Goal: Information Seeking & Learning: Learn about a topic

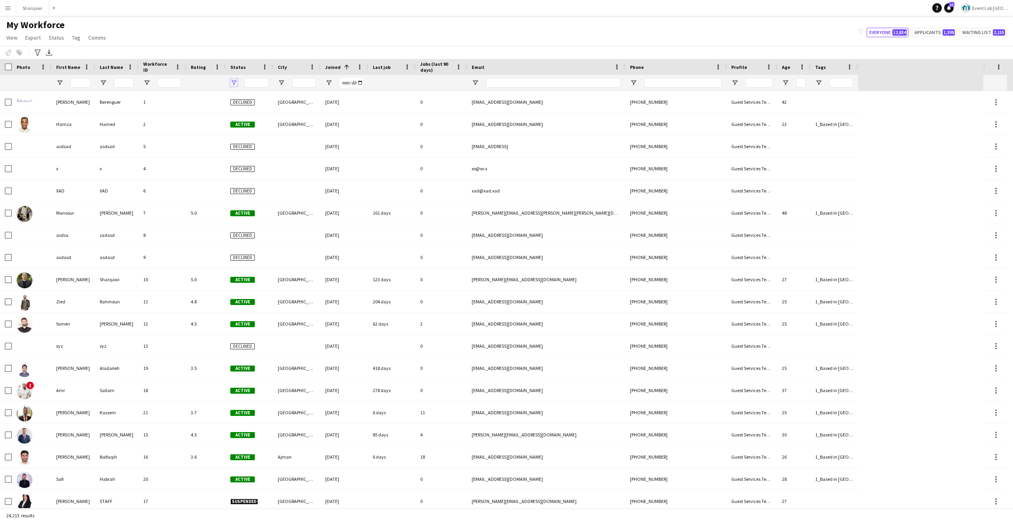
click at [233, 82] on span "Open Filter Menu" at bounding box center [233, 82] width 7 height 7
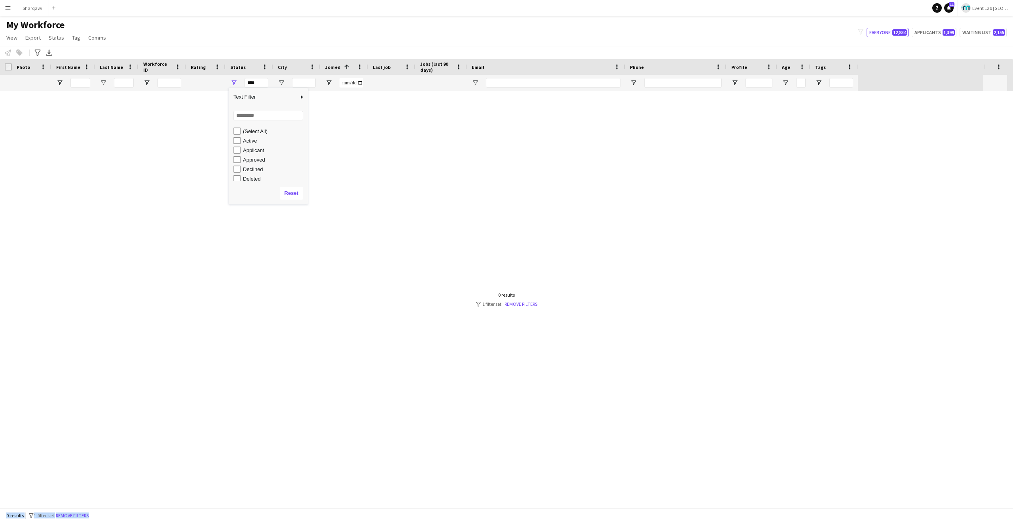
click at [300, 39] on div "My Workforce View Views Default view New view Update view Delete view Edit name…" at bounding box center [506, 32] width 1013 height 27
type input "**********"
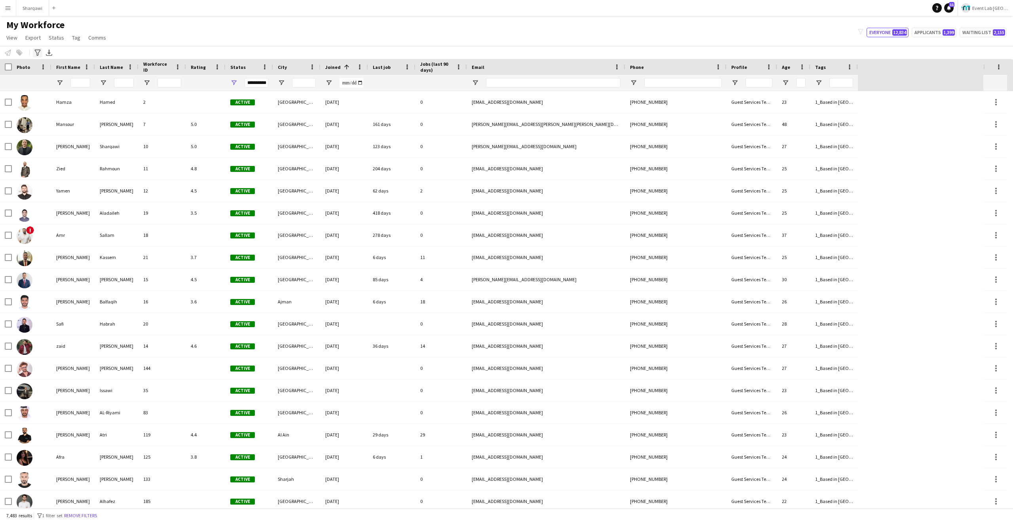
click at [38, 51] on icon "Advanced filters" at bounding box center [37, 52] width 6 height 6
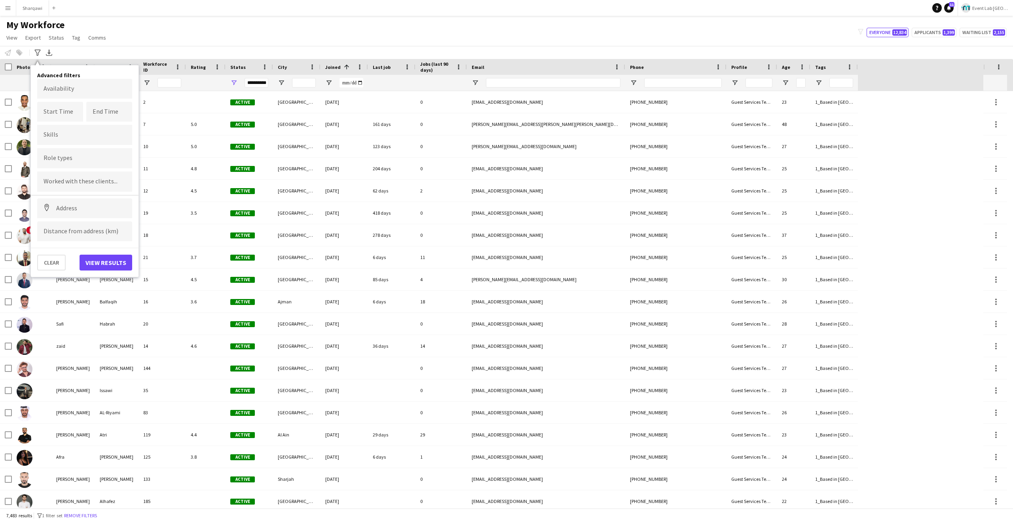
click at [74, 190] on div at bounding box center [84, 181] width 95 height 20
click at [62, 188] on div at bounding box center [84, 181] width 95 height 20
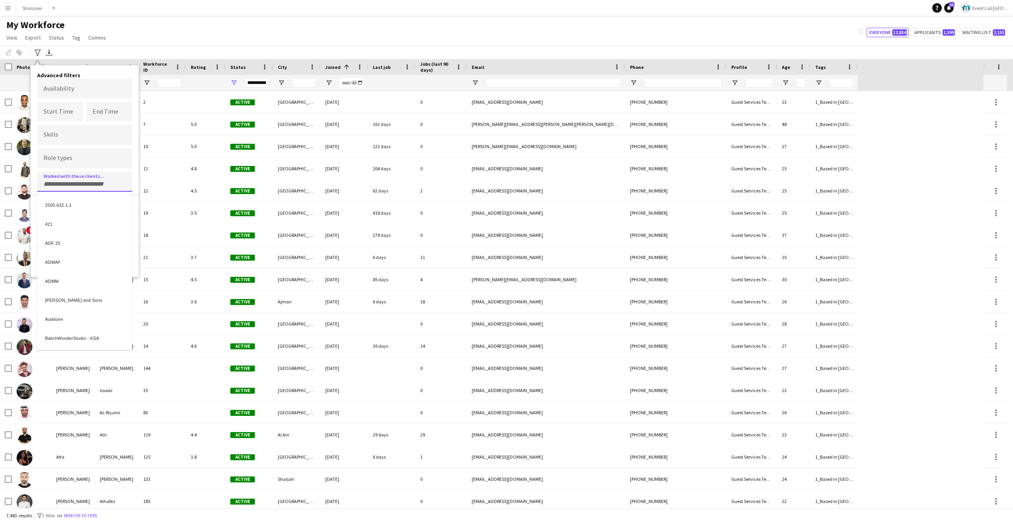
click at [66, 161] on div at bounding box center [506, 261] width 1013 height 522
click at [70, 157] on input "Type to search role types..." at bounding box center [85, 158] width 82 height 7
click at [91, 228] on div "Host/Hostess - Senior" at bounding box center [84, 225] width 95 height 19
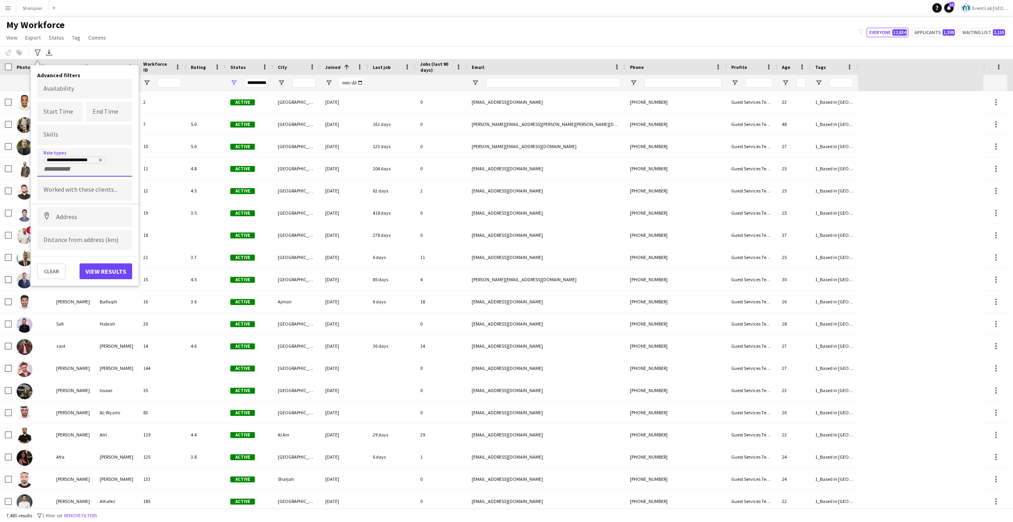
scroll to position [0, 0]
click at [112, 271] on button "View results" at bounding box center [106, 271] width 53 height 16
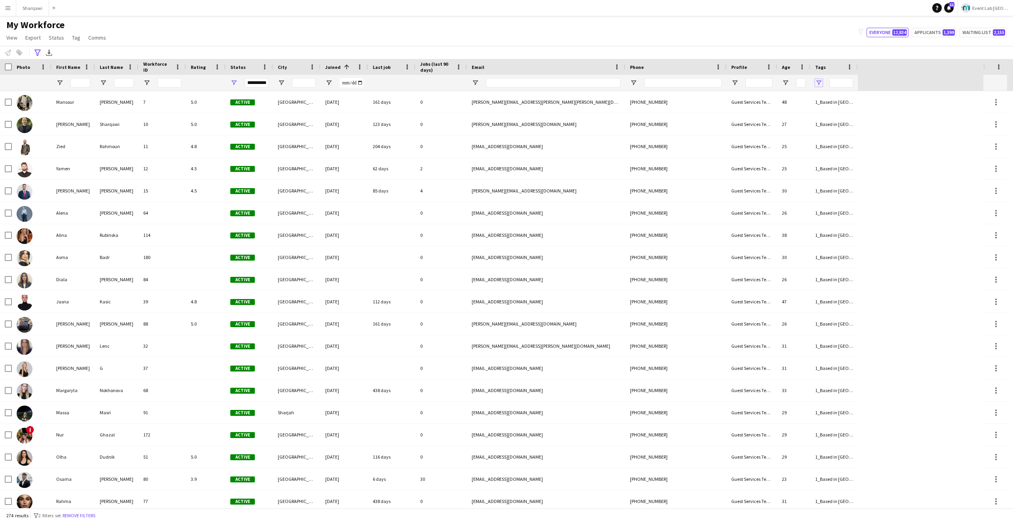
click at [819, 82] on span "Open Filter Menu" at bounding box center [818, 82] width 7 height 7
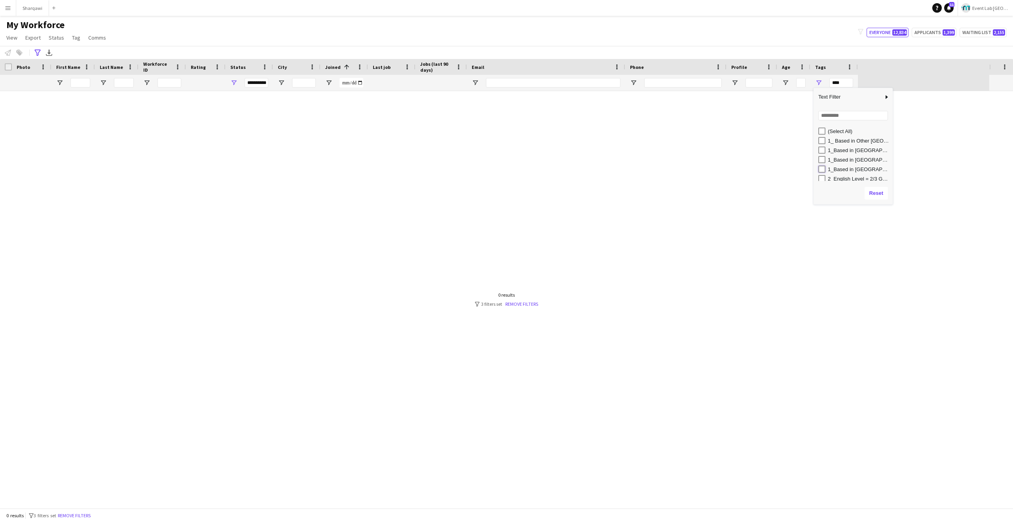
type input "**********"
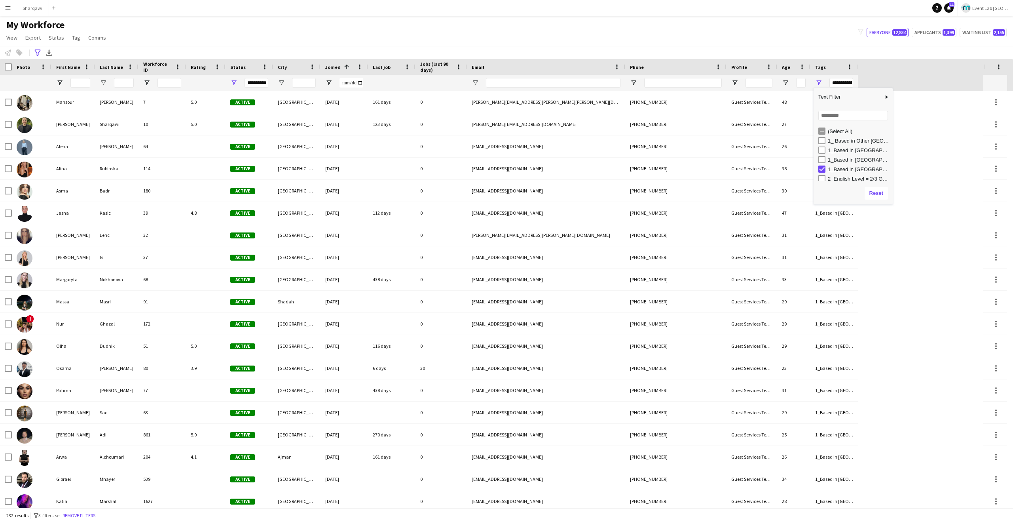
click at [713, 38] on div "My Workforce View Views Default view New view Update view Delete view Edit name…" at bounding box center [506, 32] width 1013 height 27
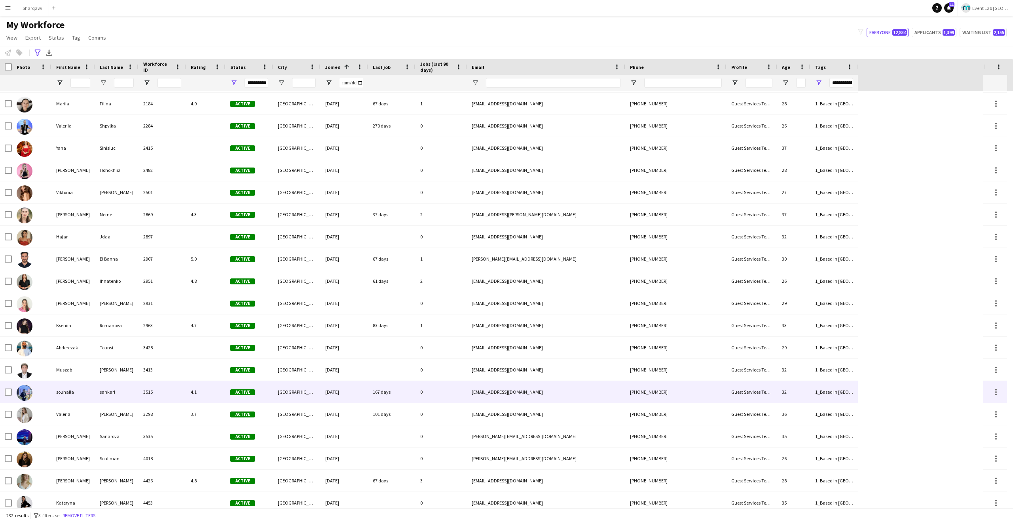
scroll to position [1214, 0]
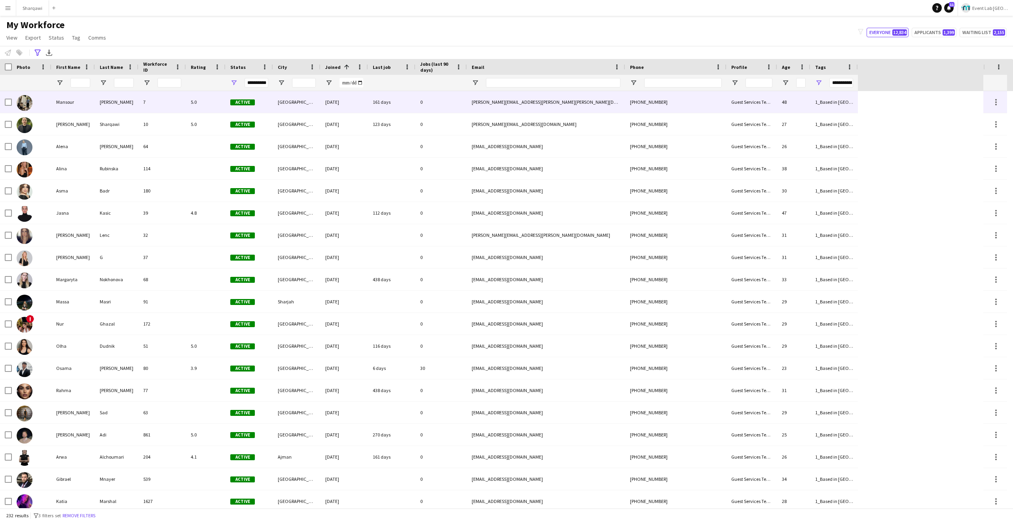
click at [95, 101] on div "[PERSON_NAME]" at bounding box center [117, 102] width 44 height 22
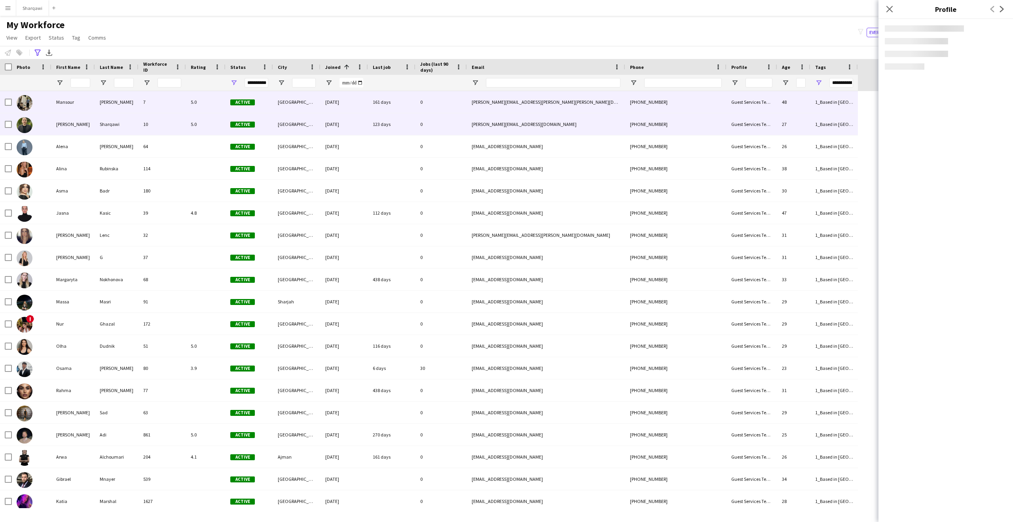
click at [84, 123] on div "[PERSON_NAME]" at bounding box center [73, 124] width 44 height 22
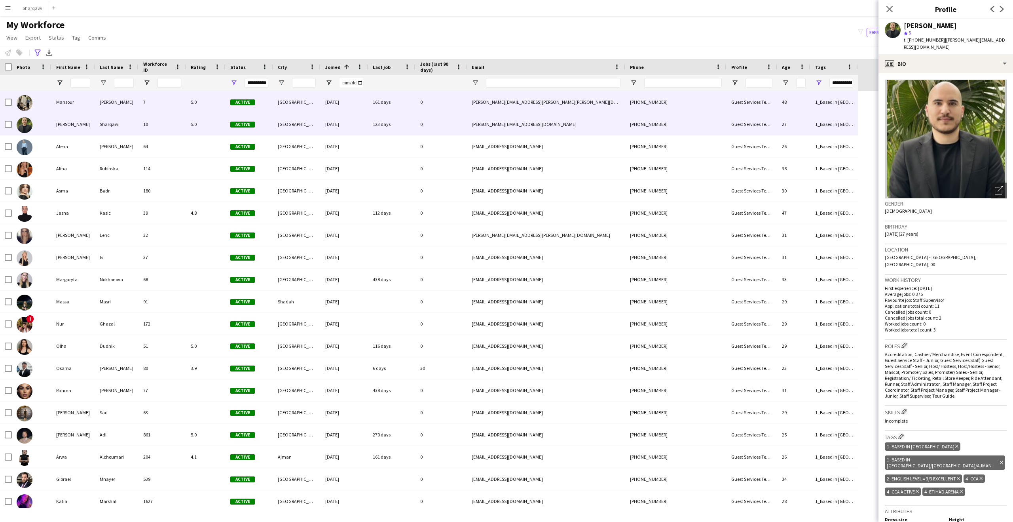
click at [84, 104] on div "Mansour" at bounding box center [73, 102] width 44 height 22
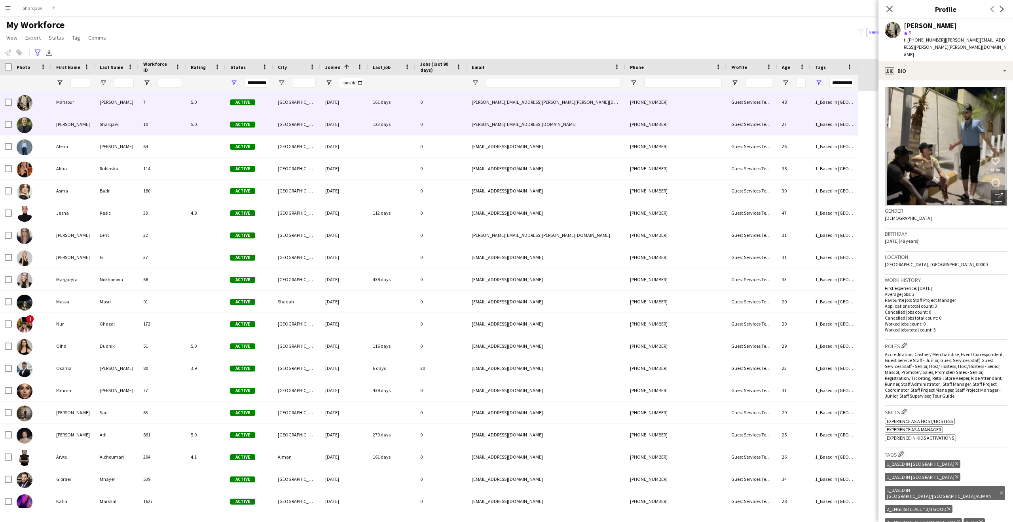
click at [106, 124] on div "Sharqawi" at bounding box center [117, 124] width 44 height 22
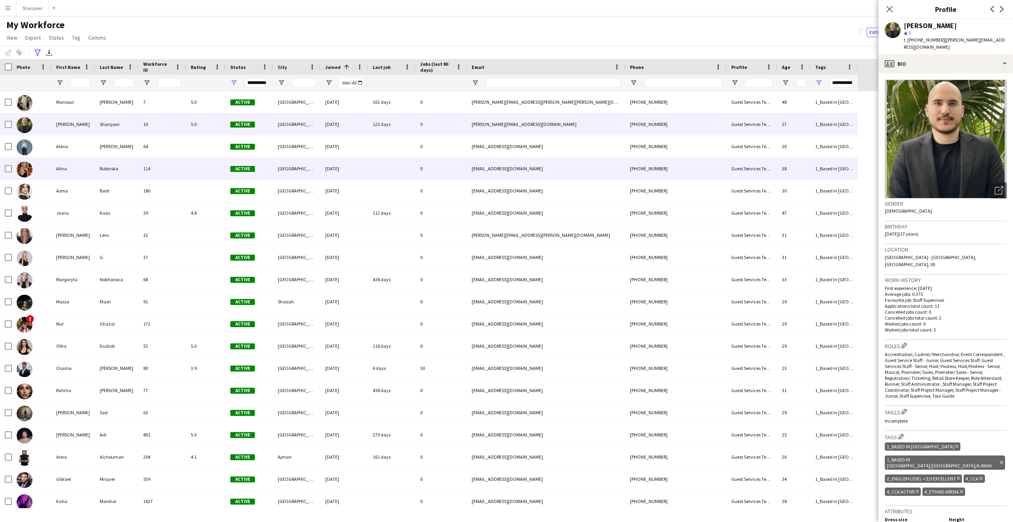
click at [119, 174] on div "Rubinska" at bounding box center [117, 168] width 44 height 22
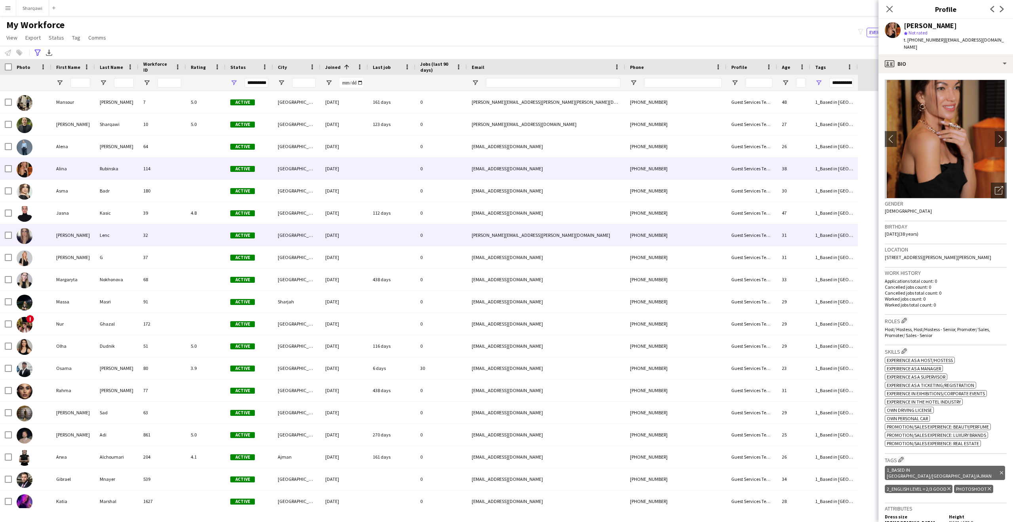
click at [121, 237] on div "Lenc" at bounding box center [117, 235] width 44 height 22
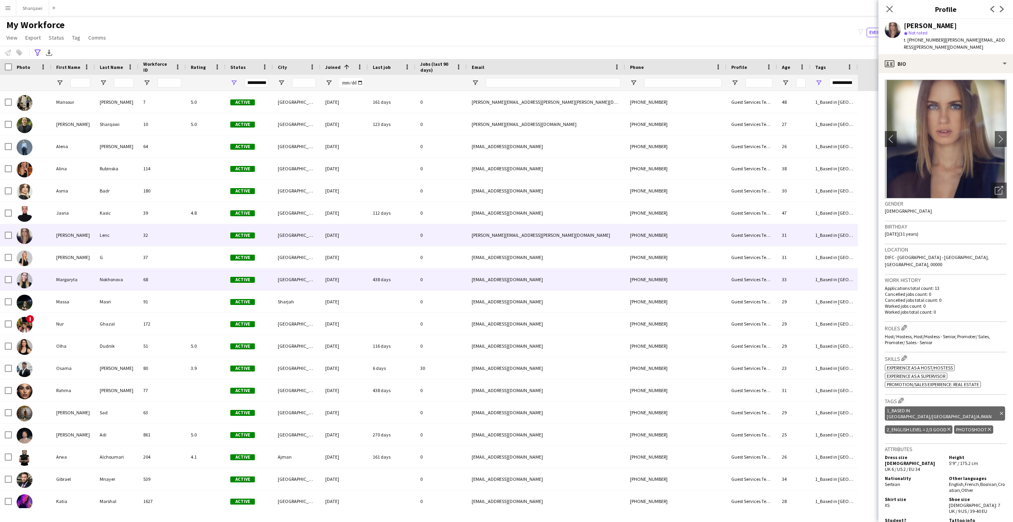
click at [119, 281] on div "Nokhonova" at bounding box center [117, 279] width 44 height 22
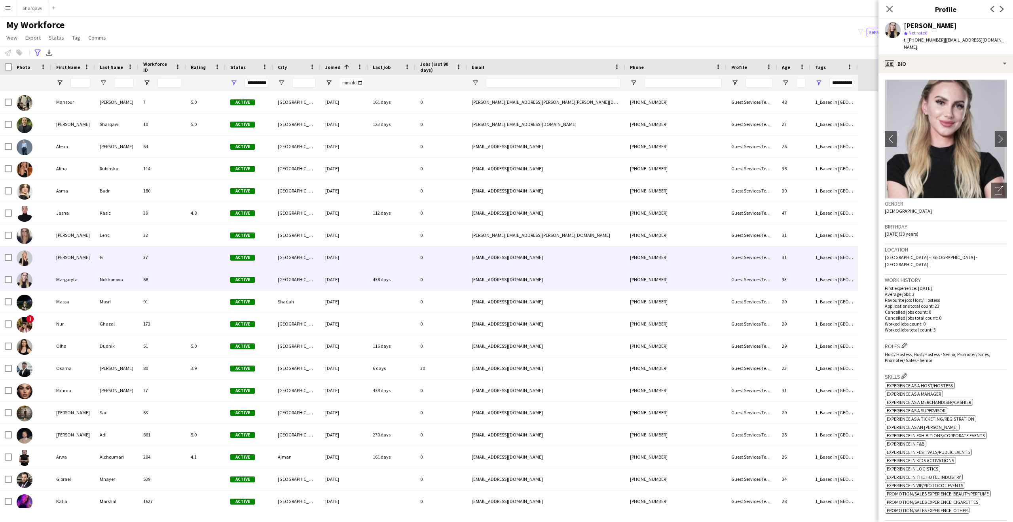
click at [111, 258] on div "G" at bounding box center [117, 257] width 44 height 22
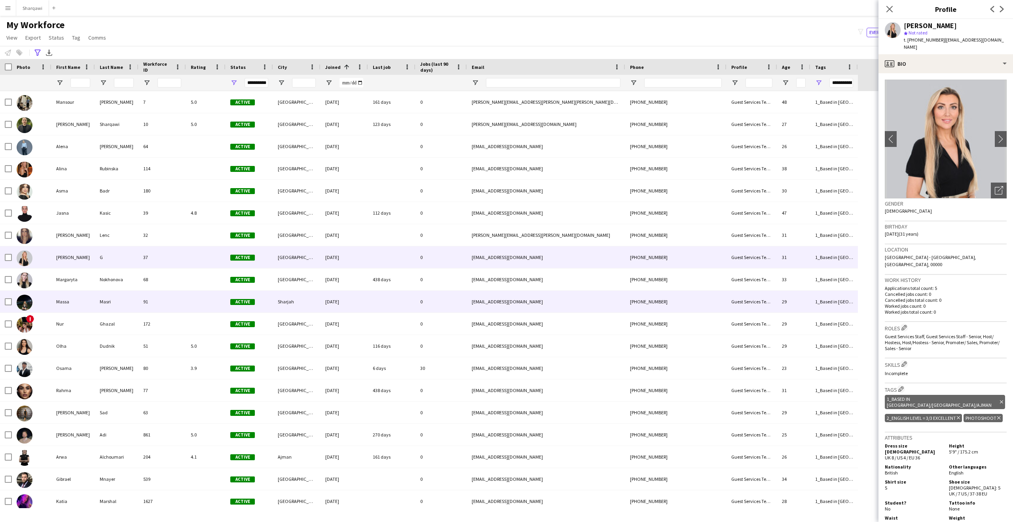
click at [91, 300] on div "Massa" at bounding box center [73, 301] width 44 height 22
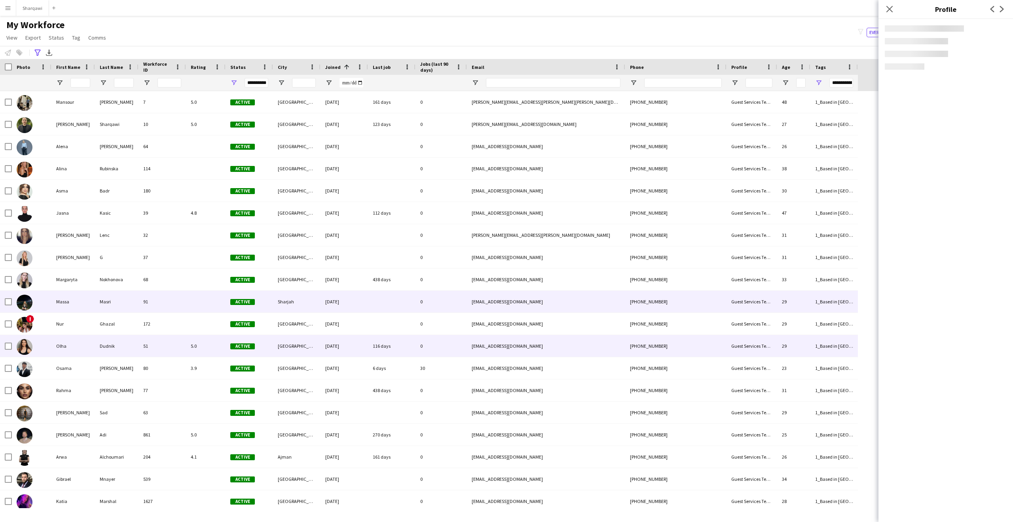
click at [82, 340] on div "Olha" at bounding box center [73, 346] width 44 height 22
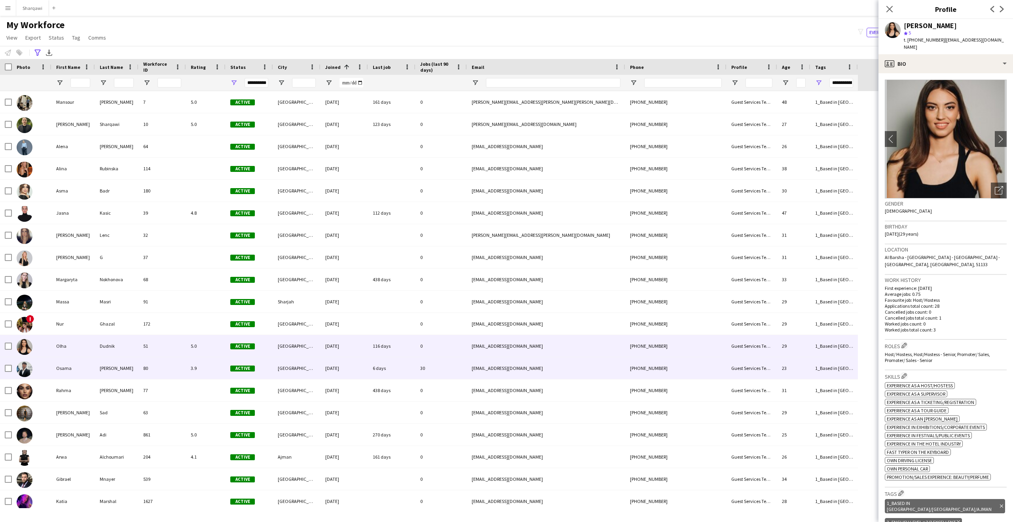
click at [107, 366] on div "[PERSON_NAME]" at bounding box center [117, 368] width 44 height 22
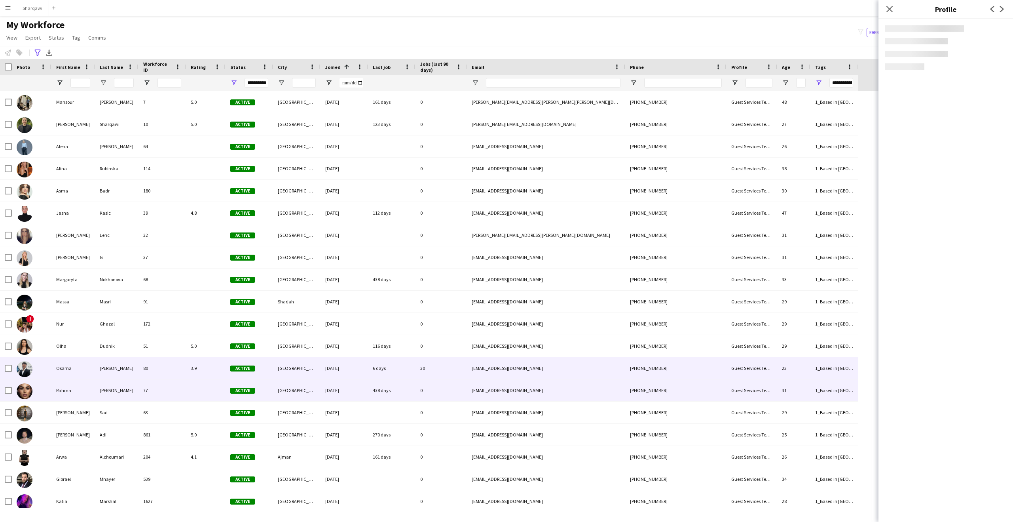
click at [116, 388] on div "[PERSON_NAME]" at bounding box center [117, 390] width 44 height 22
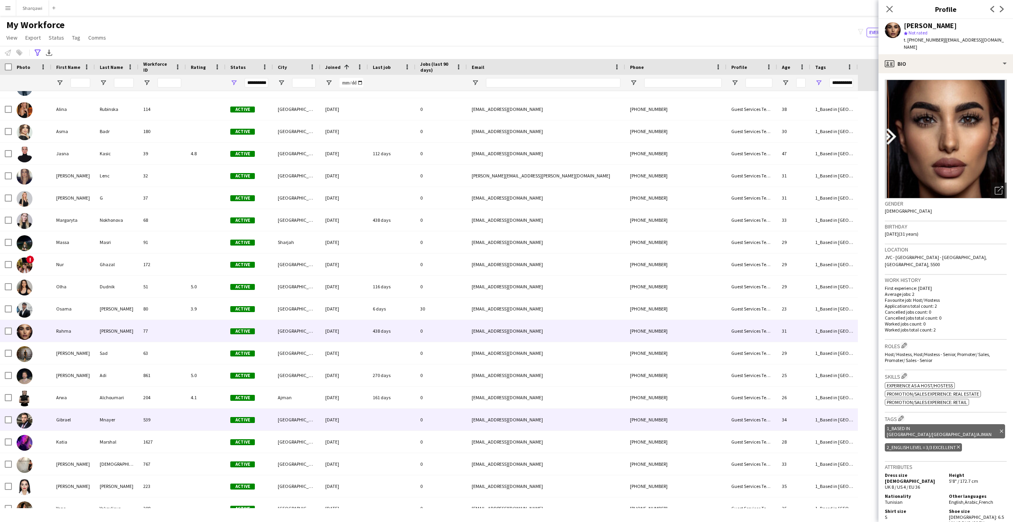
click at [118, 401] on div "Alchoumari" at bounding box center [117, 397] width 44 height 22
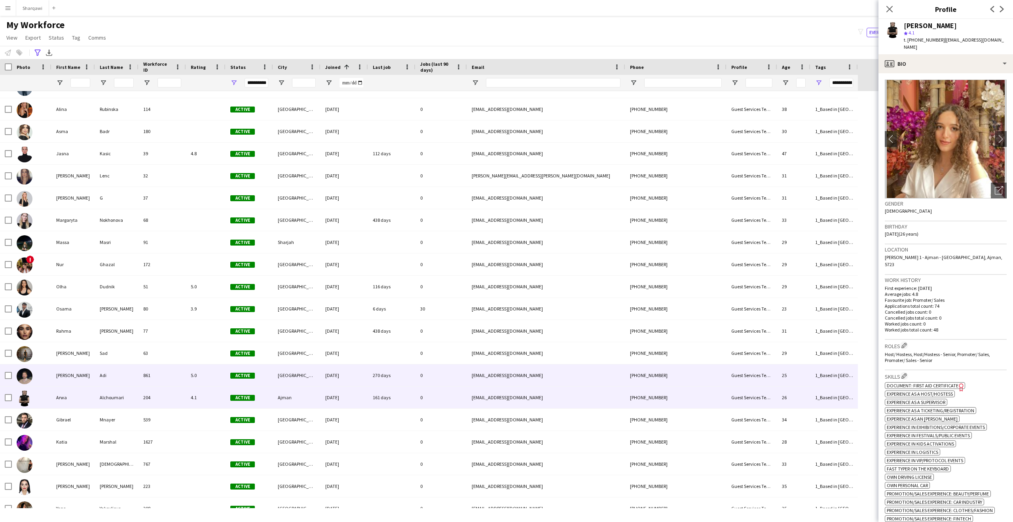
click at [111, 379] on div "Adi" at bounding box center [117, 375] width 44 height 22
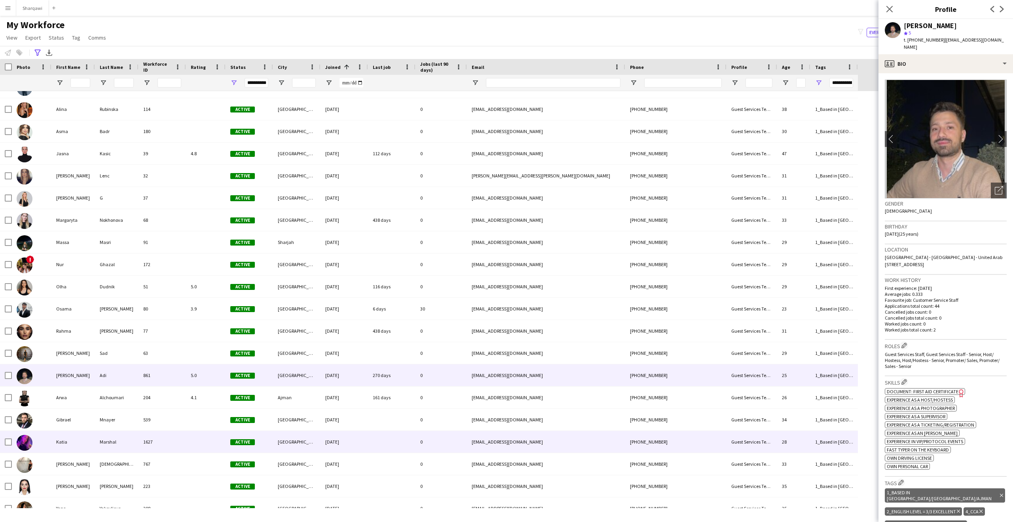
click at [119, 438] on div "Marshal" at bounding box center [117, 442] width 44 height 22
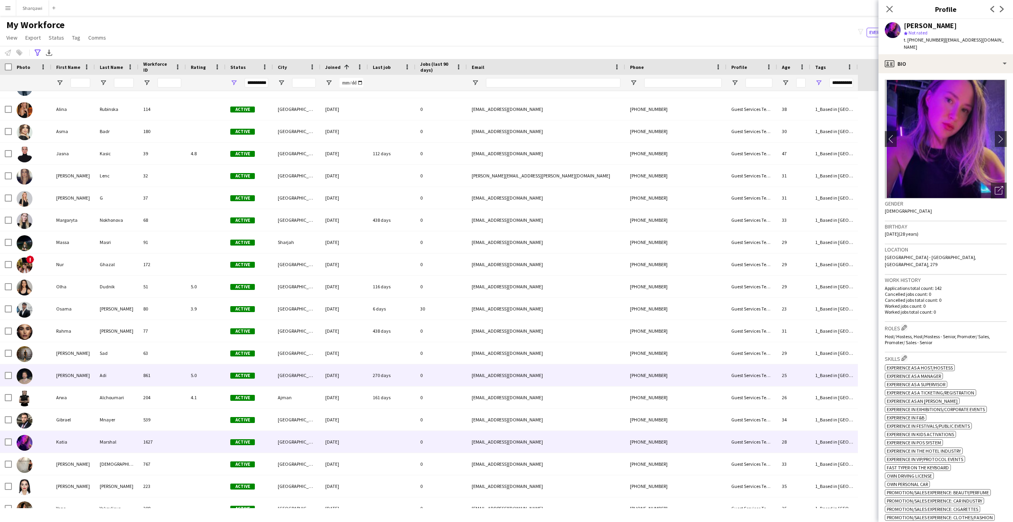
click at [121, 385] on div "Adi" at bounding box center [117, 375] width 44 height 22
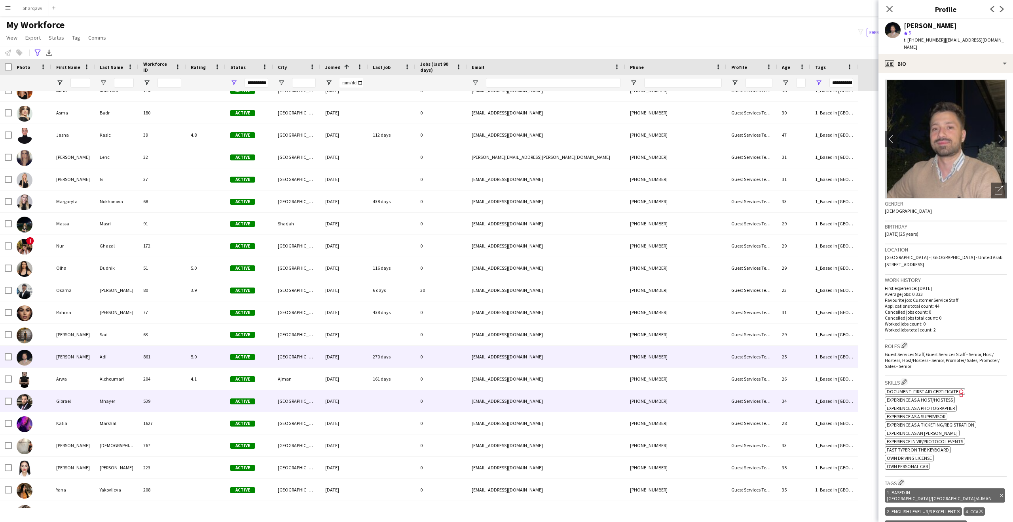
click at [114, 398] on div "Mnayer" at bounding box center [117, 401] width 44 height 22
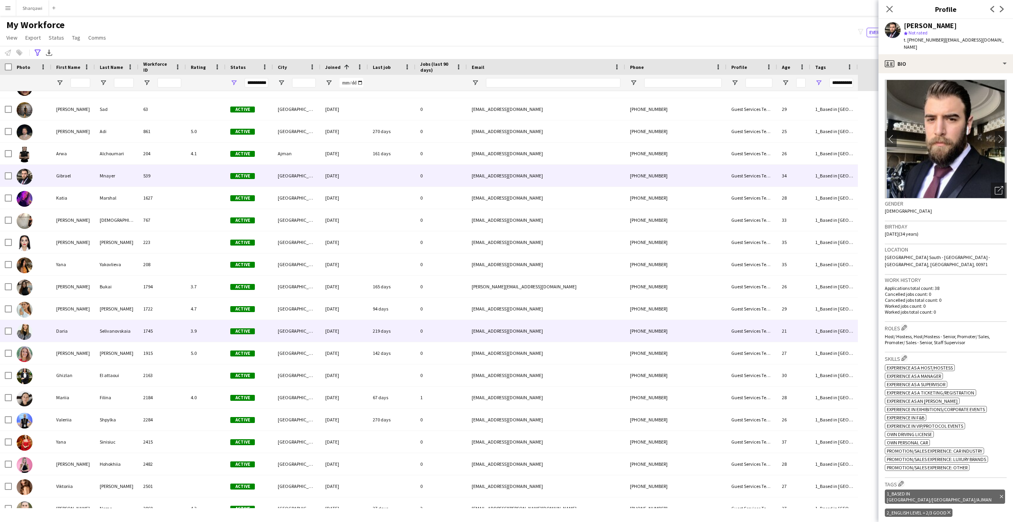
click at [103, 339] on div "Selivanovskaia" at bounding box center [117, 331] width 44 height 22
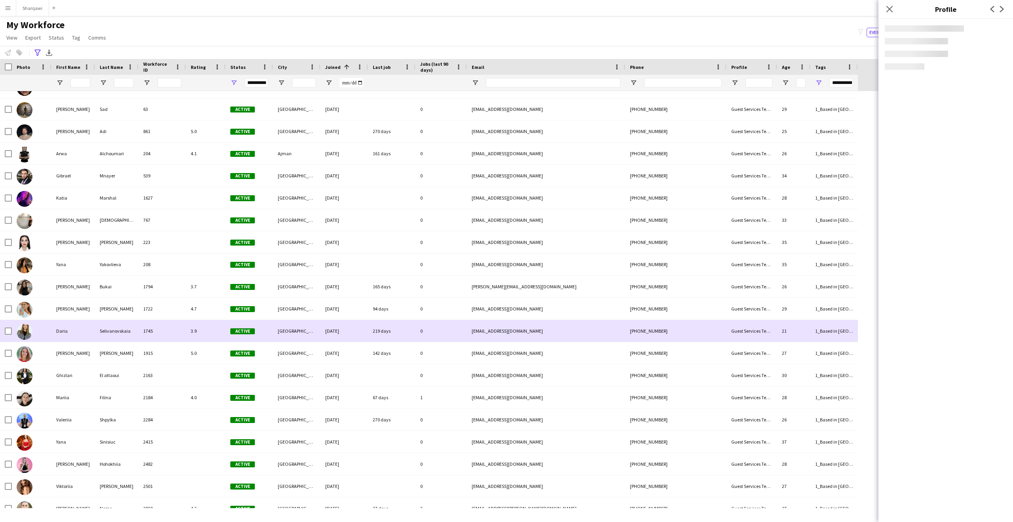
click at [106, 301] on div "[PERSON_NAME]" at bounding box center [117, 309] width 44 height 22
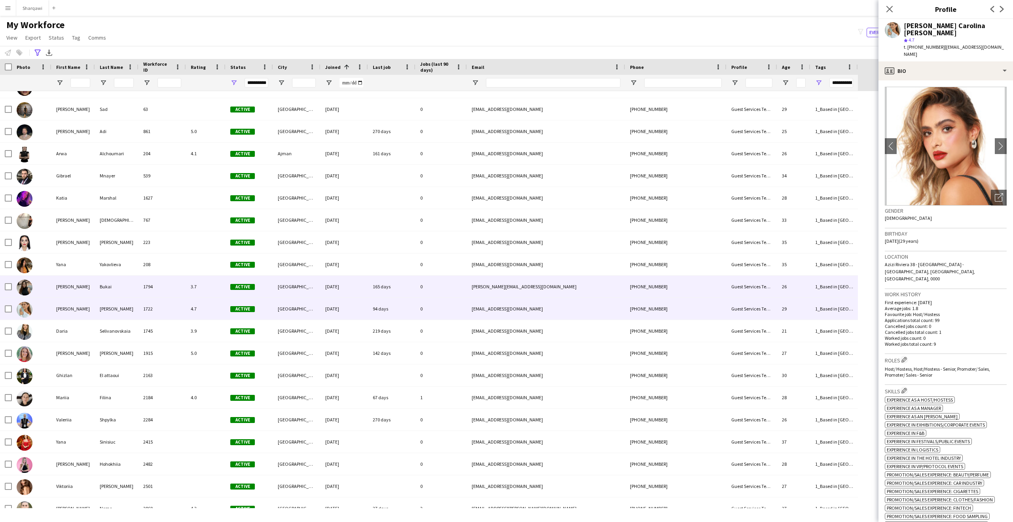
click at [114, 286] on div "Bukai" at bounding box center [117, 286] width 44 height 22
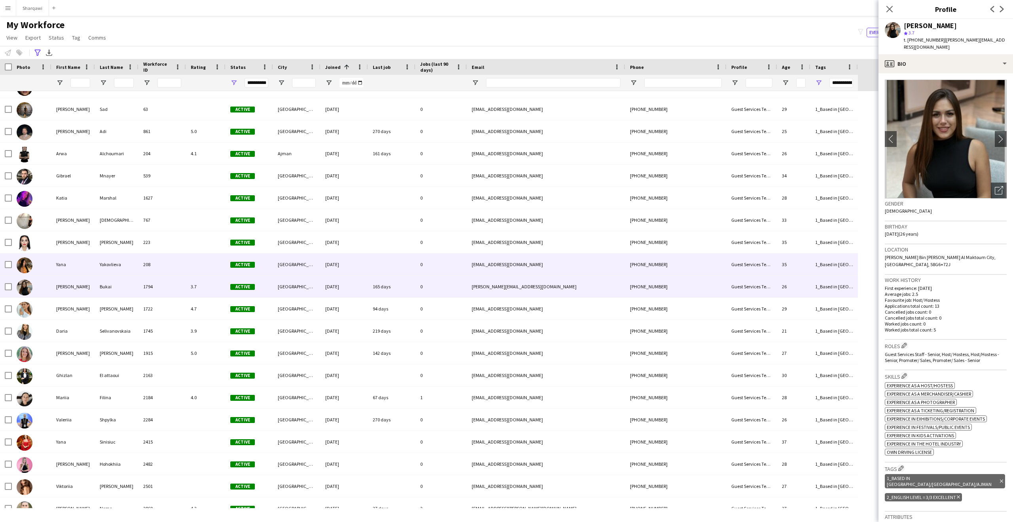
click at [114, 256] on div "Yakovlieva" at bounding box center [117, 264] width 44 height 22
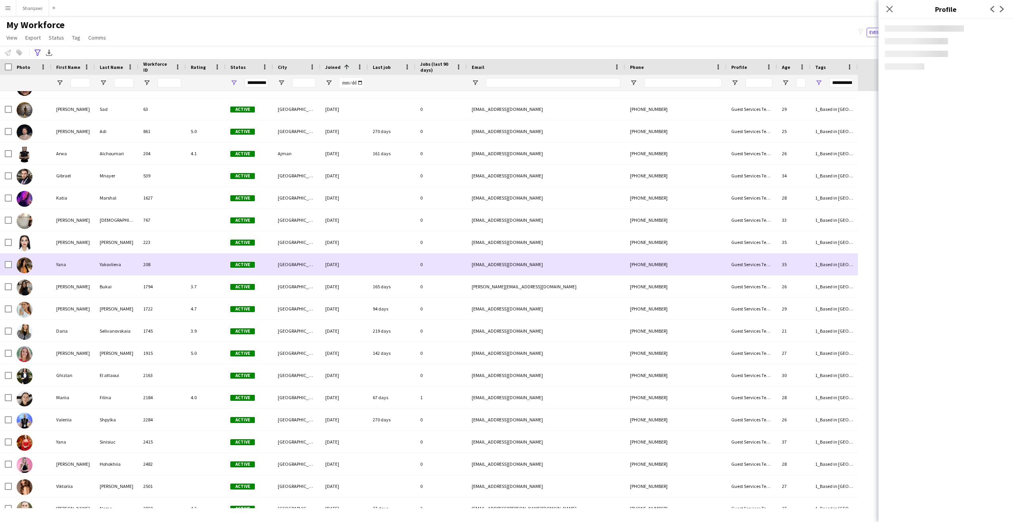
click at [118, 238] on div "[PERSON_NAME]" at bounding box center [117, 242] width 44 height 22
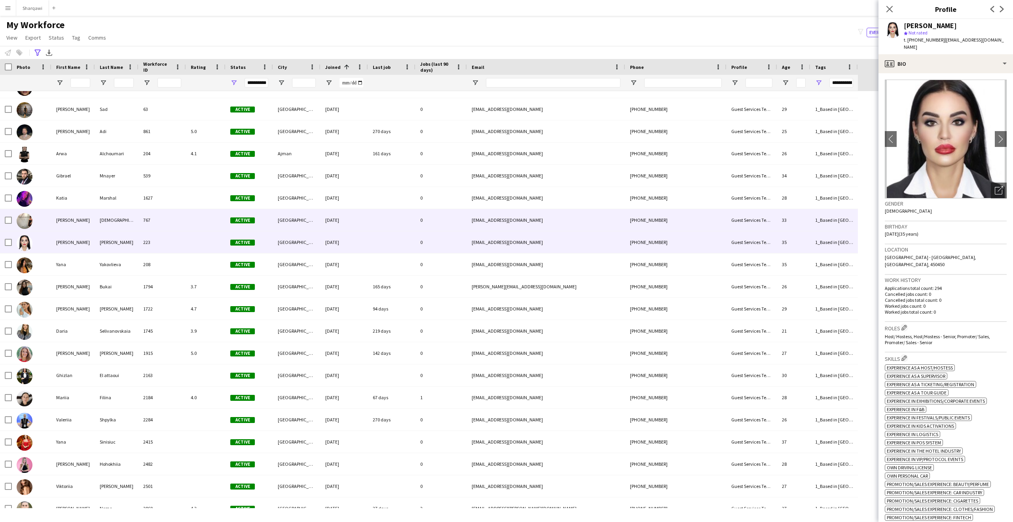
click at [122, 222] on div "[DEMOGRAPHIC_DATA]" at bounding box center [117, 220] width 44 height 22
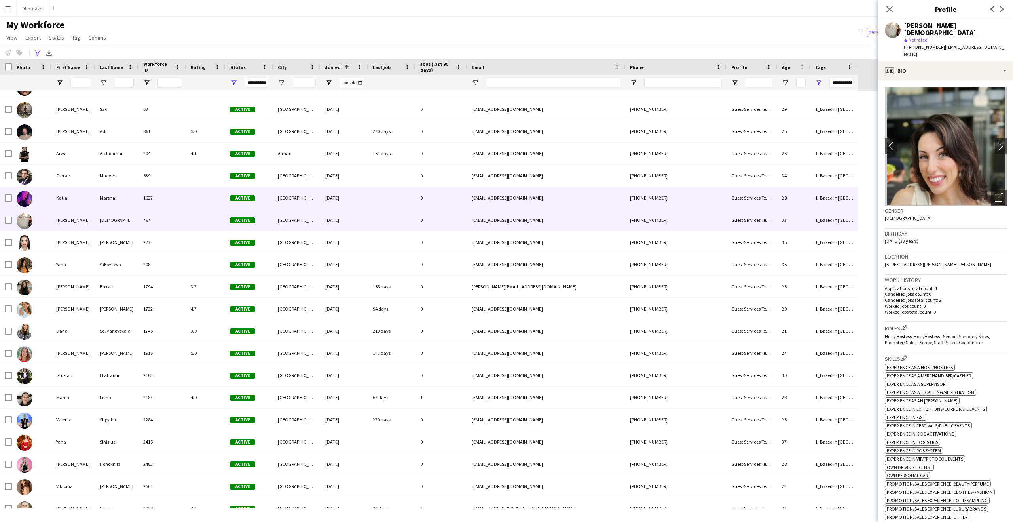
click at [134, 203] on div "Marshal" at bounding box center [117, 198] width 44 height 22
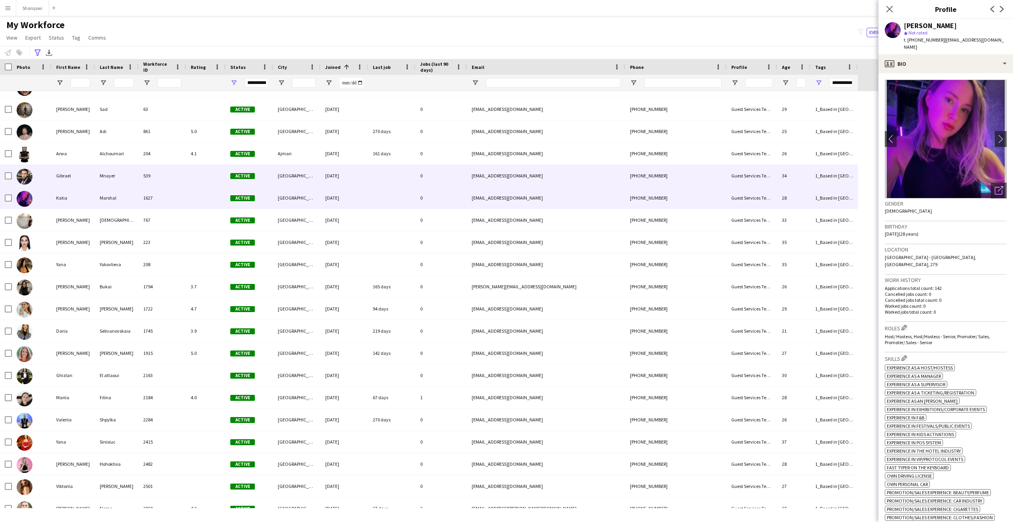
click at [111, 176] on div "Mnayer" at bounding box center [117, 176] width 44 height 22
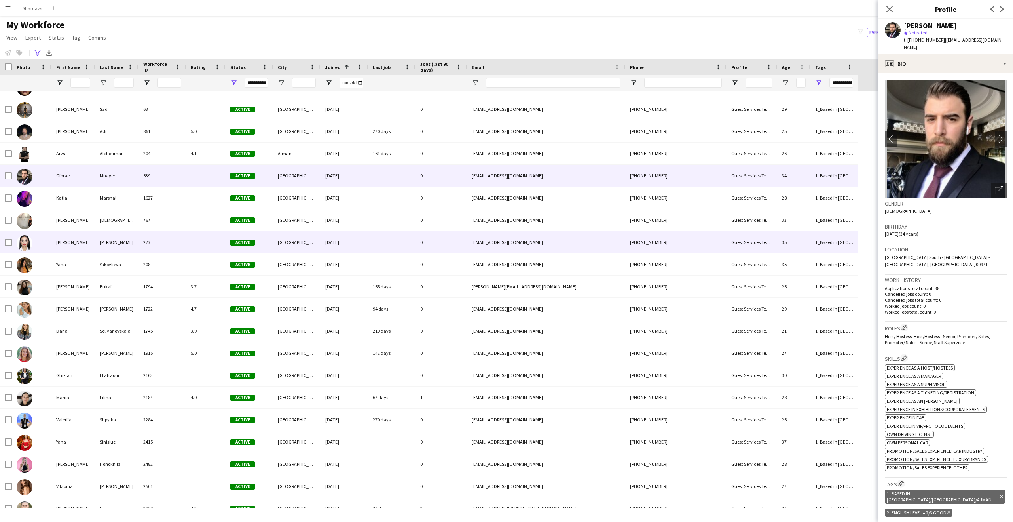
click at [95, 270] on div "Yakovlieva" at bounding box center [117, 264] width 44 height 22
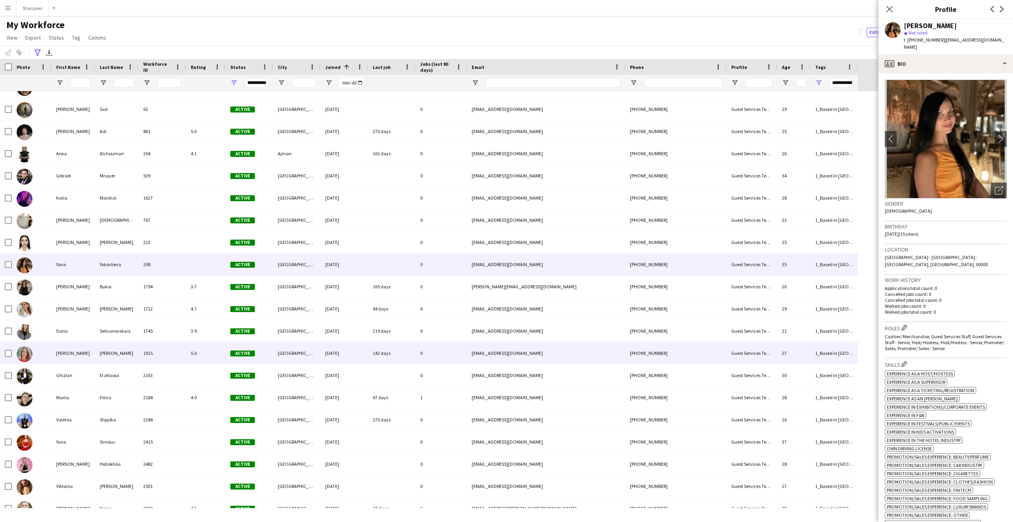
click at [115, 354] on div "[PERSON_NAME]" at bounding box center [117, 353] width 44 height 22
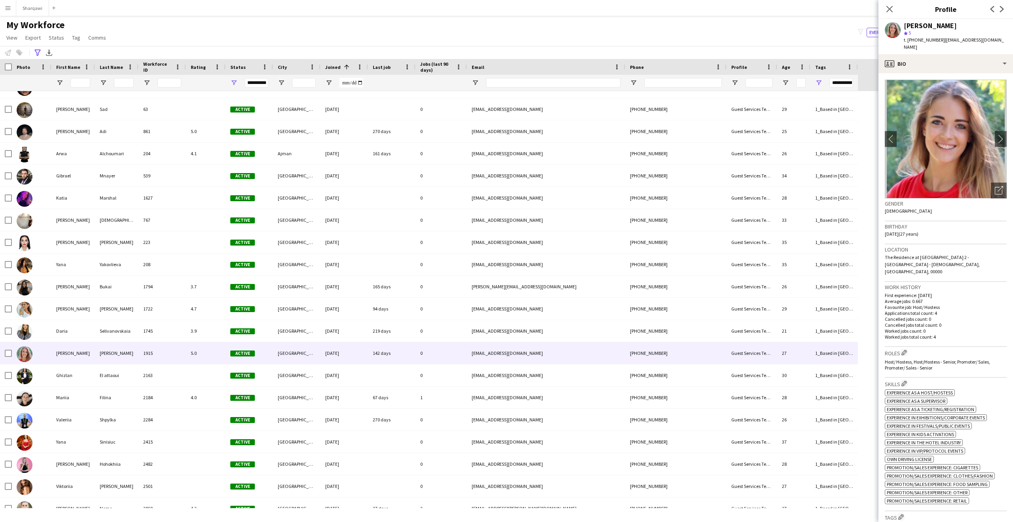
click at [310, 38] on div "My Workforce View Views Default view New view Update view Delete view Edit name…" at bounding box center [506, 32] width 1013 height 27
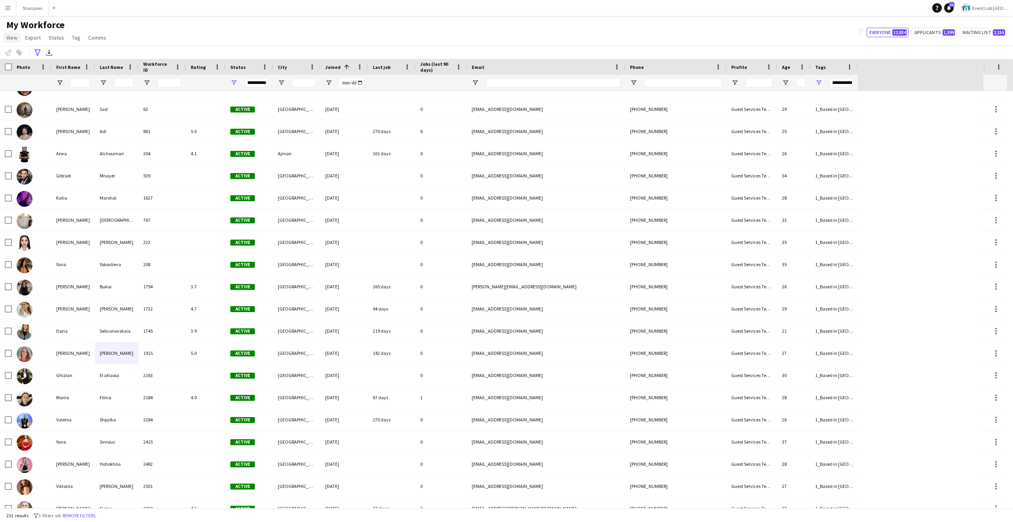
click at [10, 40] on span "View" at bounding box center [11, 37] width 11 height 7
click at [43, 90] on link "Customise filters" at bounding box center [31, 95] width 55 height 17
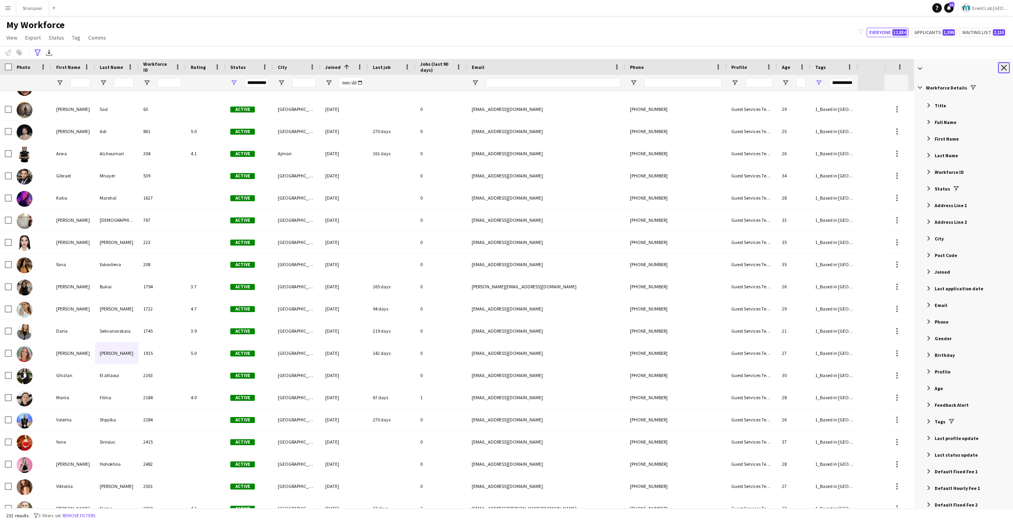
click at [1006, 67] on app-icon "Close tool panel" at bounding box center [1004, 68] width 6 height 6
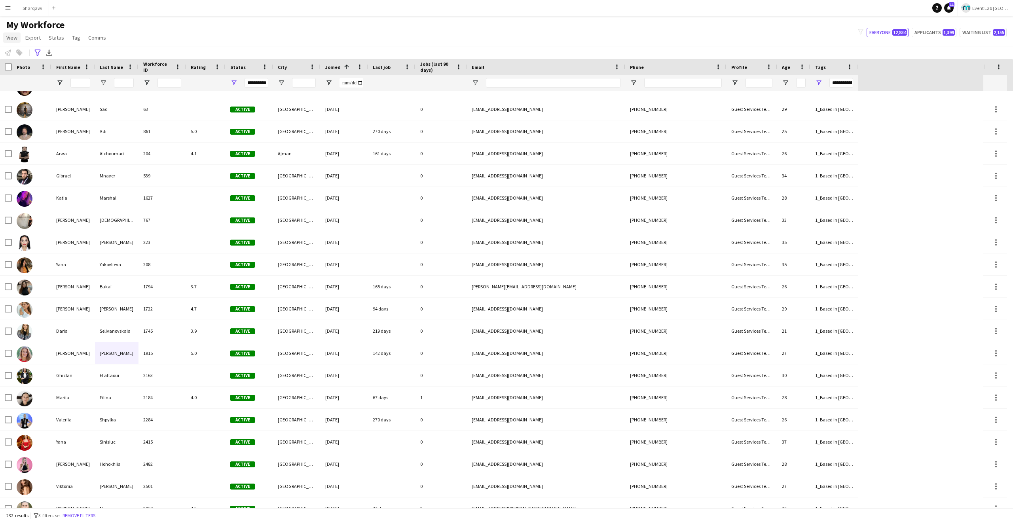
click at [10, 37] on span "View" at bounding box center [11, 37] width 11 height 7
click at [43, 70] on link "Customise view" at bounding box center [31, 78] width 55 height 17
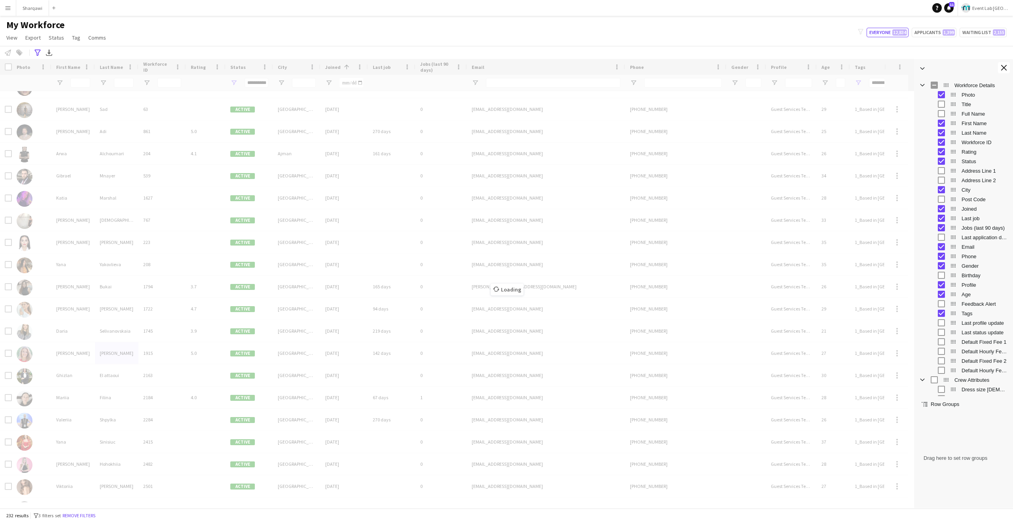
click at [741, 45] on div "My Workforce View Views Default view New view Update view Delete view Edit name…" at bounding box center [506, 32] width 1013 height 27
click at [1005, 69] on app-icon "Close tool panel" at bounding box center [1004, 68] width 6 height 6
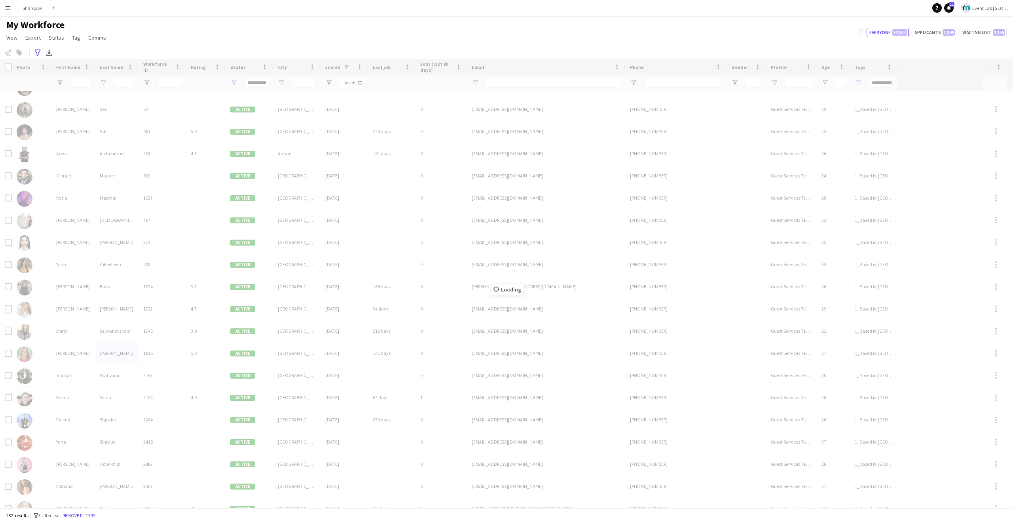
drag, startPoint x: 772, startPoint y: 36, endPoint x: 772, endPoint y: 43, distance: 7.1
click at [772, 36] on div "My Workforce View Views Default view New view Update view Delete view Edit name…" at bounding box center [506, 32] width 1013 height 27
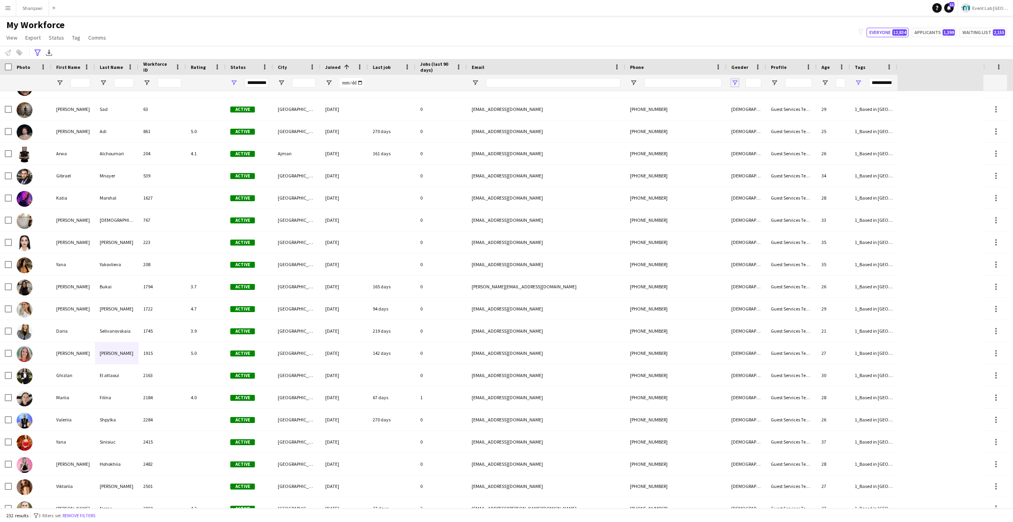
click at [736, 84] on span "Open Filter Menu" at bounding box center [734, 82] width 7 height 7
type input "***"
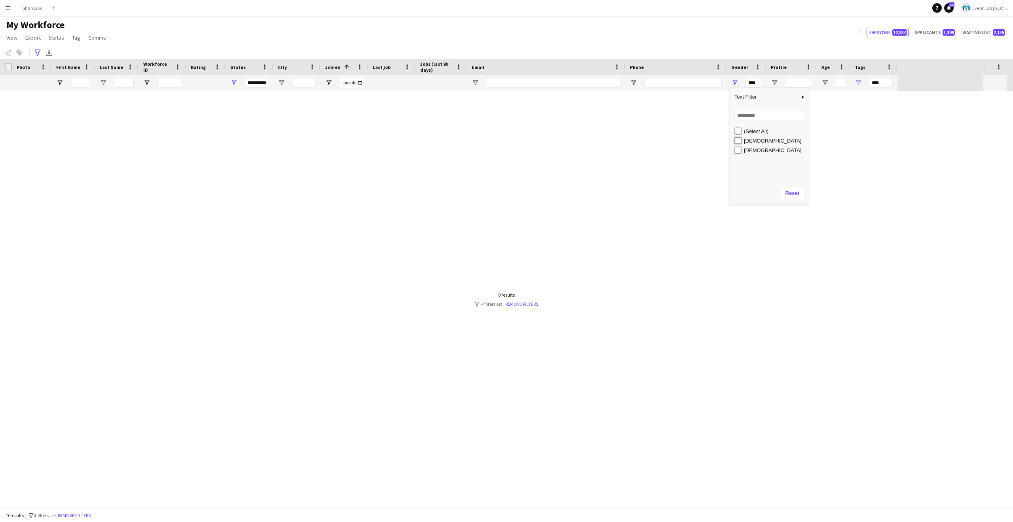
type input "**********"
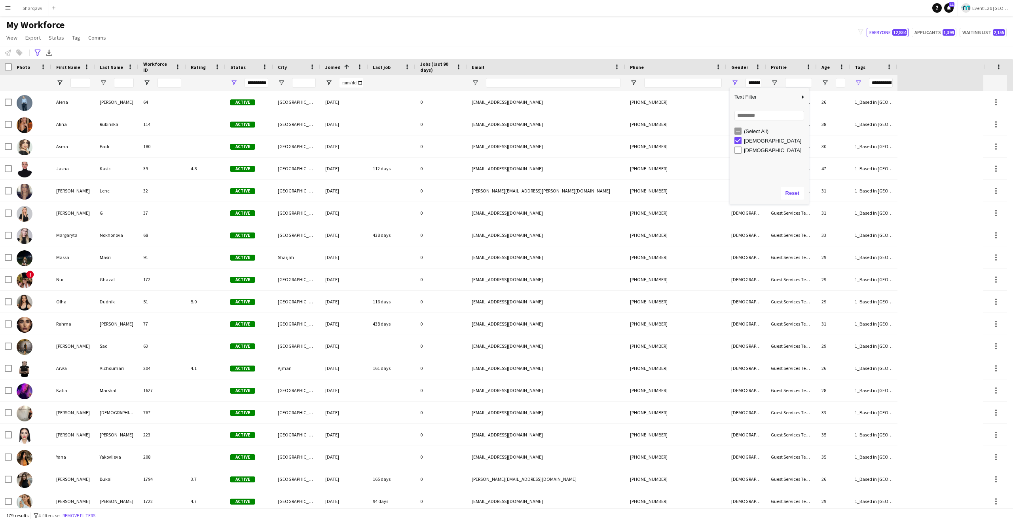
click at [718, 42] on div "My Workforce View Views Default view New view Update view Delete view Edit name…" at bounding box center [506, 32] width 1013 height 27
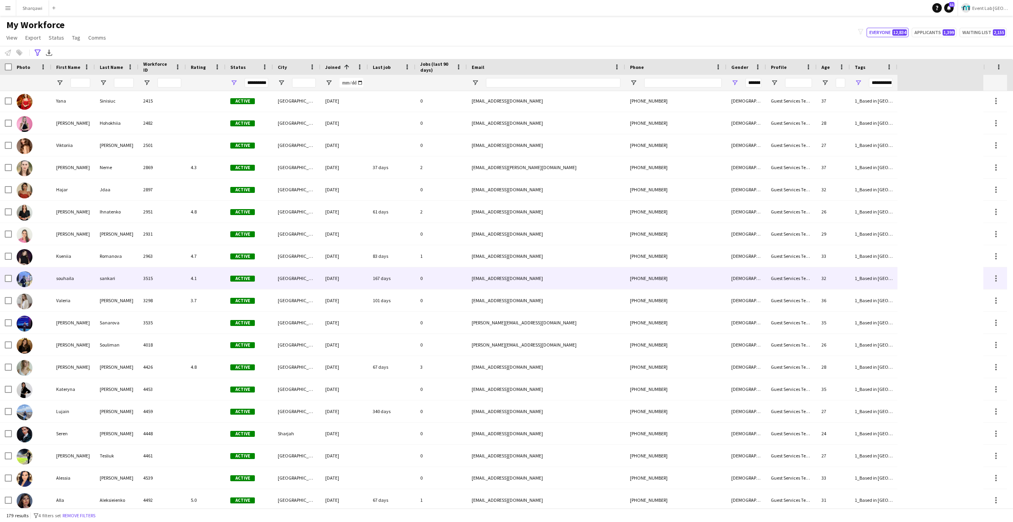
click at [124, 288] on div "sankari" at bounding box center [117, 278] width 44 height 22
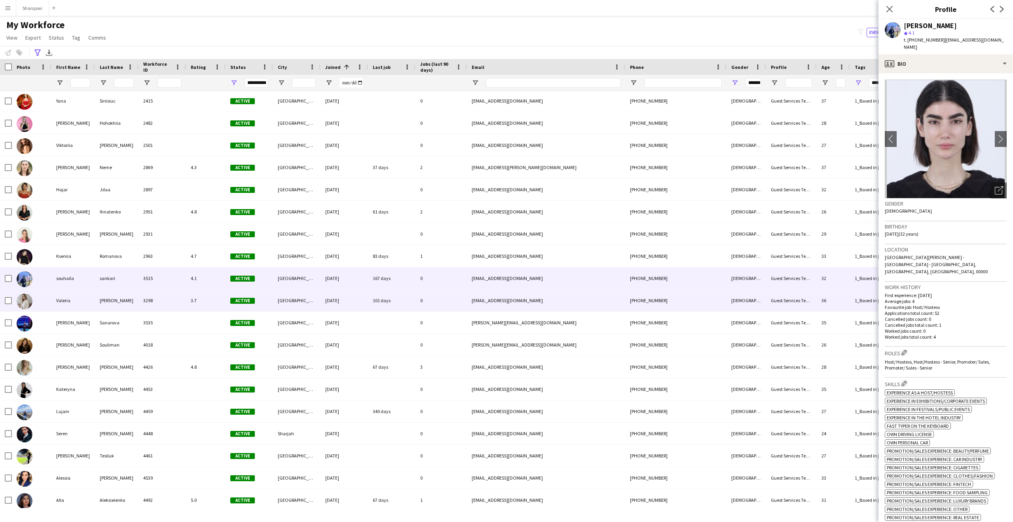
click at [123, 305] on div "[PERSON_NAME]" at bounding box center [117, 300] width 44 height 22
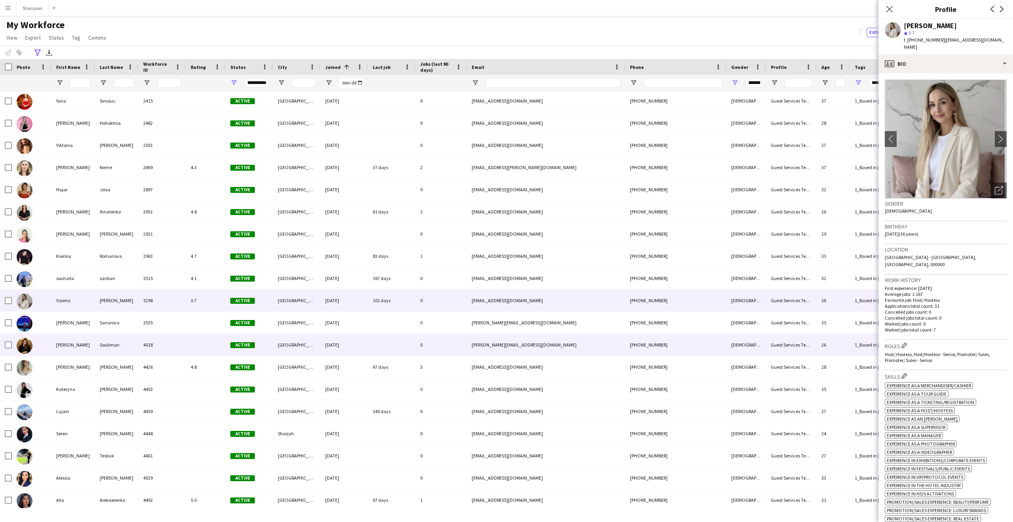
click at [128, 355] on div "Souliman" at bounding box center [117, 345] width 44 height 22
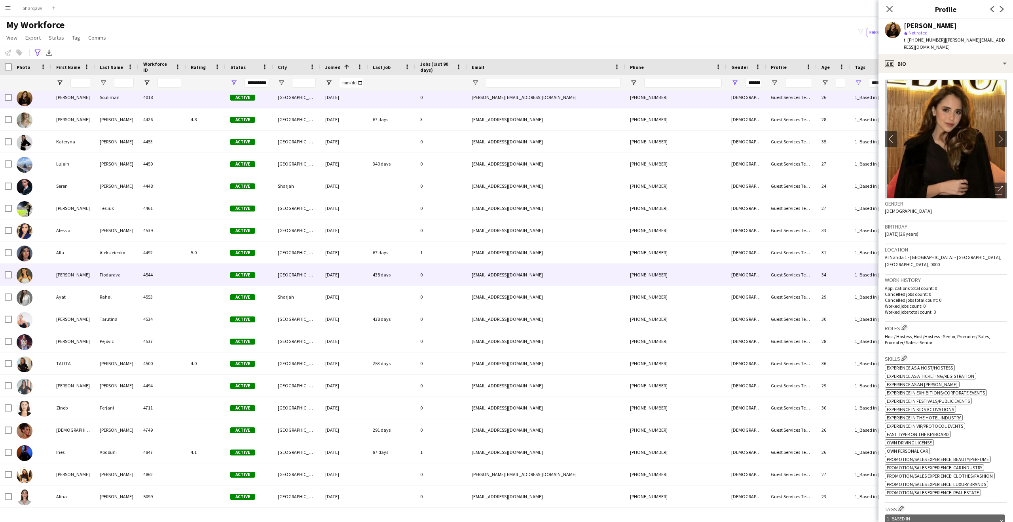
click at [198, 273] on div at bounding box center [206, 275] width 40 height 22
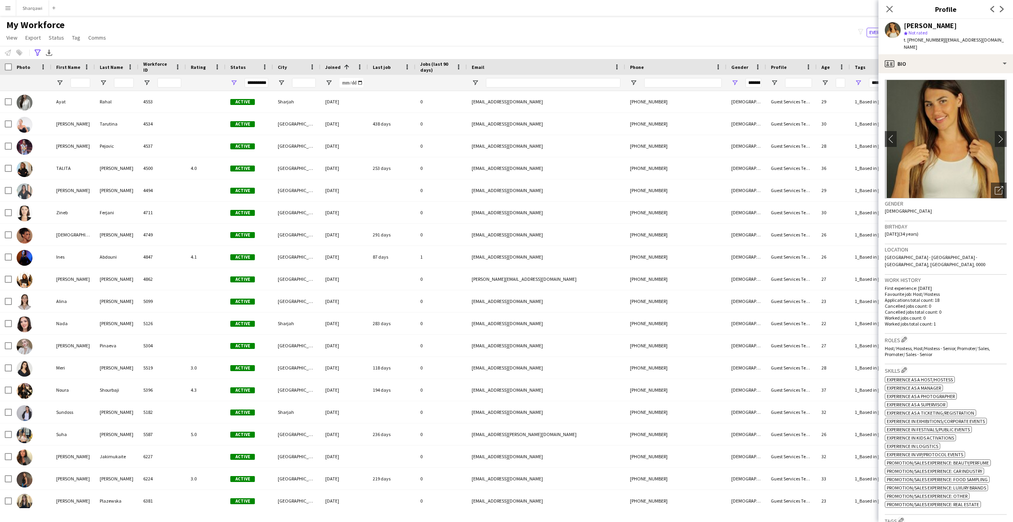
click at [197, 68] on span "Rating" at bounding box center [198, 67] width 15 height 6
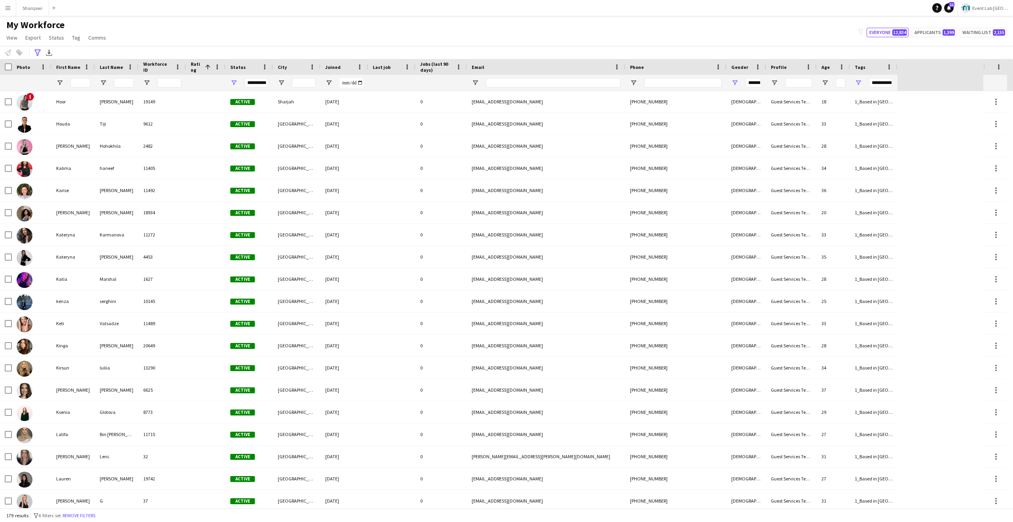
click at [199, 68] on span "Rating" at bounding box center [196, 67] width 11 height 12
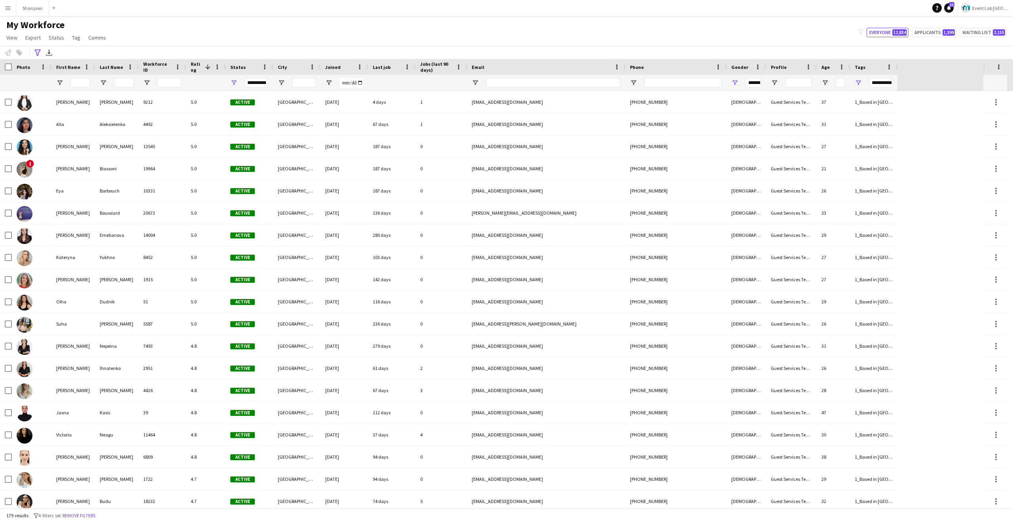
click at [383, 65] on span "Last job" at bounding box center [382, 67] width 18 height 6
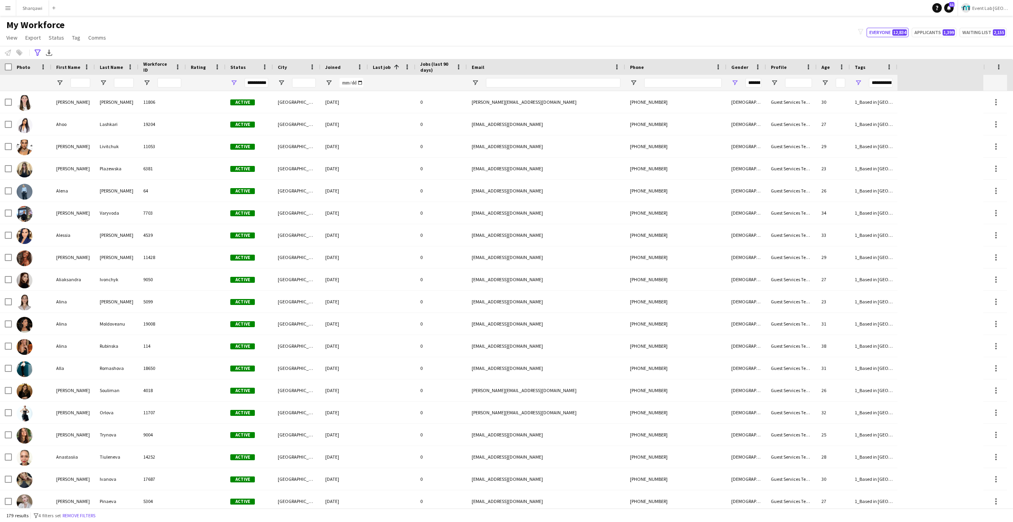
click at [385, 66] on span "Last job" at bounding box center [382, 67] width 18 height 6
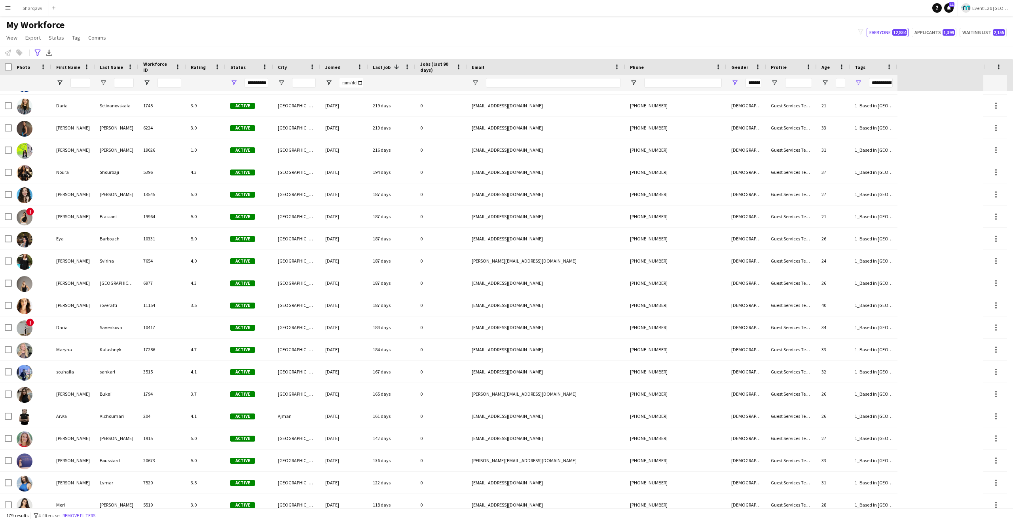
click at [381, 63] on div "Last job 1" at bounding box center [387, 67] width 28 height 12
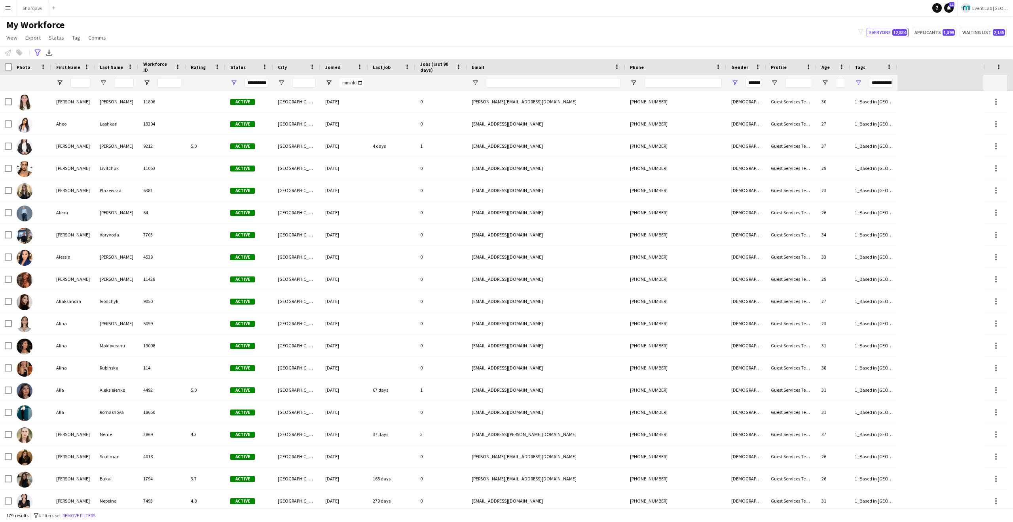
click at [382, 65] on span "Last job" at bounding box center [382, 67] width 18 height 6
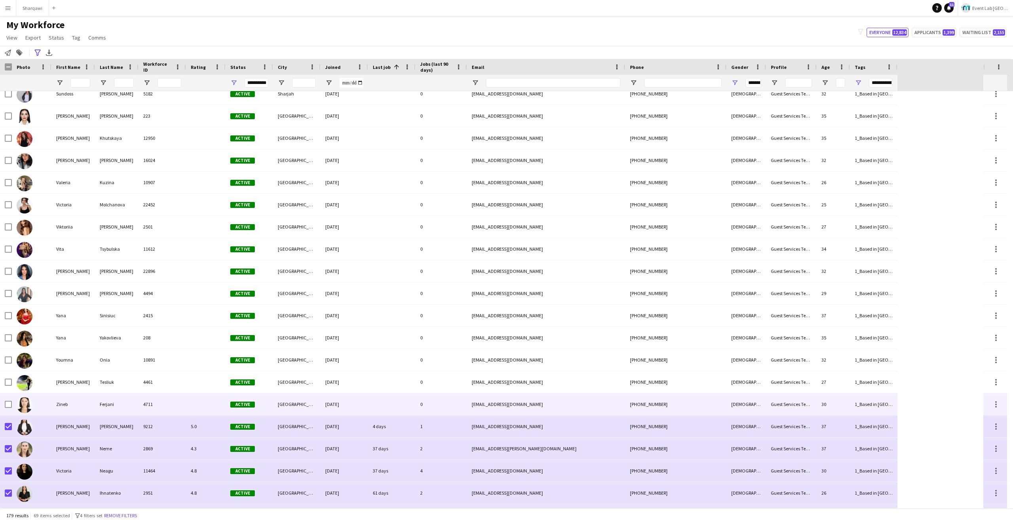
click at [52, 404] on div "Zineb" at bounding box center [73, 404] width 44 height 22
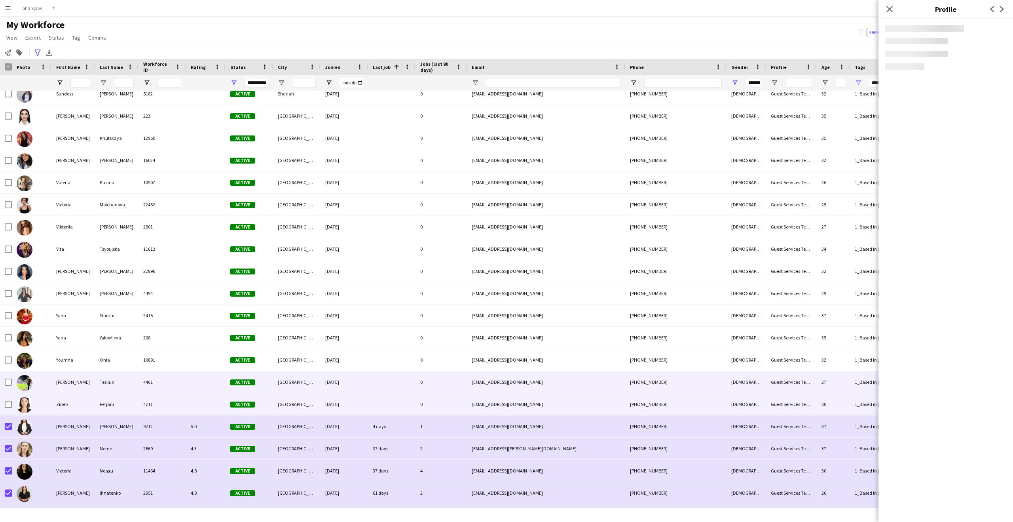
click at [70, 379] on div "[PERSON_NAME]" at bounding box center [73, 382] width 44 height 22
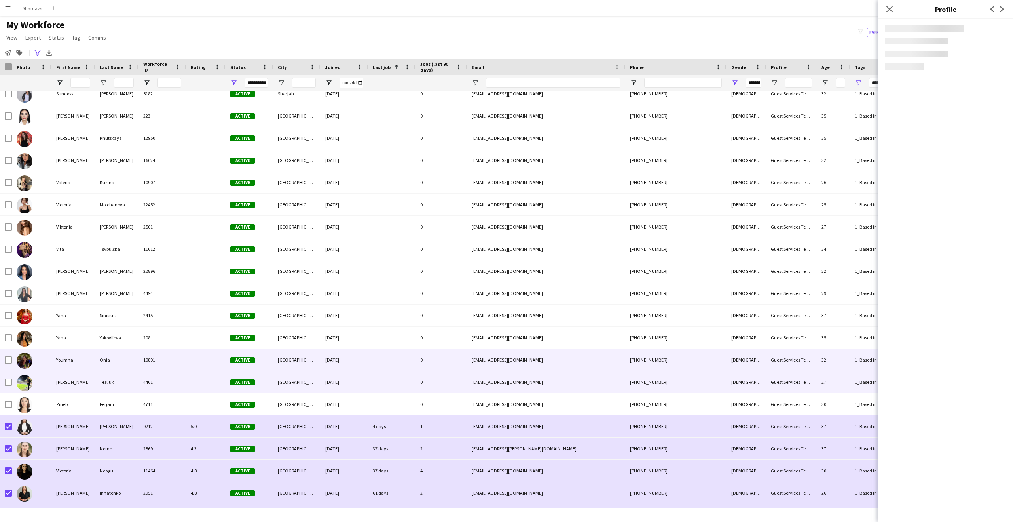
click at [74, 353] on div "Youmna" at bounding box center [73, 360] width 44 height 22
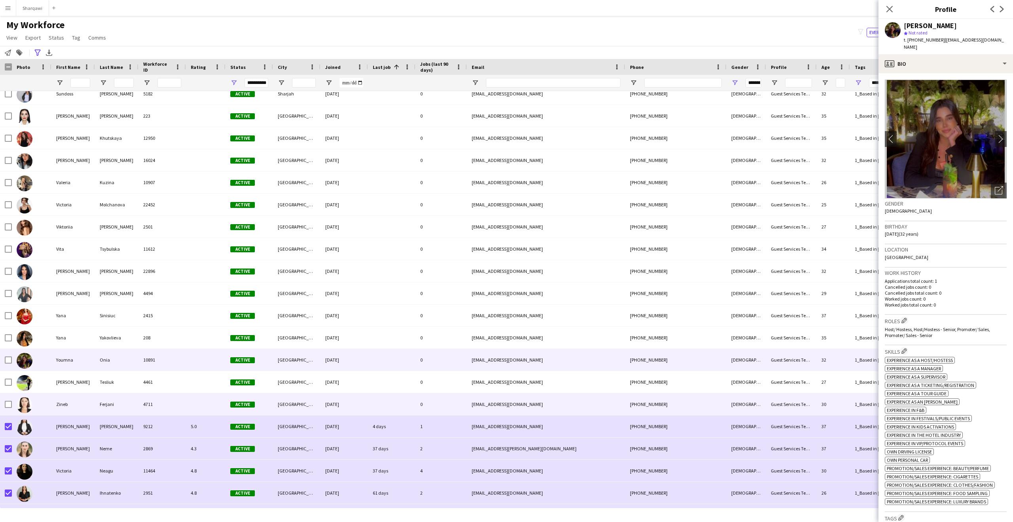
click at [73, 400] on div "Zineb" at bounding box center [73, 404] width 44 height 22
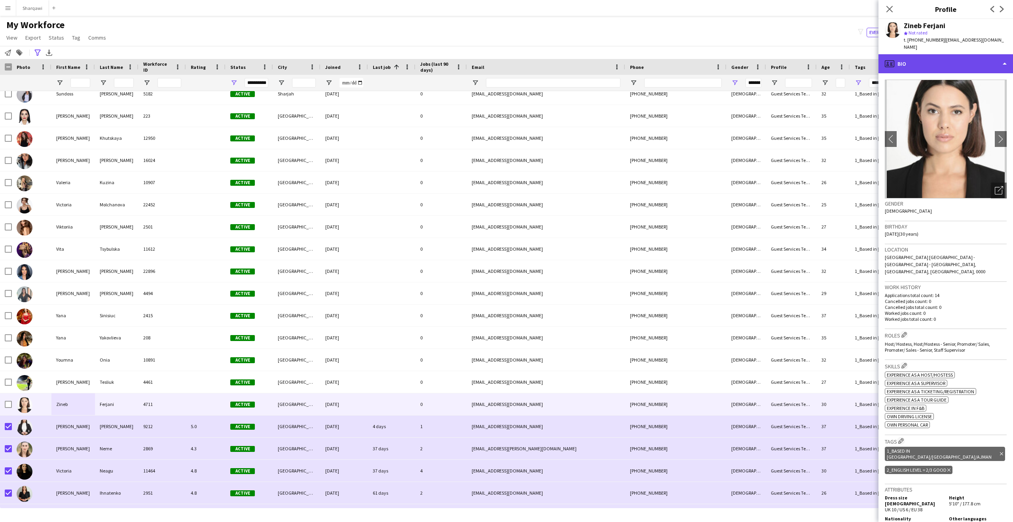
click at [975, 59] on div "profile Bio" at bounding box center [945, 63] width 135 height 19
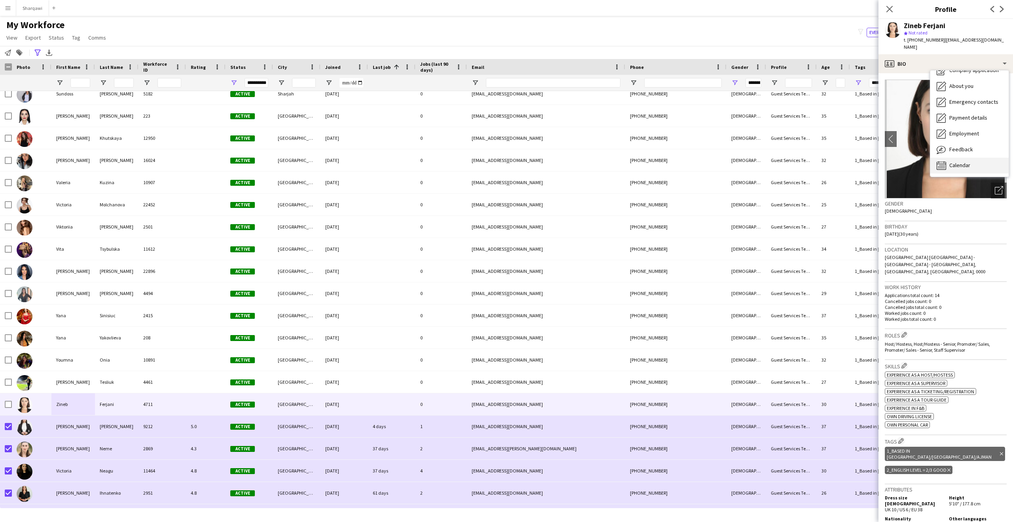
click at [982, 159] on div "Calendar Calendar" at bounding box center [969, 165] width 78 height 16
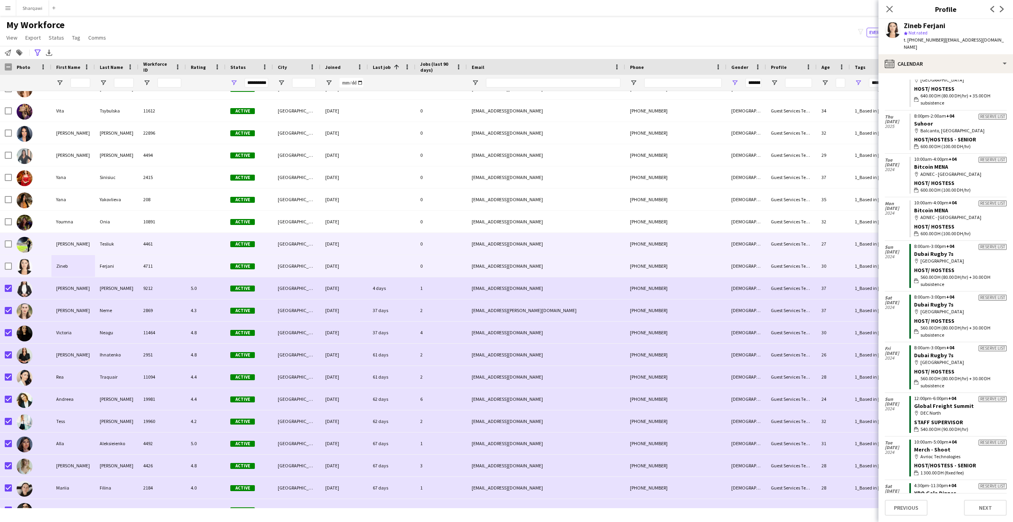
click at [264, 243] on div "Active" at bounding box center [249, 244] width 47 height 22
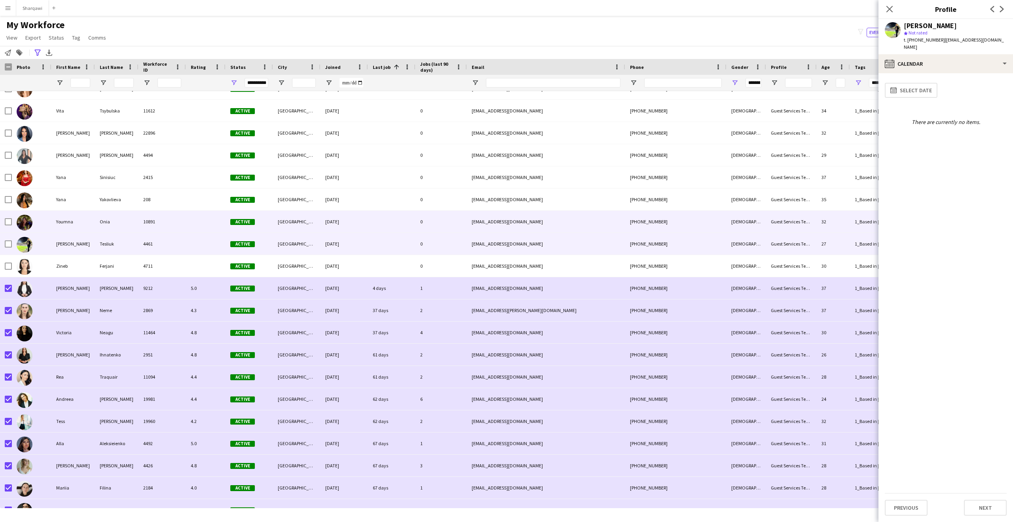
click at [359, 221] on div "[DATE]" at bounding box center [344, 222] width 47 height 22
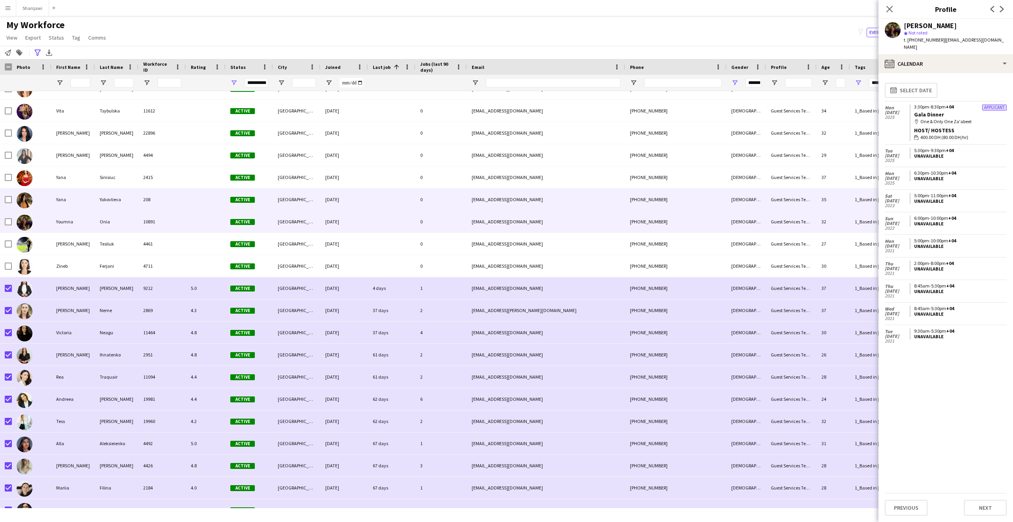
click at [332, 194] on div "[DATE]" at bounding box center [344, 199] width 47 height 22
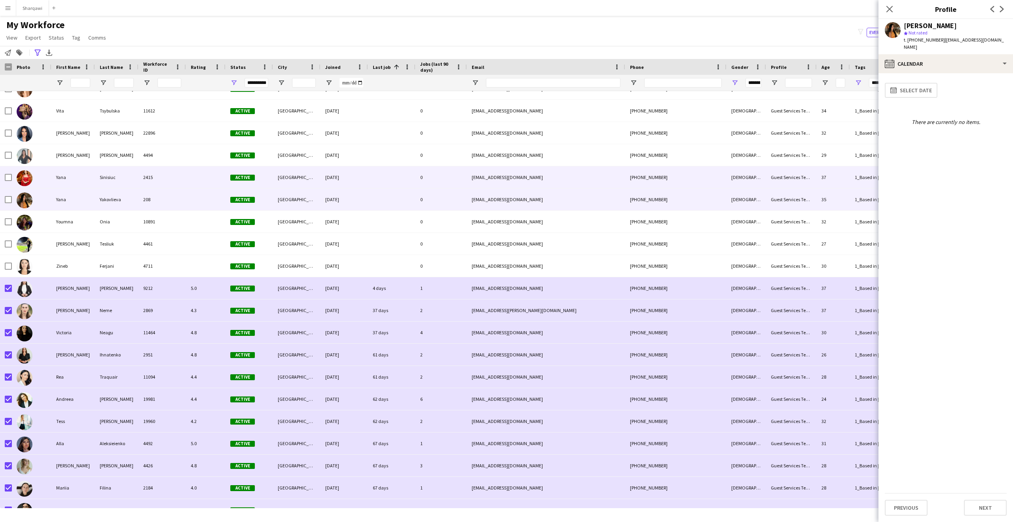
click at [335, 180] on div "[DATE]" at bounding box center [344, 177] width 47 height 22
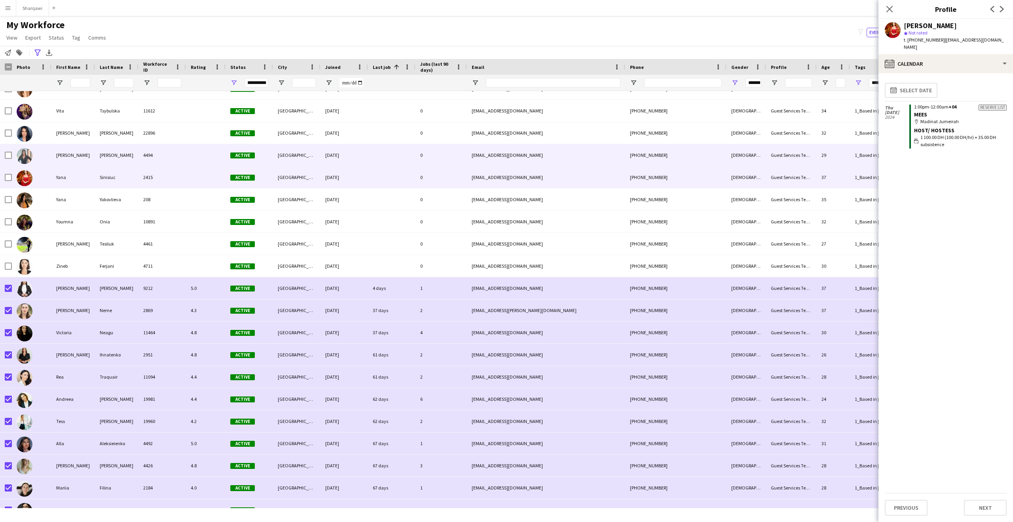
click at [330, 155] on div "[DATE]" at bounding box center [344, 155] width 47 height 22
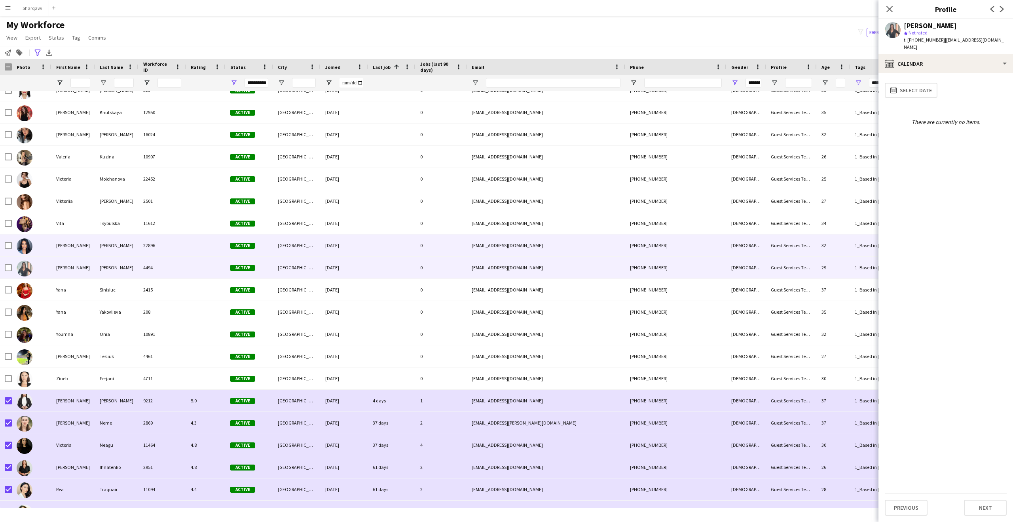
click at [334, 240] on div "[DATE]" at bounding box center [344, 245] width 47 height 22
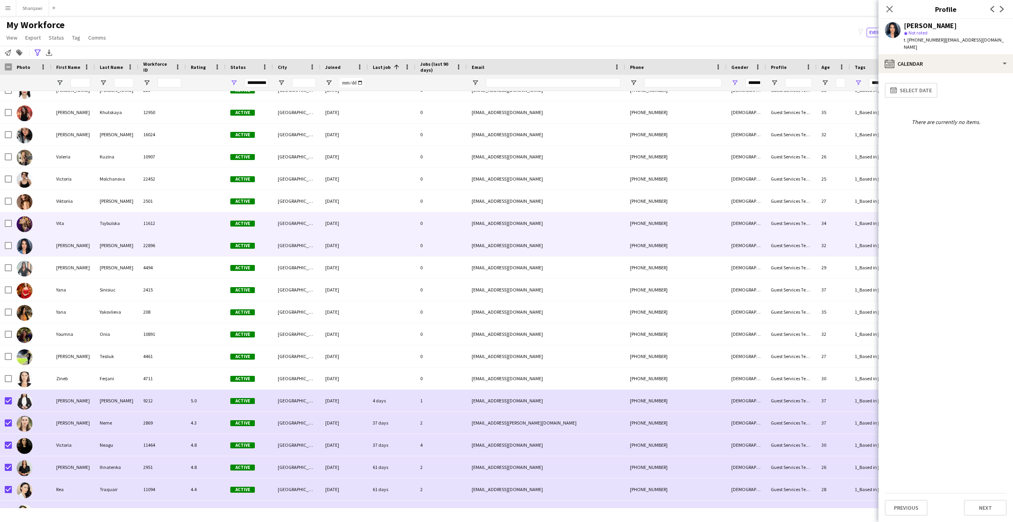
click at [334, 226] on div "[DATE]" at bounding box center [344, 223] width 47 height 22
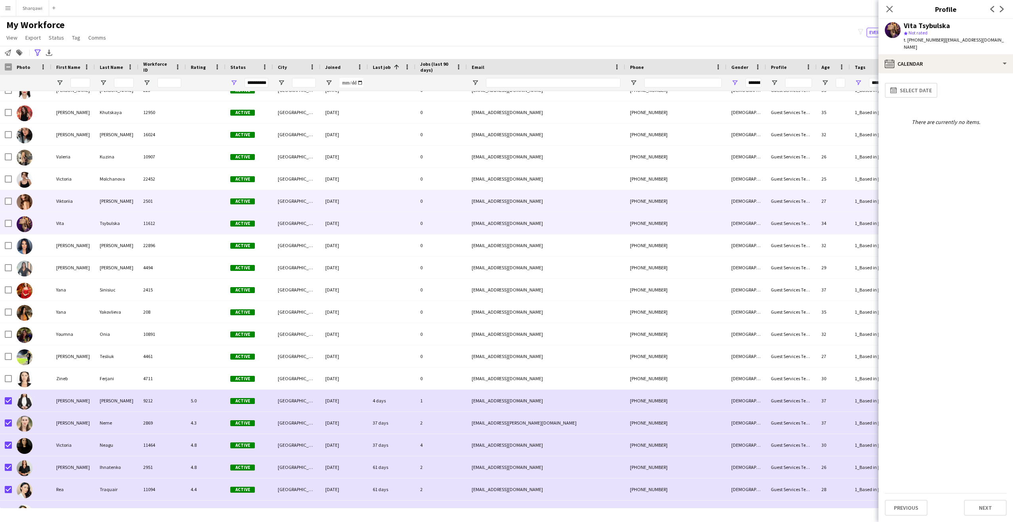
click at [349, 205] on div "[DATE]" at bounding box center [344, 201] width 47 height 22
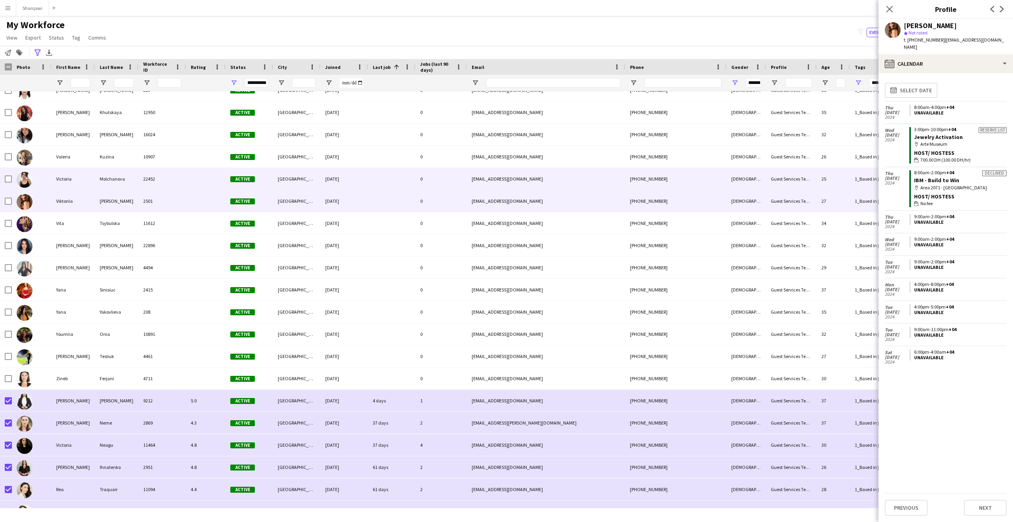
click at [352, 174] on div "[DATE]" at bounding box center [344, 179] width 47 height 22
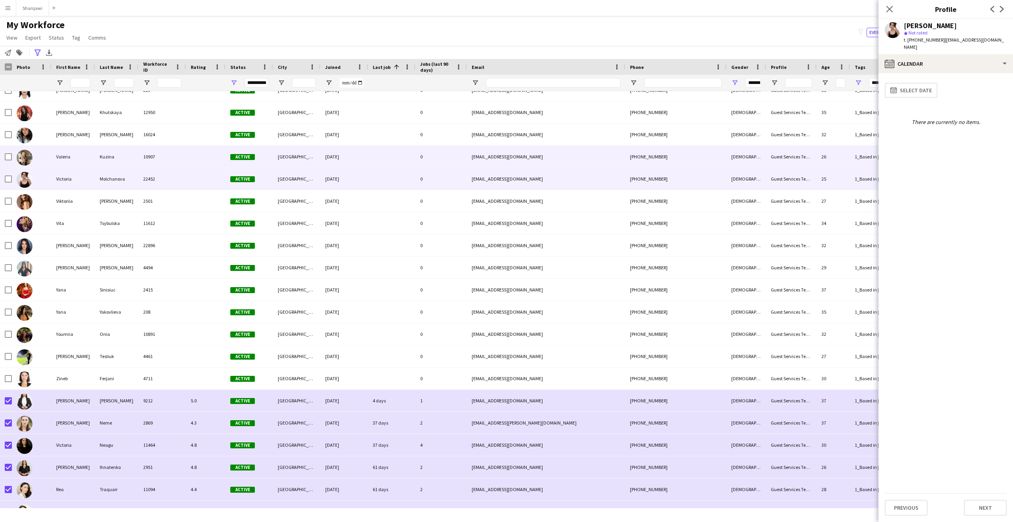
click at [355, 153] on div "[DATE]" at bounding box center [344, 157] width 47 height 22
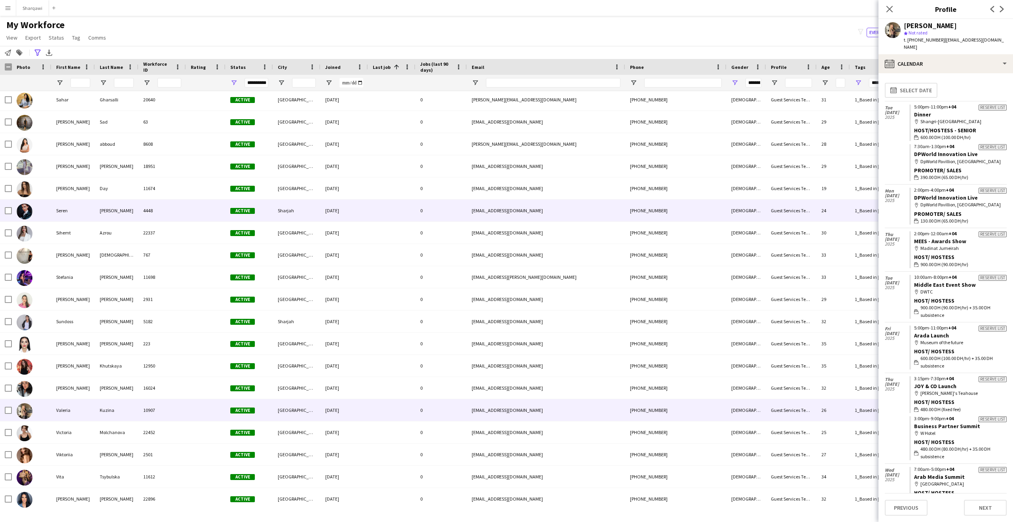
click at [345, 208] on div "[DATE]" at bounding box center [344, 210] width 47 height 22
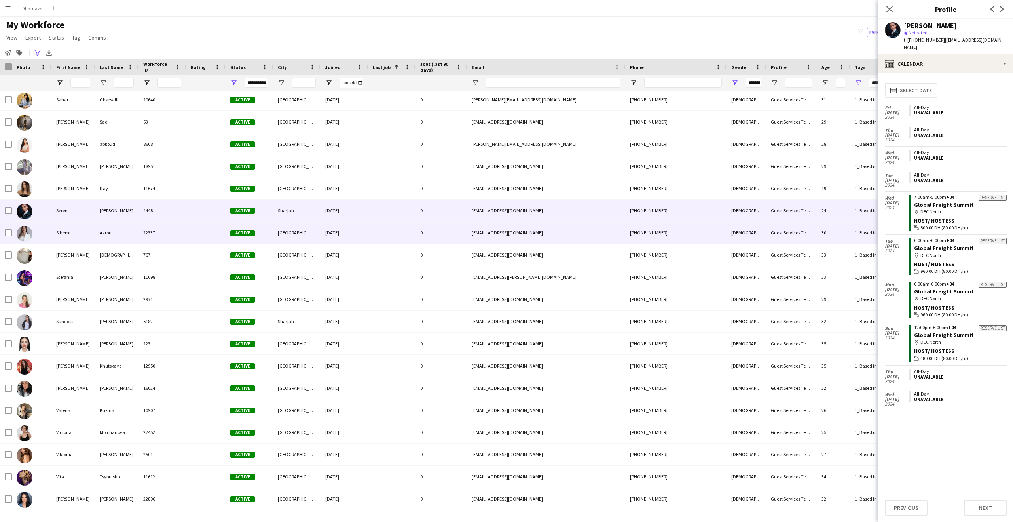
click at [340, 229] on div "[DATE]" at bounding box center [344, 233] width 47 height 22
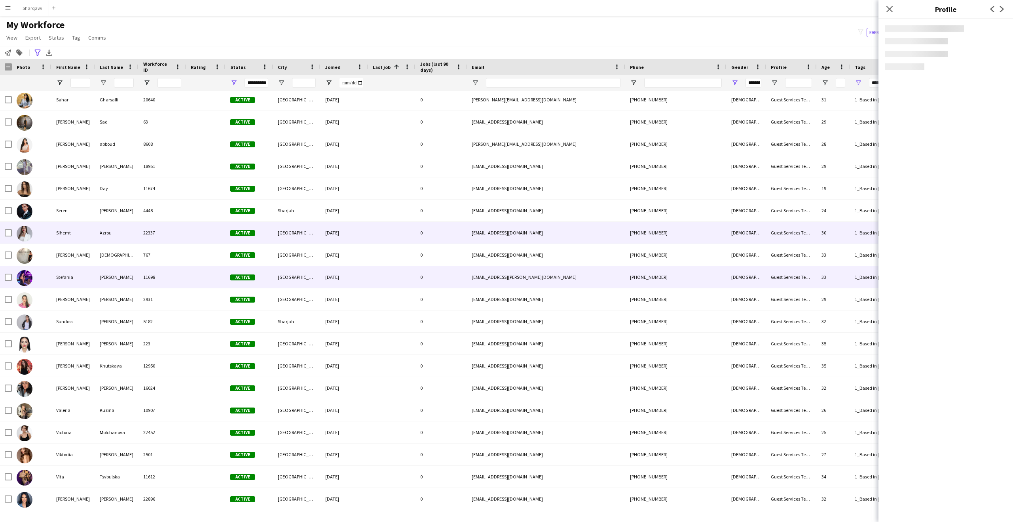
click at [340, 274] on div "[DATE]" at bounding box center [344, 277] width 47 height 22
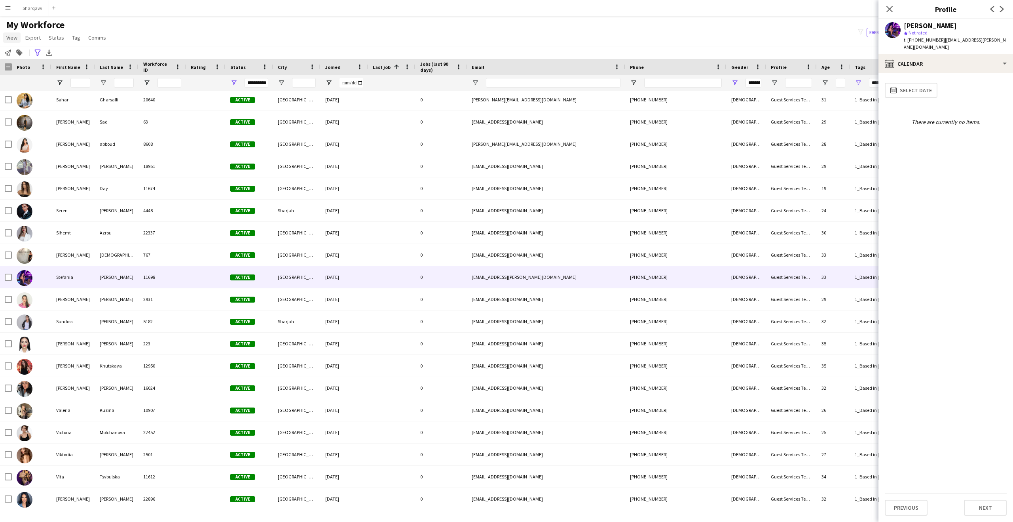
click at [4, 39] on link "View" at bounding box center [11, 37] width 17 height 10
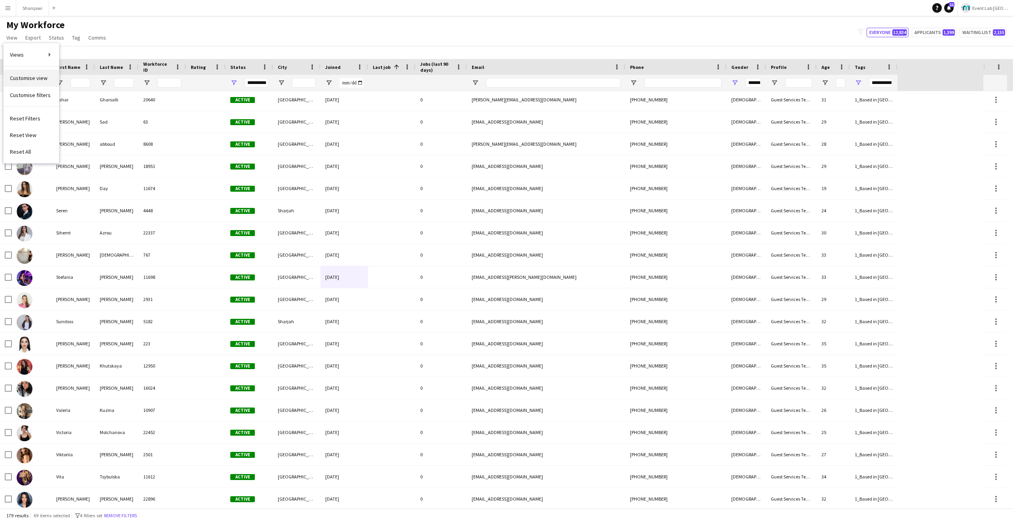
click at [41, 83] on link "Customise view" at bounding box center [31, 78] width 55 height 17
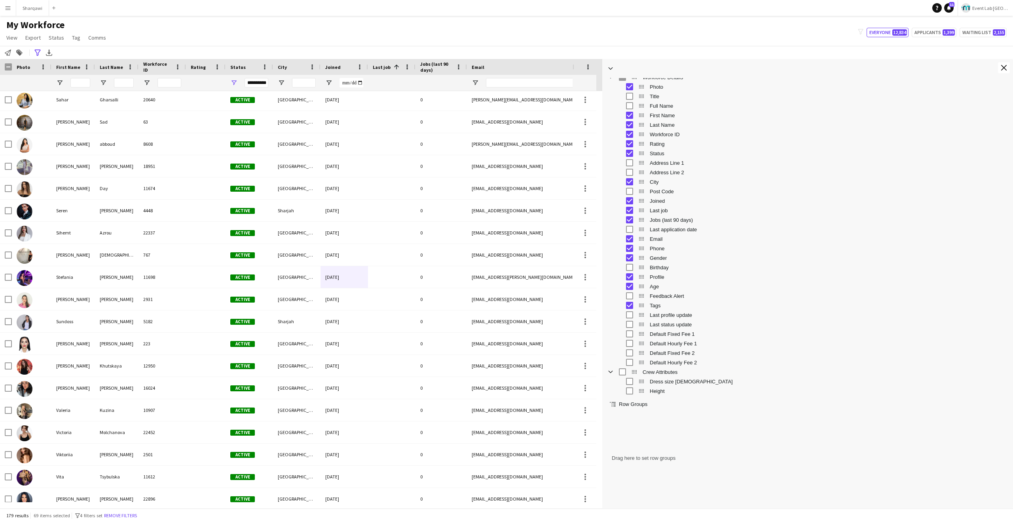
drag, startPoint x: 913, startPoint y: 339, endPoint x: 601, endPoint y: 344, distance: 311.9
click at [601, 344] on div at bounding box center [602, 283] width 2 height 449
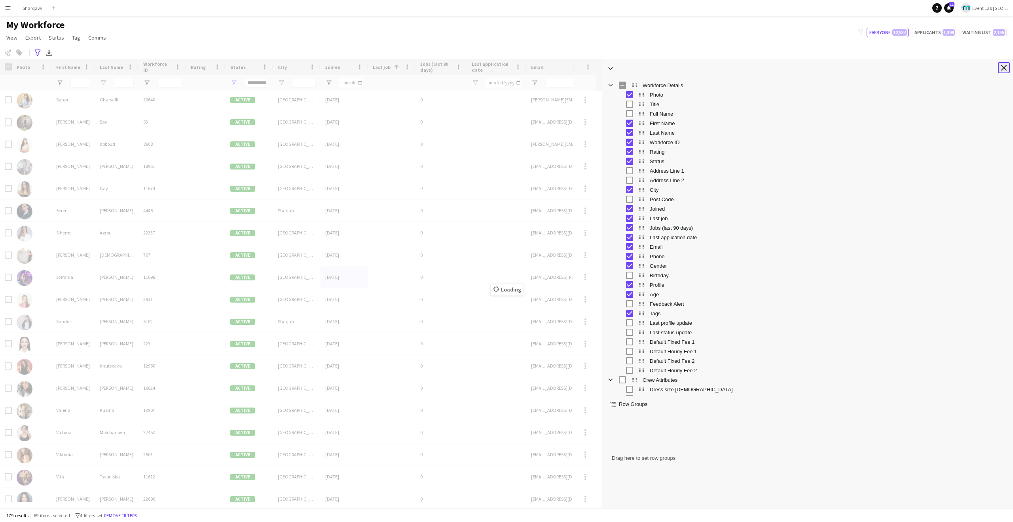
click at [998, 65] on button "Close tool panel" at bounding box center [1004, 67] width 12 height 11
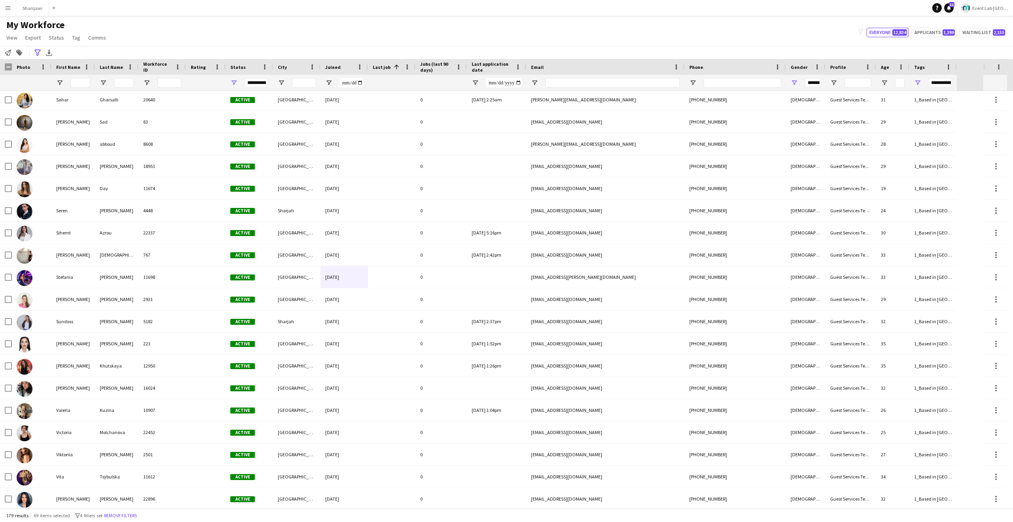
click at [499, 65] on span "Last application date" at bounding box center [492, 67] width 40 height 12
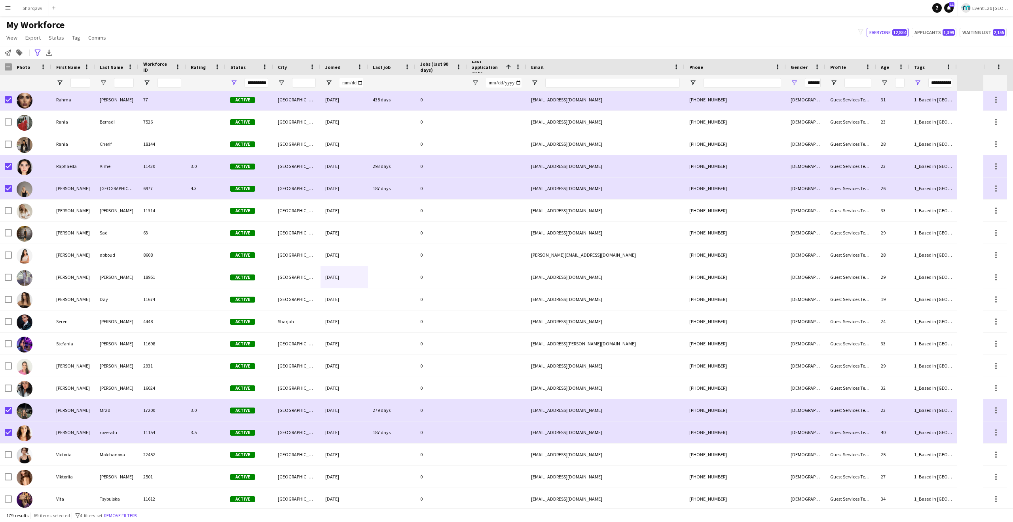
click at [500, 65] on span "Last application date" at bounding box center [487, 67] width 31 height 18
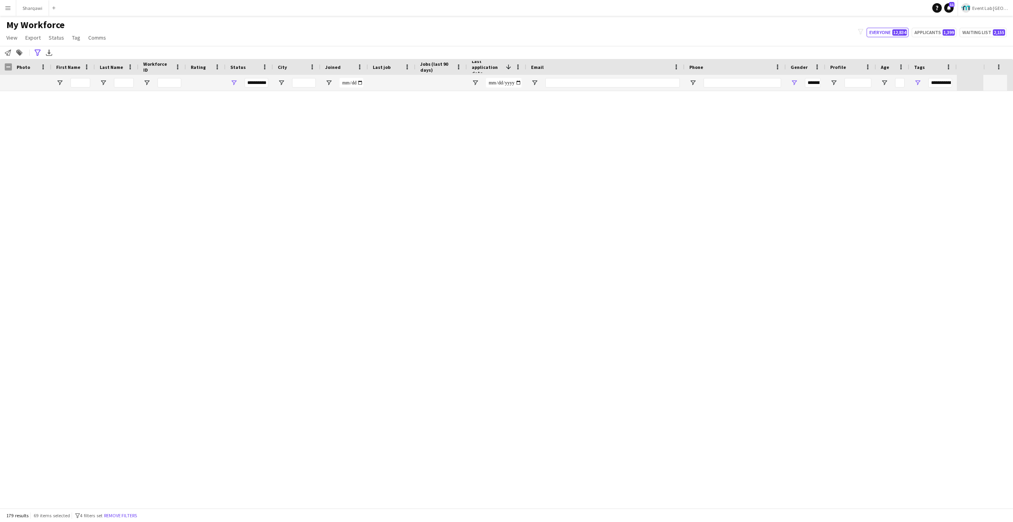
scroll to position [0, 0]
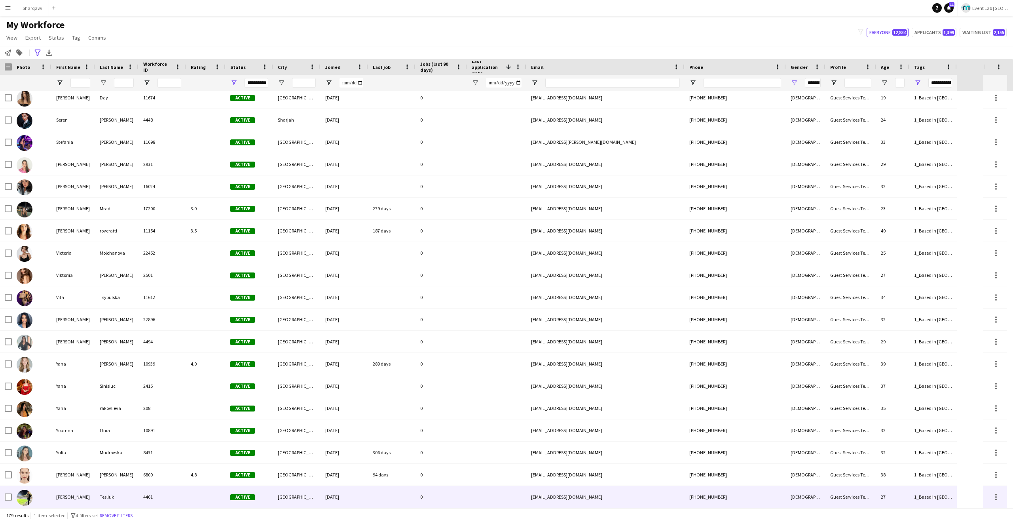
click at [6, 500] on div at bounding box center [8, 497] width 7 height 22
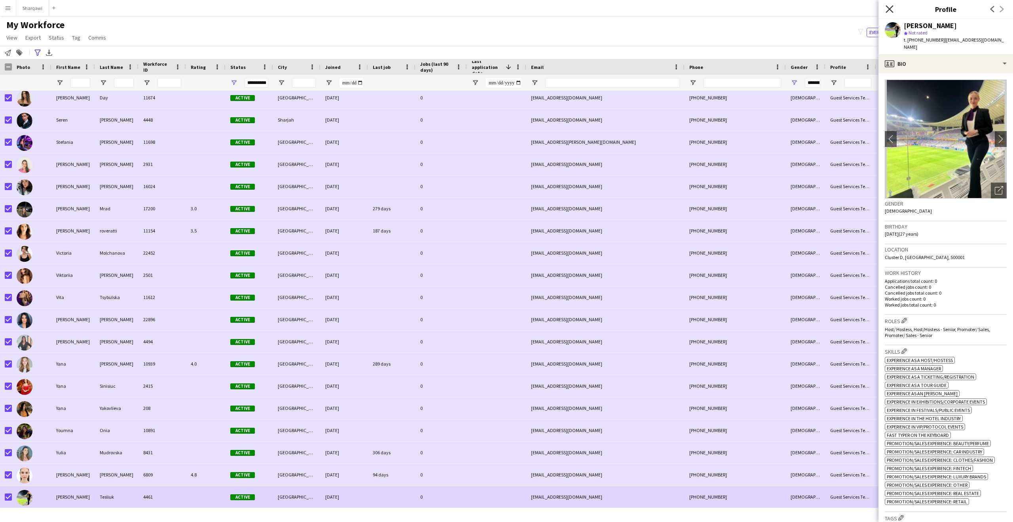
click at [887, 10] on icon "Close pop-in" at bounding box center [890, 9] width 8 height 8
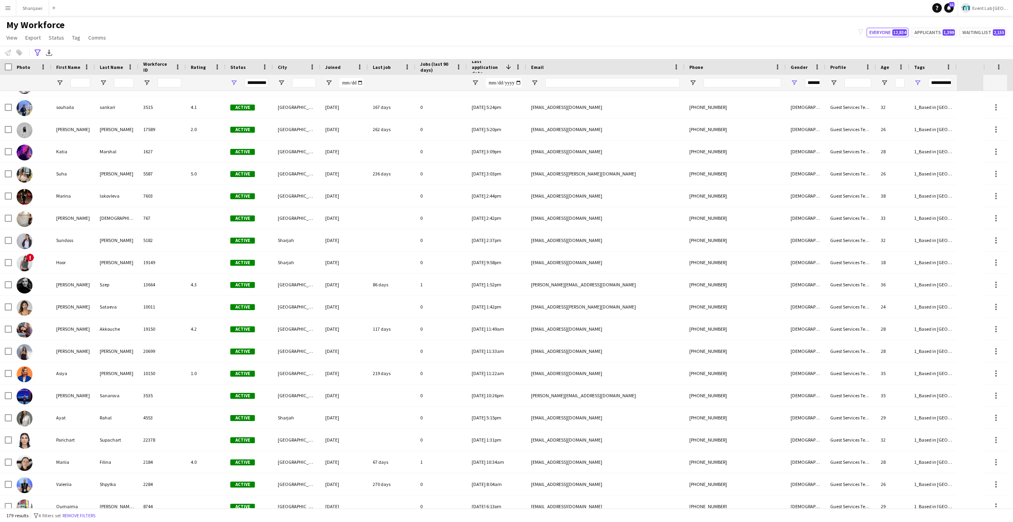
click at [273, 11] on app-navbar "Menu Boards Boards Boards All jobs Status Workforce Workforce My Workforce Recr…" at bounding box center [506, 8] width 1013 height 16
click at [87, 518] on button "Remove filters" at bounding box center [79, 515] width 36 height 9
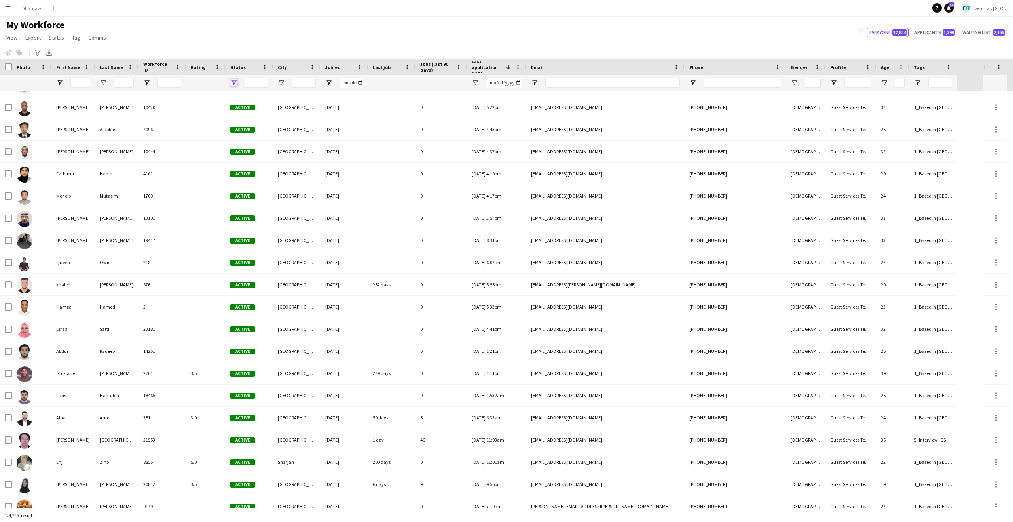
click at [233, 85] on span "Open Filter Menu" at bounding box center [233, 82] width 7 height 7
type input "***"
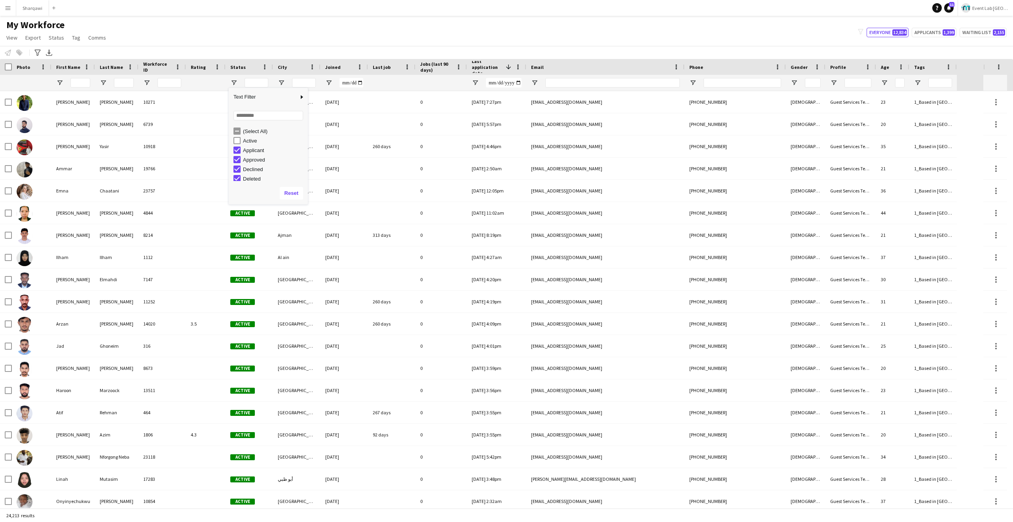
type input "**********"
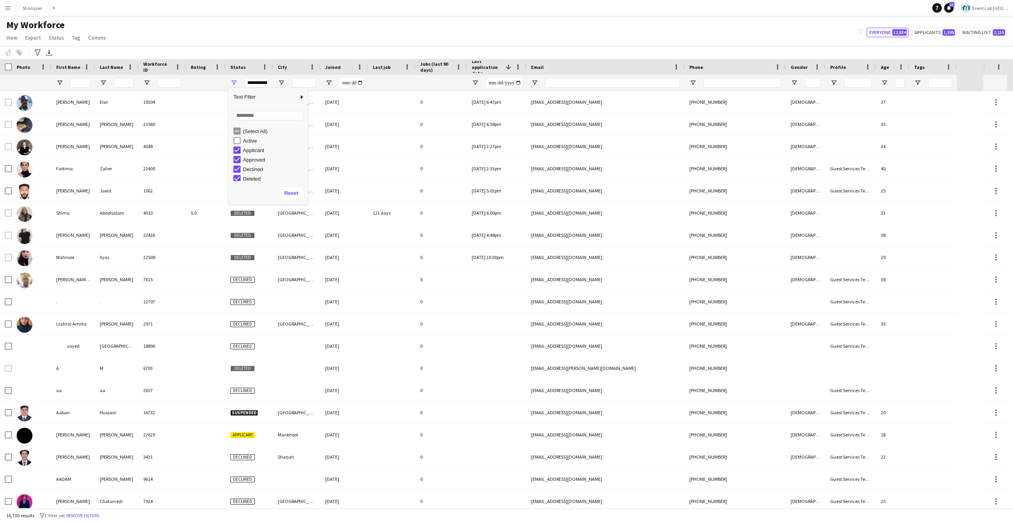
click at [244, 131] on div "(Select All)" at bounding box center [274, 131] width 63 height 6
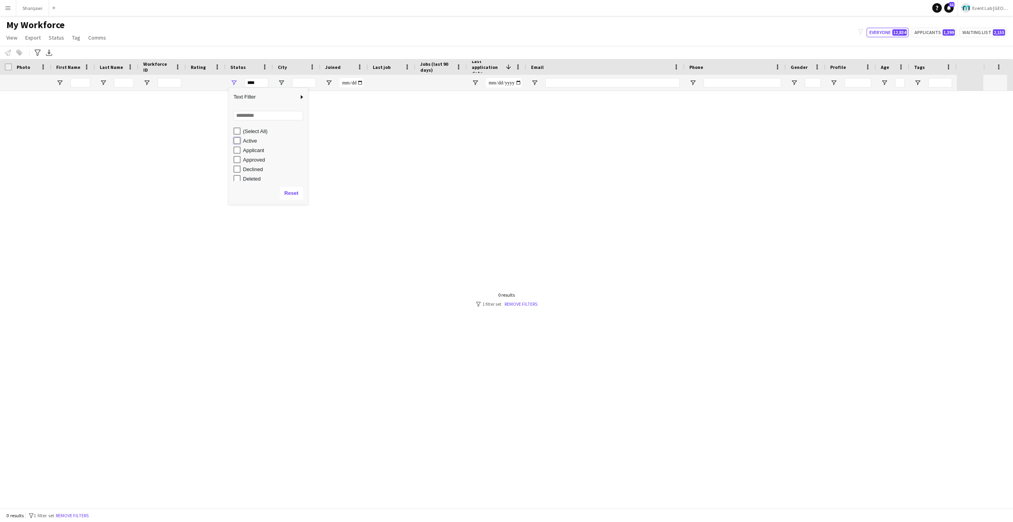
type input "**********"
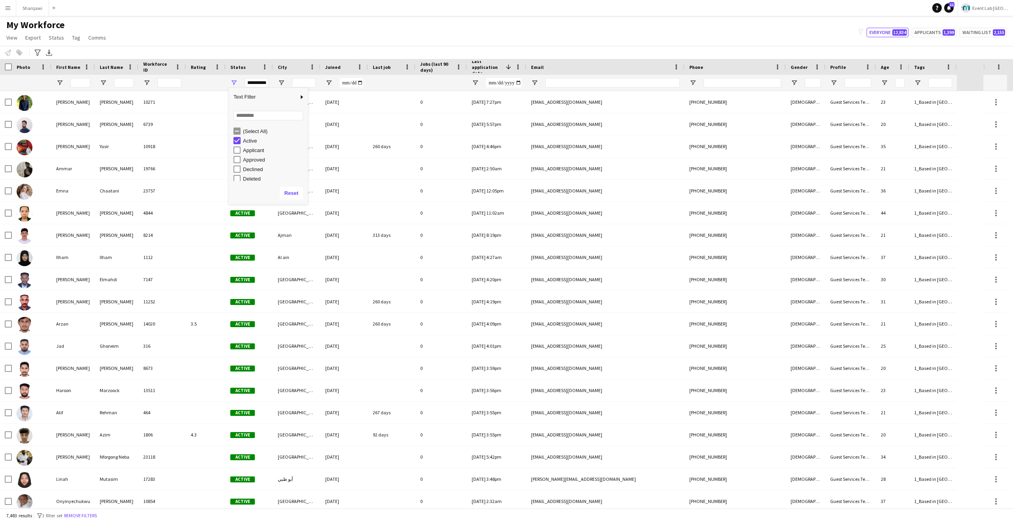
click at [329, 47] on div "Notify workforce Add to tag Select at least one crew to tag him or her. Advance…" at bounding box center [506, 52] width 1013 height 13
click at [40, 51] on icon "Advanced filters" at bounding box center [37, 52] width 6 height 6
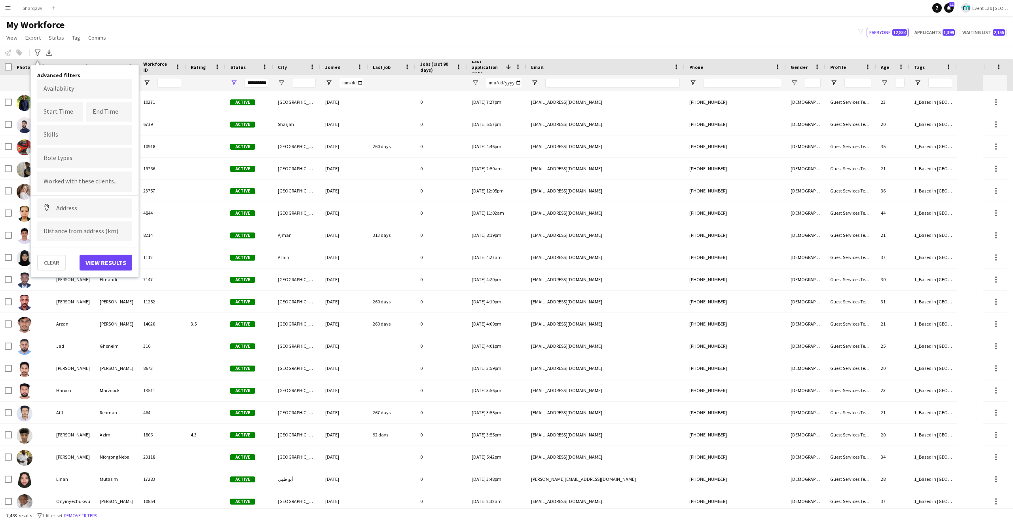
click at [74, 158] on input "Type to search role types..." at bounding box center [85, 158] width 82 height 7
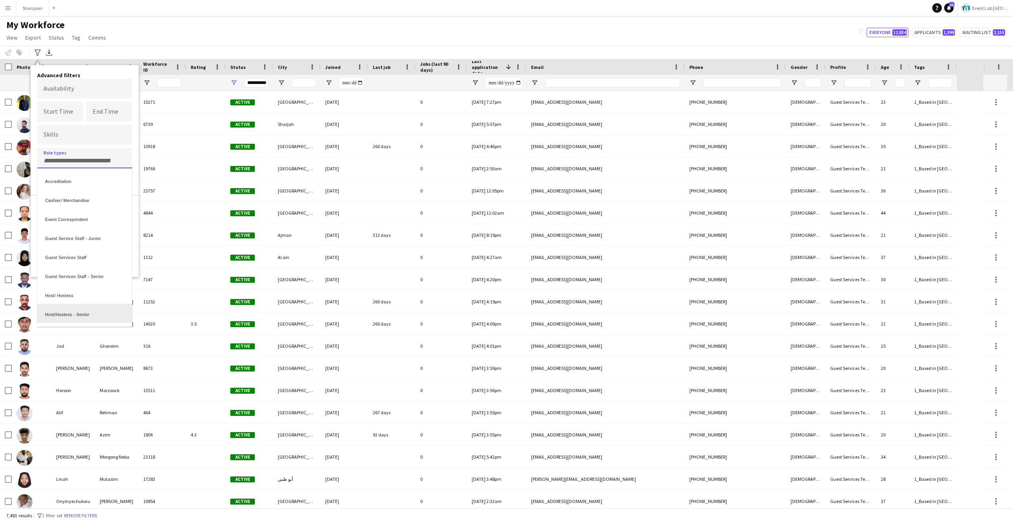
scroll to position [2, 0]
click at [72, 296] on div "Host/ Hostess" at bounding box center [84, 292] width 95 height 19
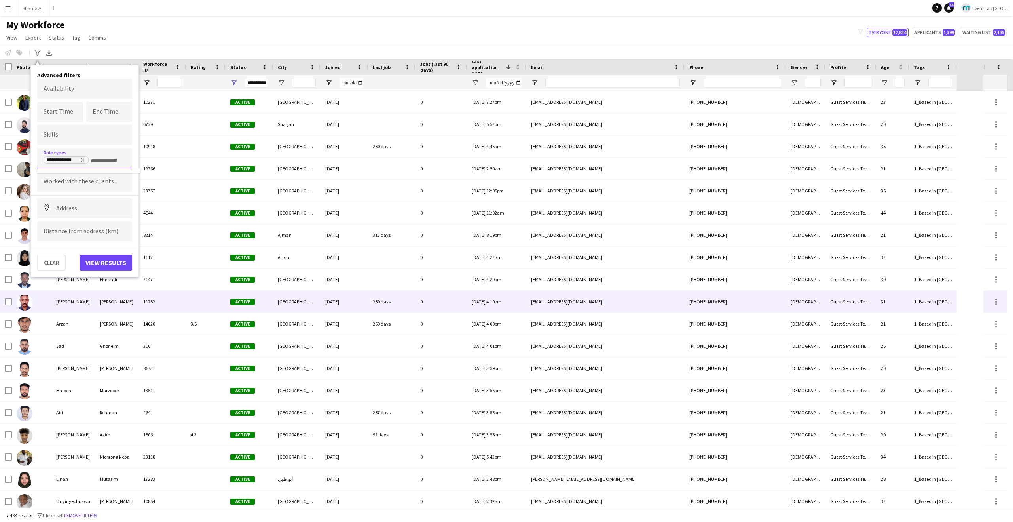
scroll to position [0, 0]
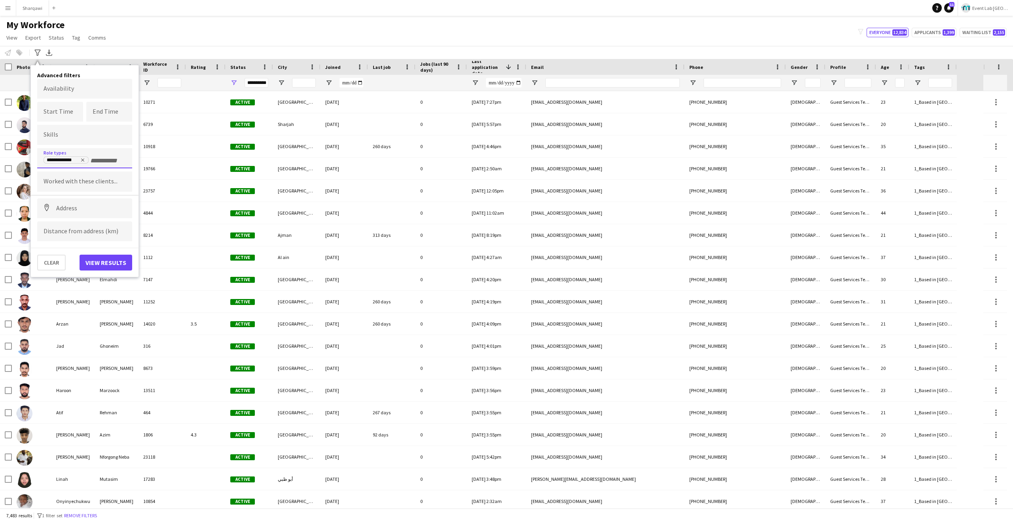
click at [97, 160] on input "+ Role type" at bounding box center [107, 160] width 34 height 7
click at [82, 285] on div "Host/Hostess - Senior" at bounding box center [84, 294] width 95 height 19
click at [99, 272] on button "View results" at bounding box center [106, 279] width 53 height 16
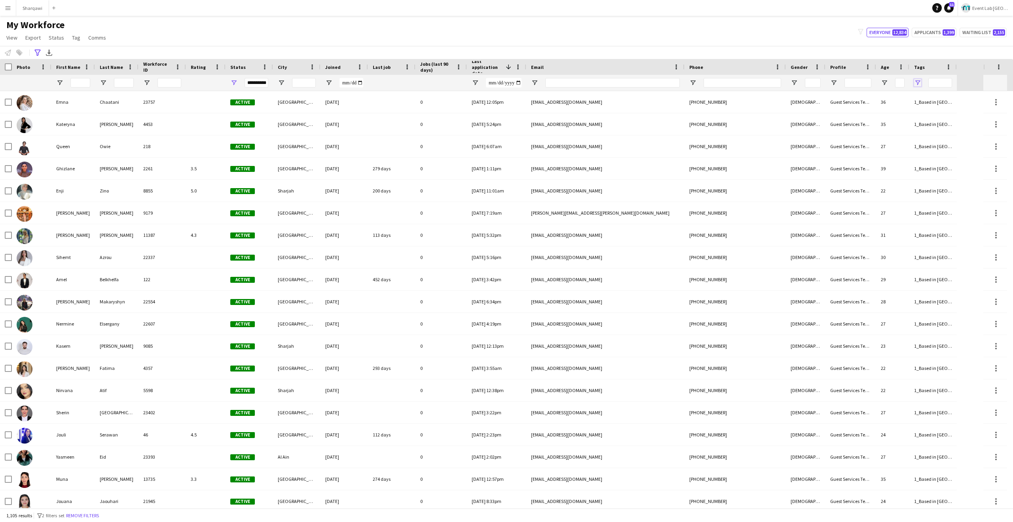
click at [918, 82] on span "Open Filter Menu" at bounding box center [917, 82] width 7 height 7
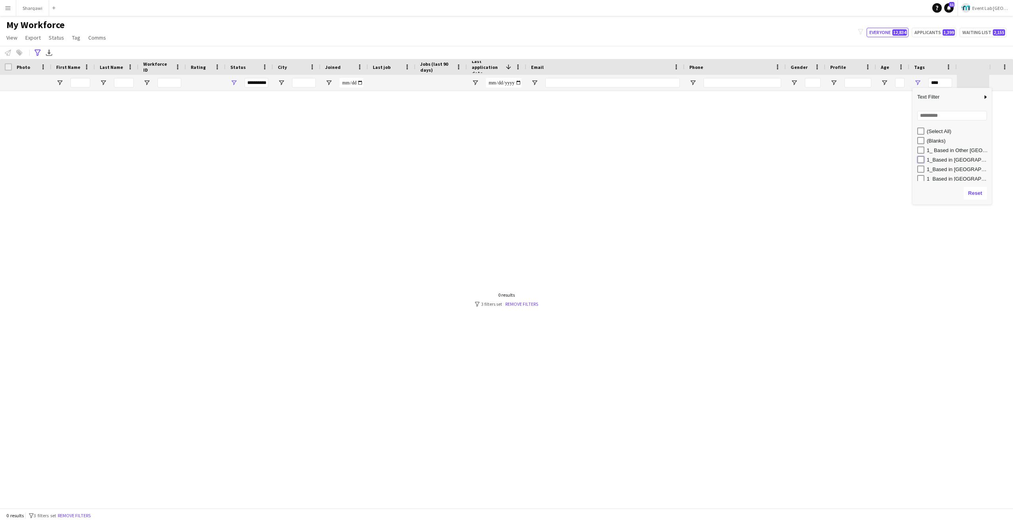
type input "**********"
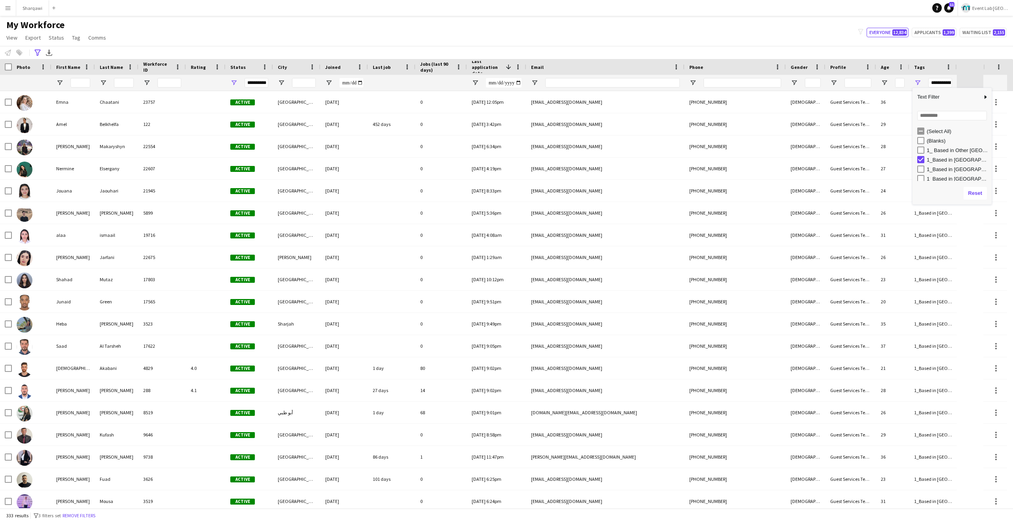
click at [766, 33] on div "My Workforce View Views Default view New view Update view Delete view Edit name…" at bounding box center [506, 32] width 1013 height 27
click at [383, 66] on span "Last job" at bounding box center [382, 67] width 18 height 6
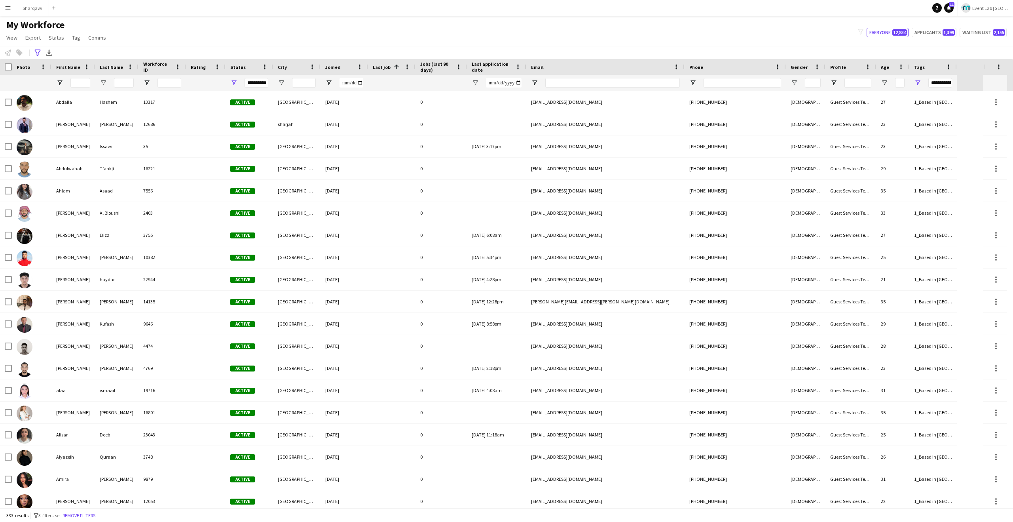
click at [383, 66] on span "Last job" at bounding box center [382, 67] width 18 height 6
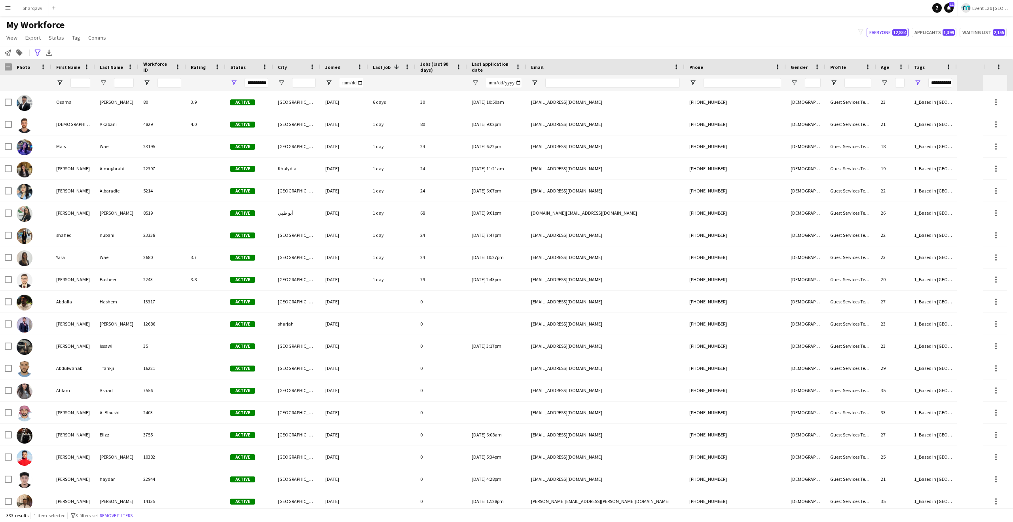
scroll to position [2803, 0]
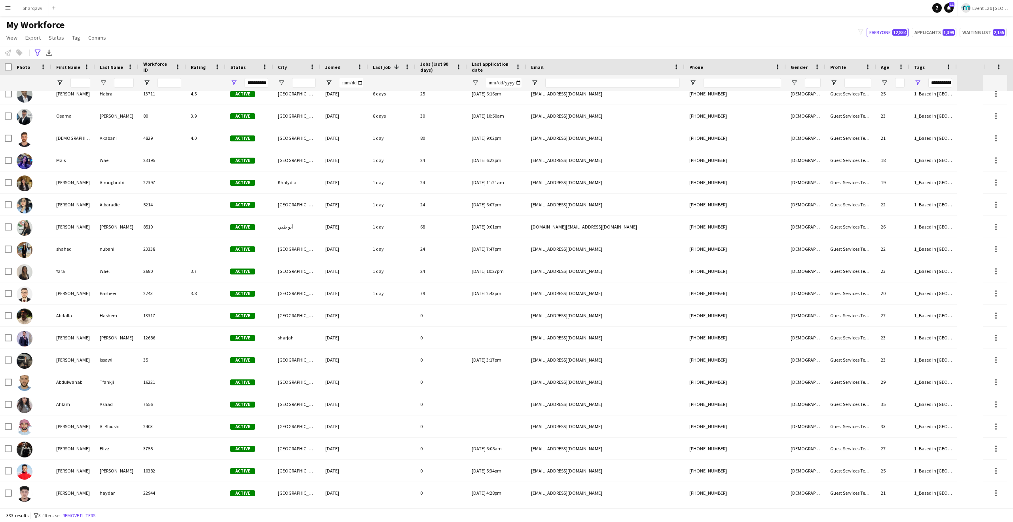
click at [343, 20] on div "My Workforce View Views Default view New view Update view Delete view Edit name…" at bounding box center [506, 32] width 1013 height 27
click at [489, 64] on span "Last application date" at bounding box center [492, 67] width 40 height 12
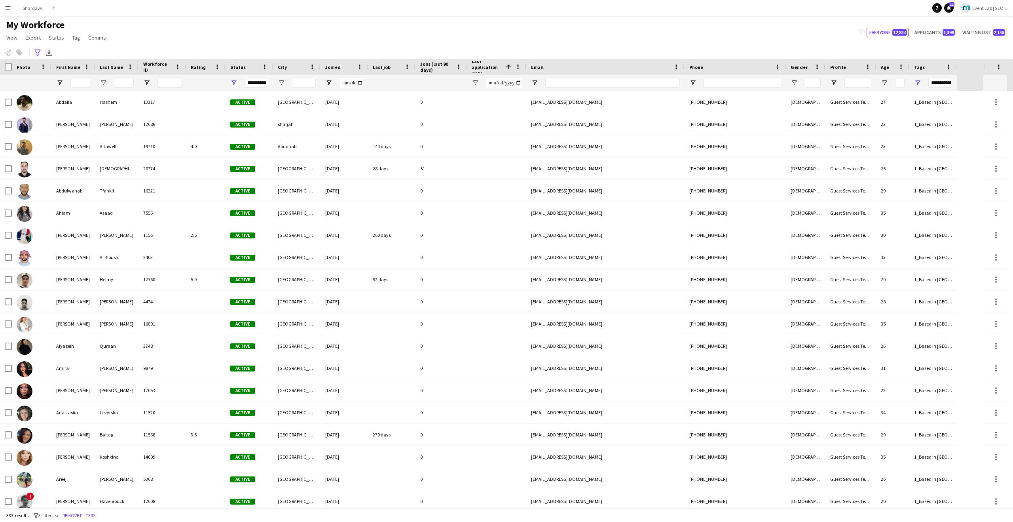
click at [487, 66] on span "Last application date" at bounding box center [487, 67] width 31 height 18
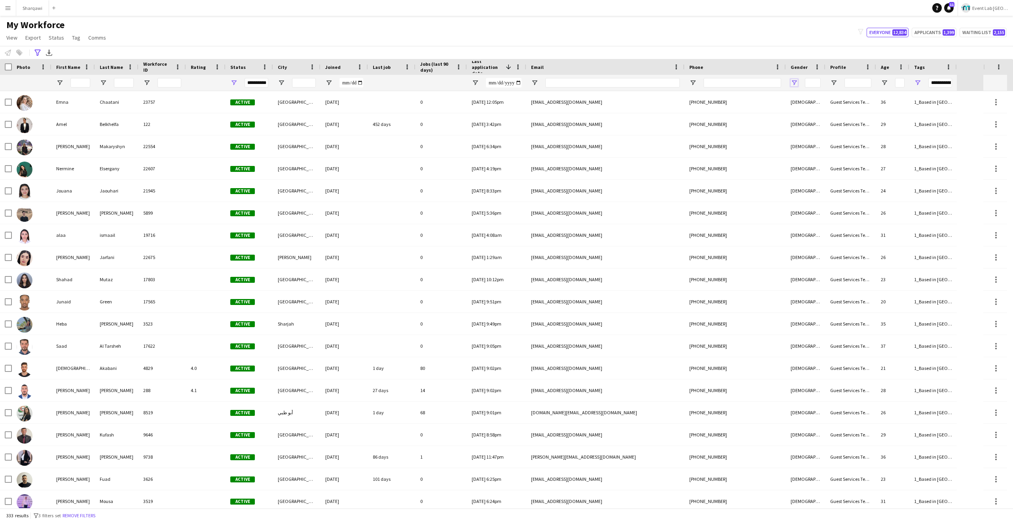
click at [796, 84] on span "Open Filter Menu" at bounding box center [794, 82] width 7 height 7
click at [801, 129] on div "(Select All)" at bounding box center [831, 130] width 74 height 9
type input "***"
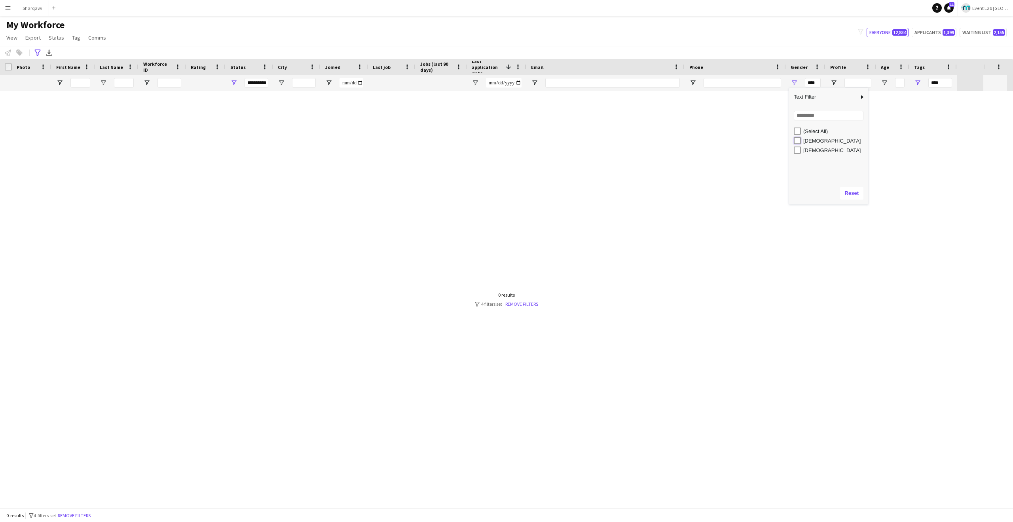
type input "**********"
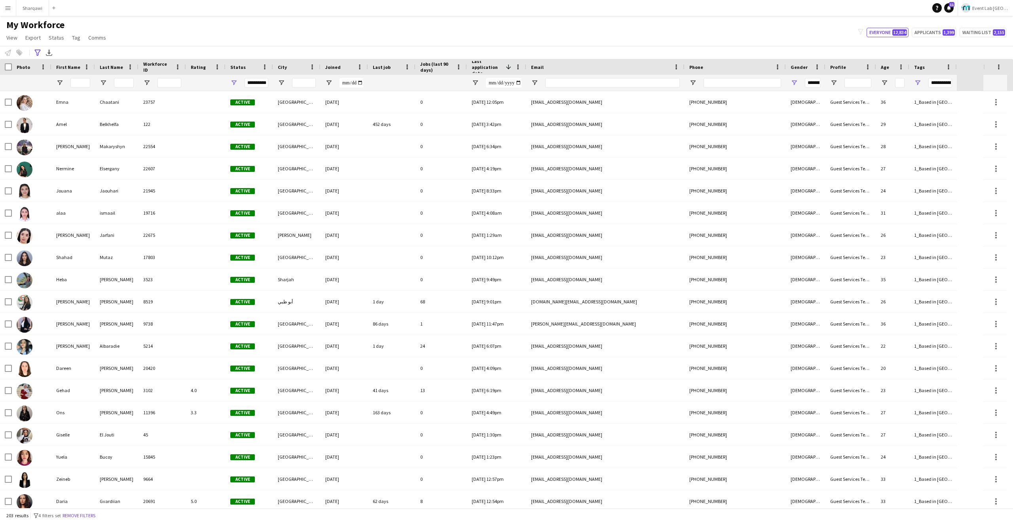
click at [783, 36] on div "My Workforce View Views Default view New view Update view Delete view Edit name…" at bounding box center [506, 32] width 1013 height 27
click at [383, 69] on span "Last job" at bounding box center [382, 67] width 18 height 6
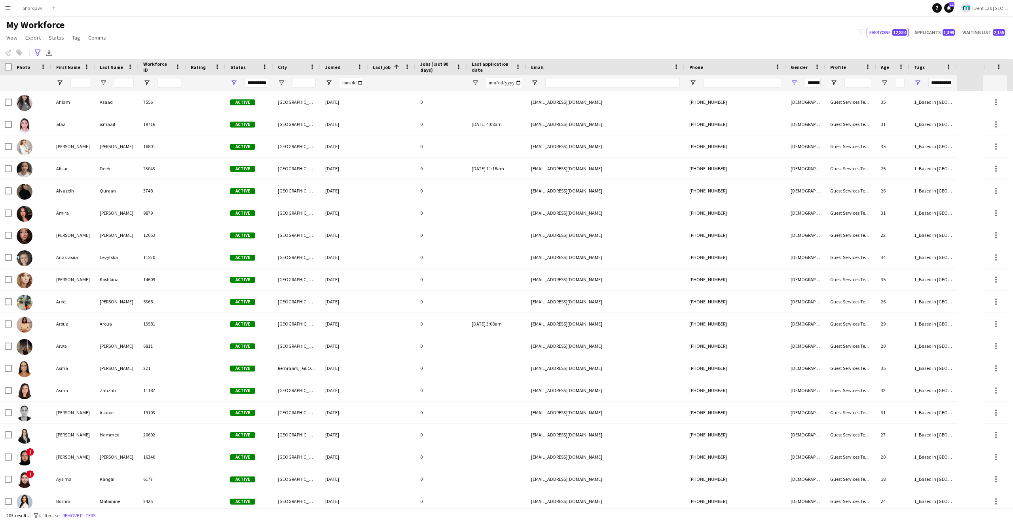
click at [385, 69] on span "Last job" at bounding box center [382, 67] width 18 height 6
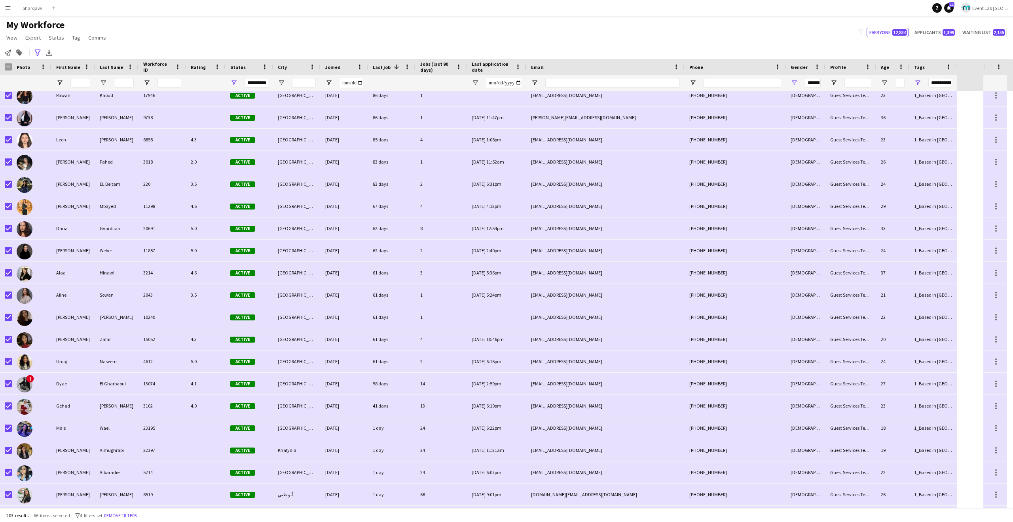
click at [494, 66] on span "Last application date" at bounding box center [492, 67] width 40 height 12
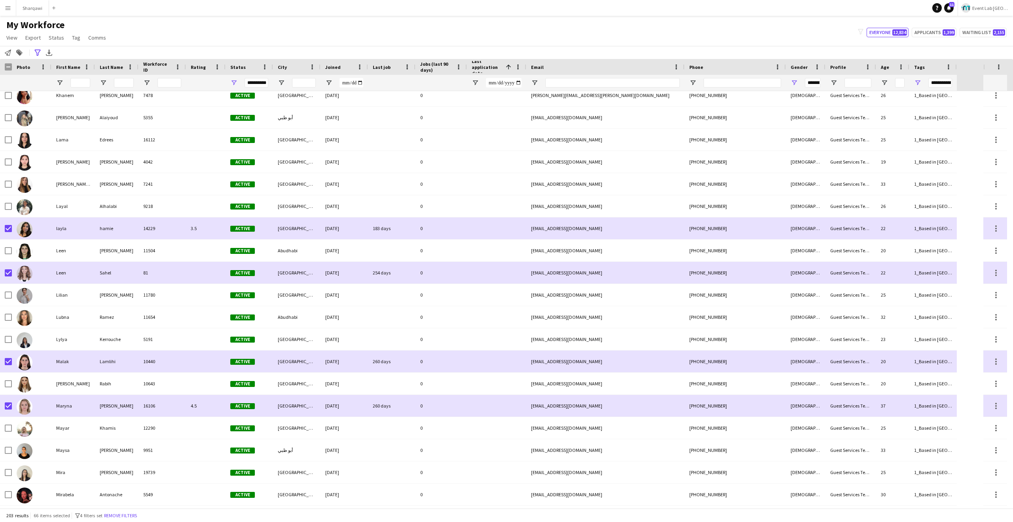
click at [494, 66] on span "Last application date" at bounding box center [487, 67] width 31 height 18
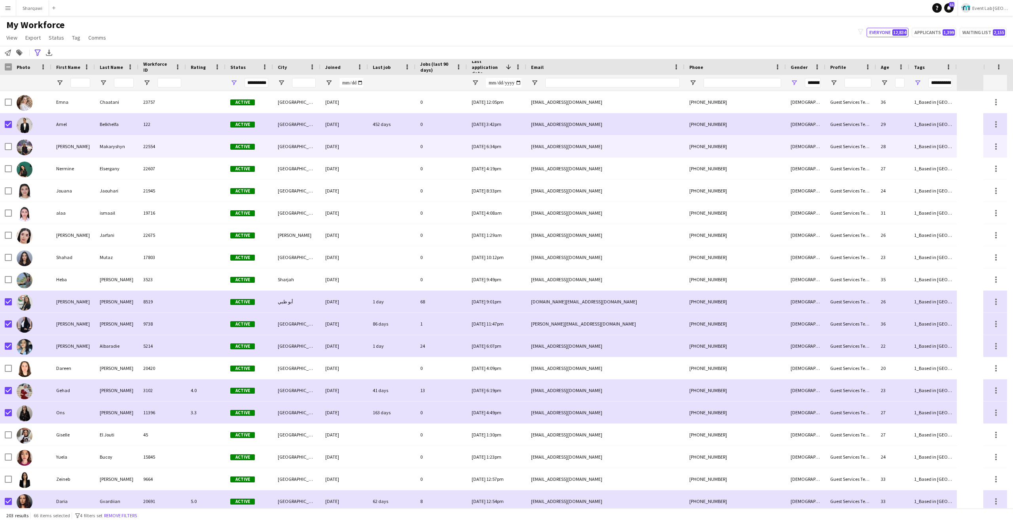
click at [537, 142] on div "[EMAIL_ADDRESS][DOMAIN_NAME]" at bounding box center [605, 146] width 158 height 22
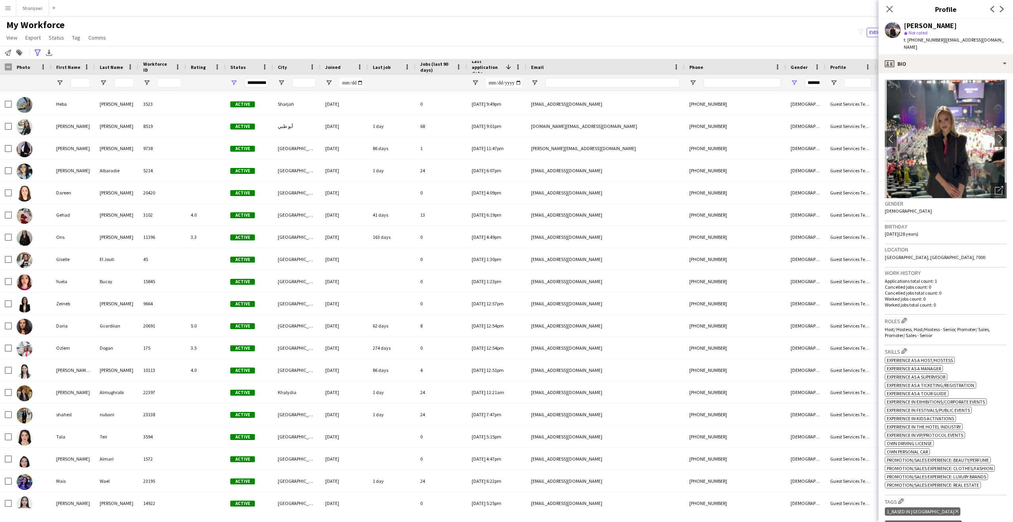
click at [887, 6] on icon "Close pop-in" at bounding box center [889, 9] width 6 height 6
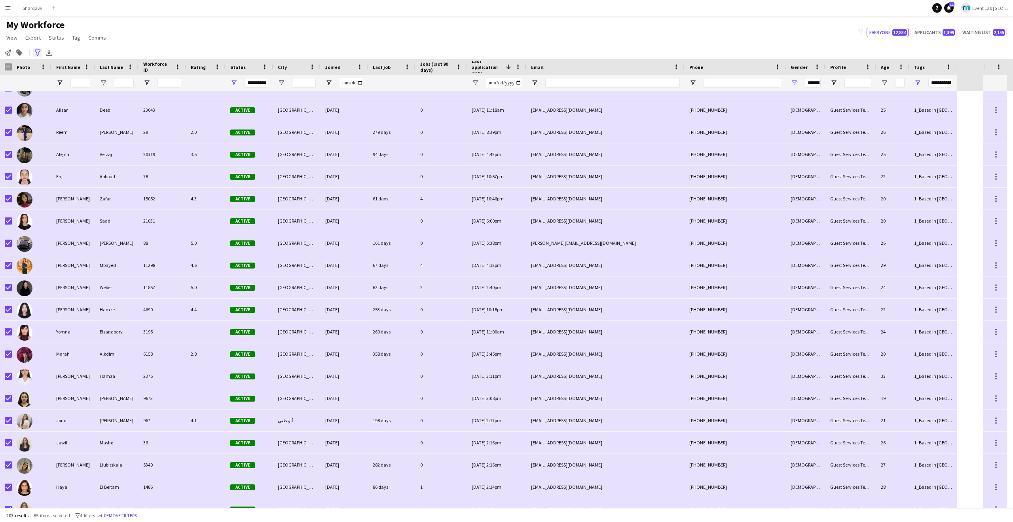
click at [36, 54] on icon "Advanced filters" at bounding box center [37, 52] width 6 height 6
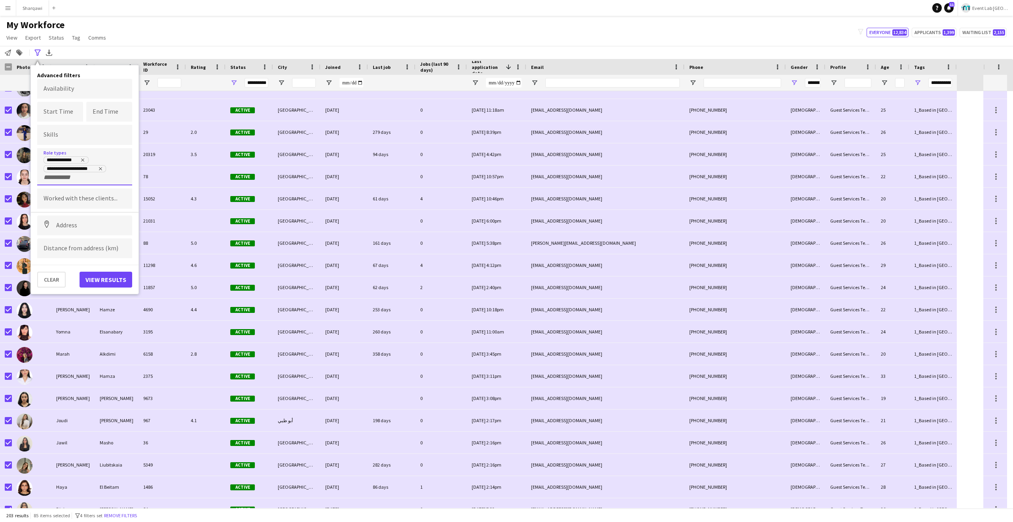
drag, startPoint x: 83, startPoint y: 161, endPoint x: 104, endPoint y: 181, distance: 28.5
click at [83, 161] on icon "Remove tag" at bounding box center [83, 160] width 3 height 3
click at [119, 273] on button "View results" at bounding box center [106, 271] width 53 height 16
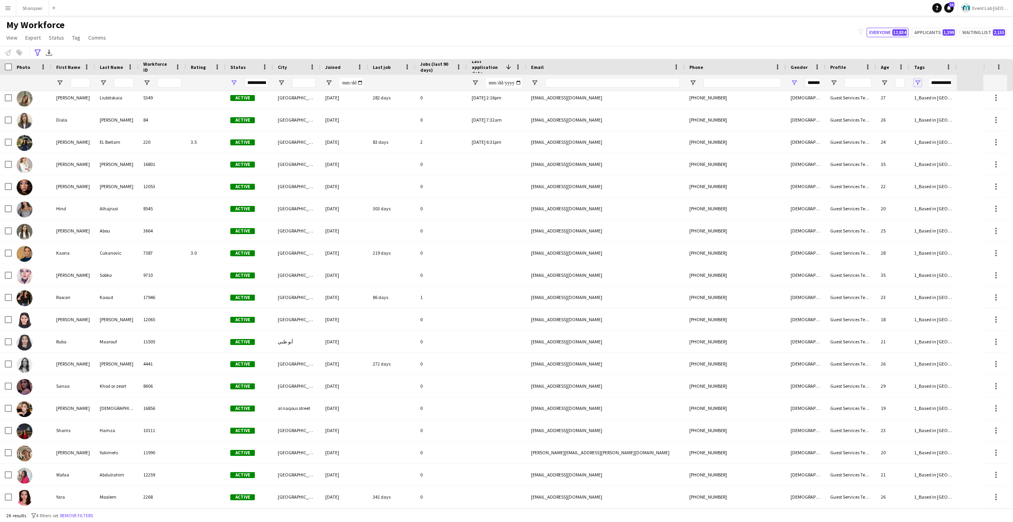
click at [920, 79] on span "Open Filter Menu" at bounding box center [917, 82] width 7 height 7
type input "***"
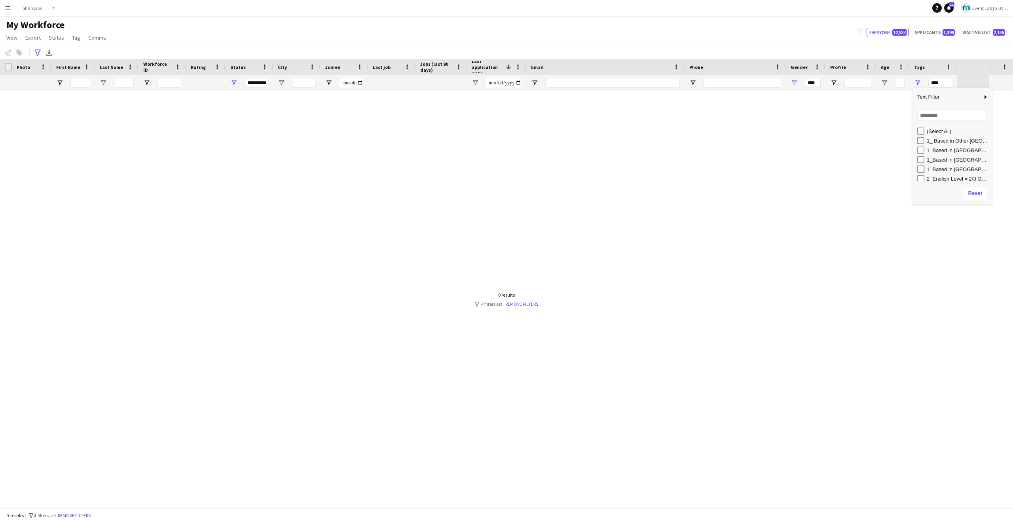
type input "**********"
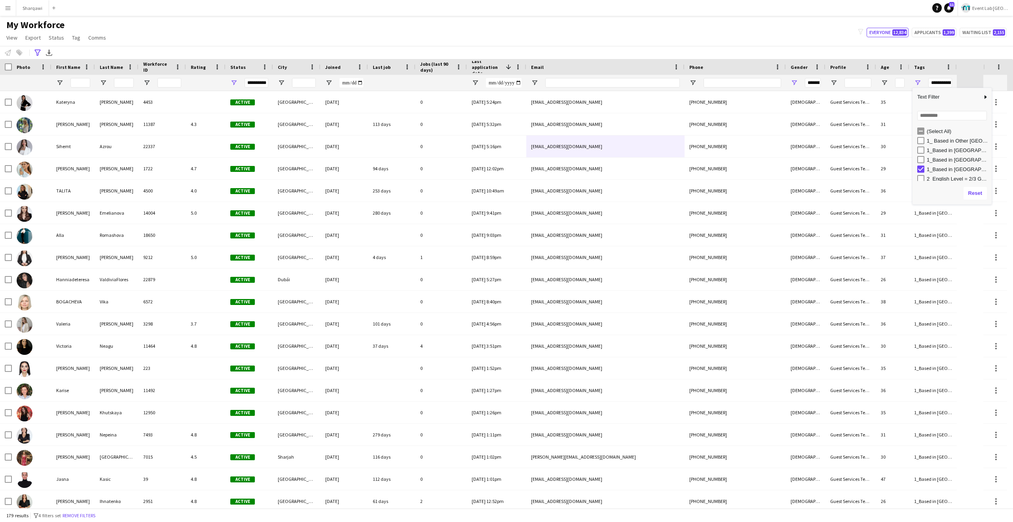
click at [724, 45] on div "My Workforce View Views Default view New view Update view Delete view Edit name…" at bounding box center [506, 32] width 1013 height 27
click at [385, 66] on span "Last job" at bounding box center [382, 67] width 18 height 6
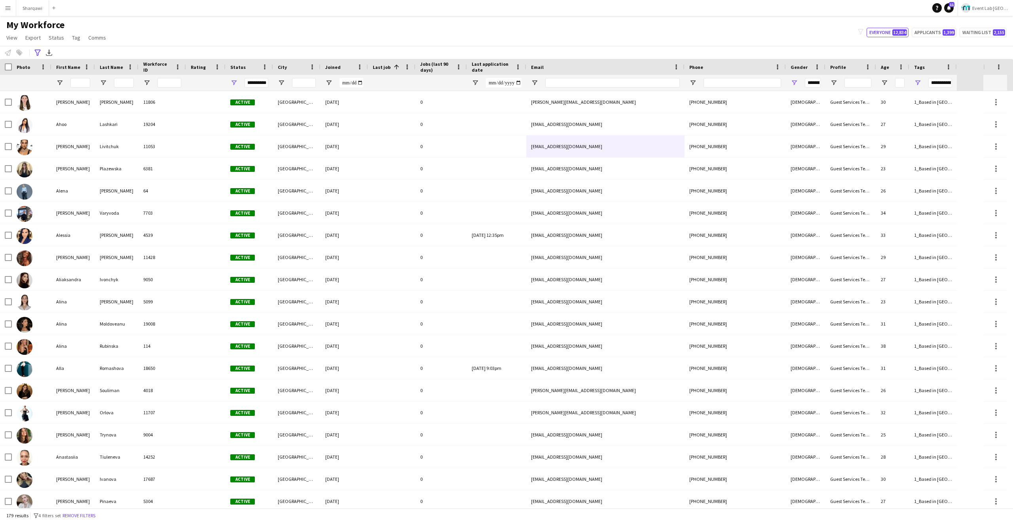
click at [387, 68] on span "Last job" at bounding box center [382, 67] width 18 height 6
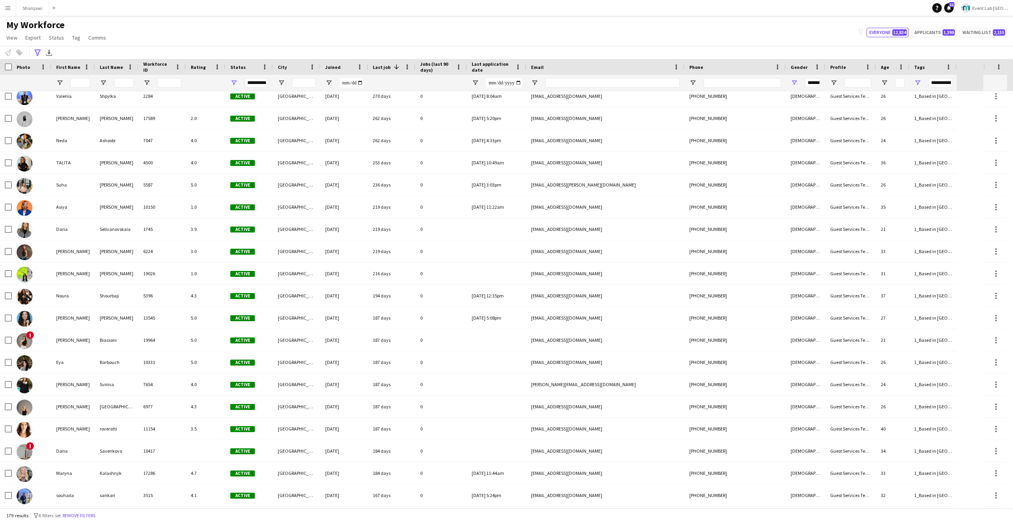
click at [482, 69] on span "Last application date" at bounding box center [492, 67] width 40 height 12
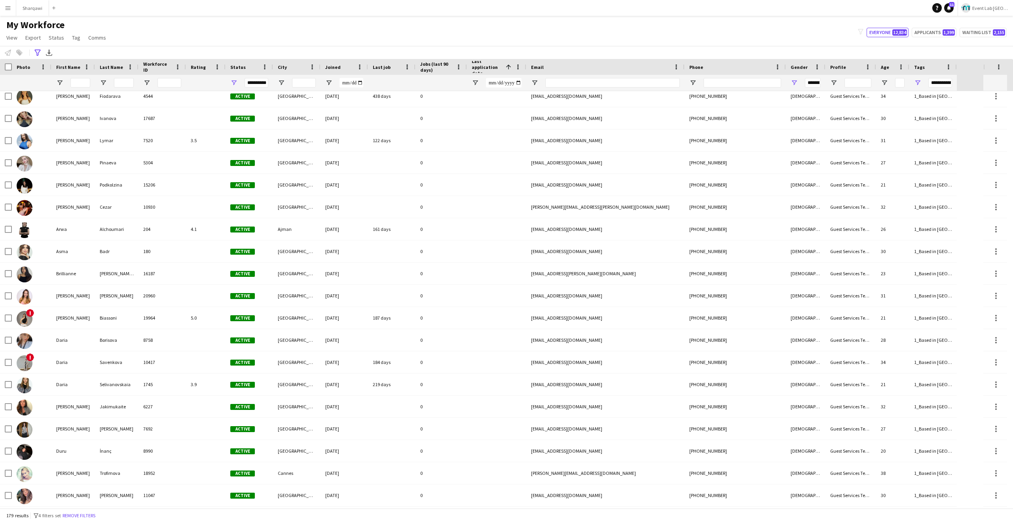
click at [488, 65] on span "Last application date" at bounding box center [487, 67] width 31 height 18
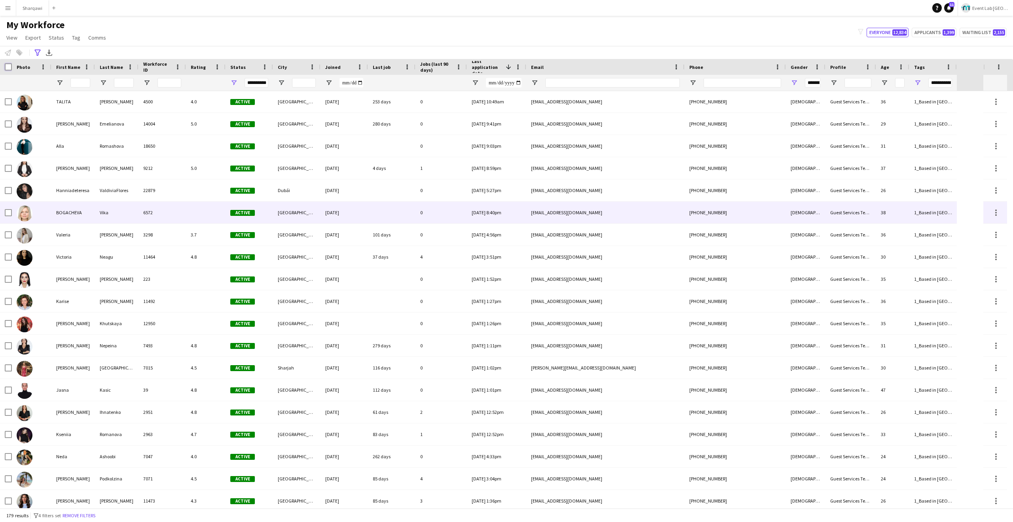
scroll to position [0, 0]
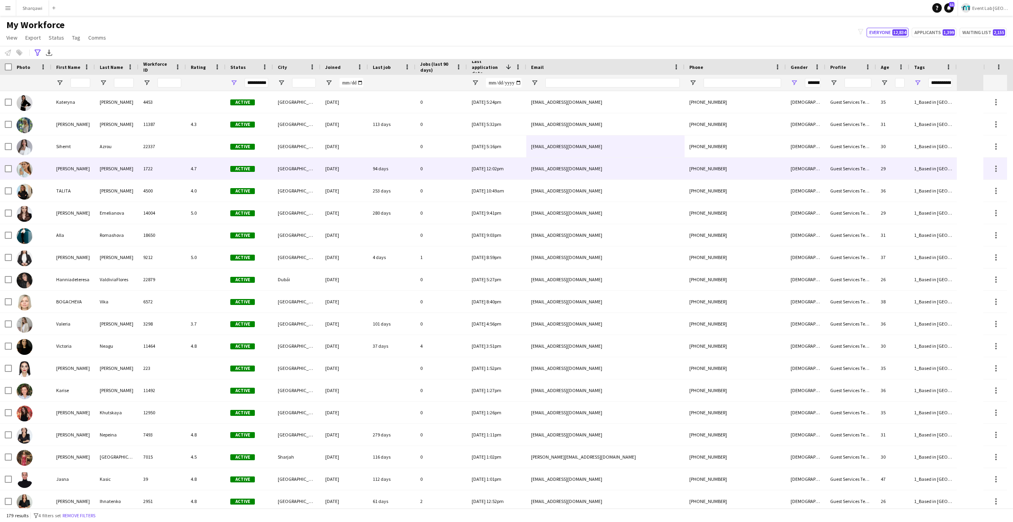
click at [108, 174] on div "[PERSON_NAME]" at bounding box center [117, 168] width 44 height 22
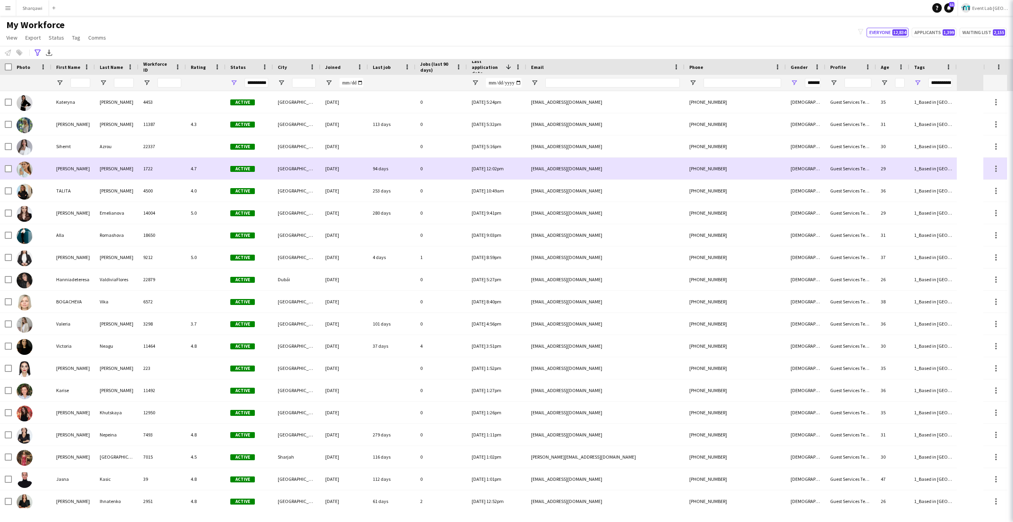
click at [121, 150] on div "Azrou" at bounding box center [117, 146] width 44 height 22
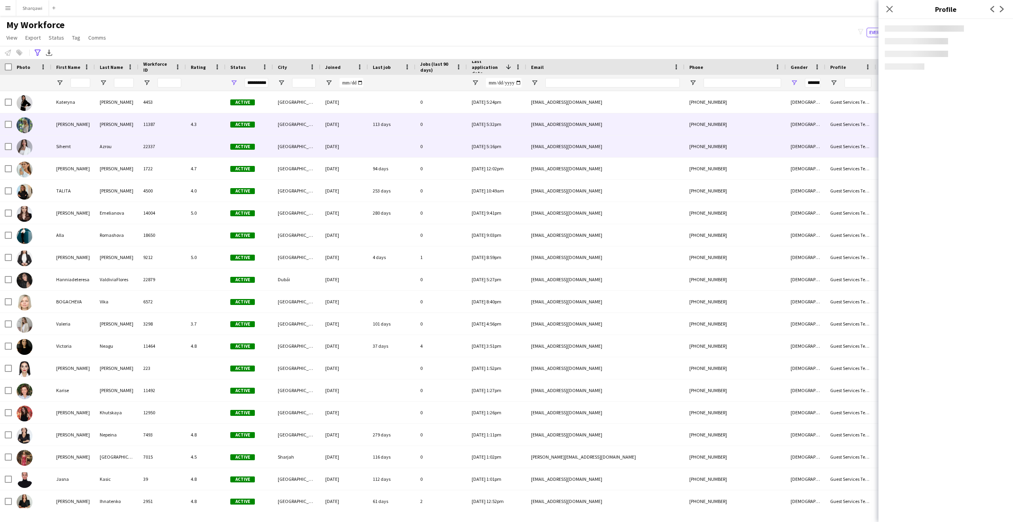
click at [123, 129] on div "[PERSON_NAME]" at bounding box center [117, 124] width 44 height 22
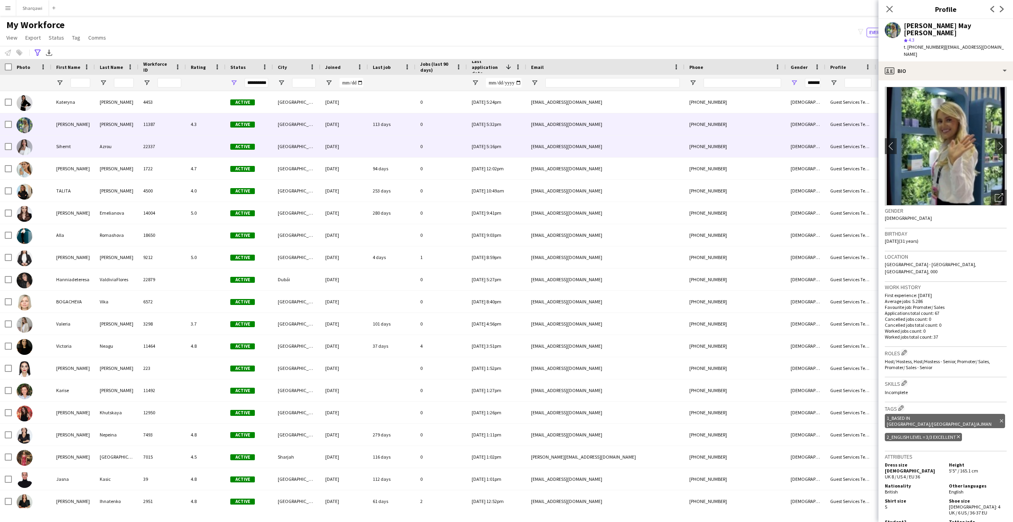
click at [150, 160] on div "1722" at bounding box center [161, 168] width 47 height 22
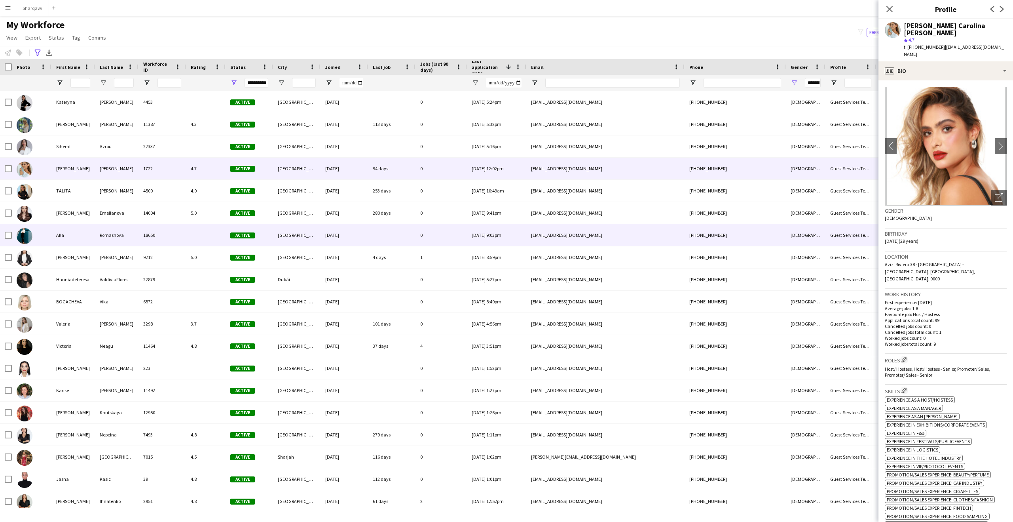
click at [161, 234] on div "18650" at bounding box center [161, 235] width 47 height 22
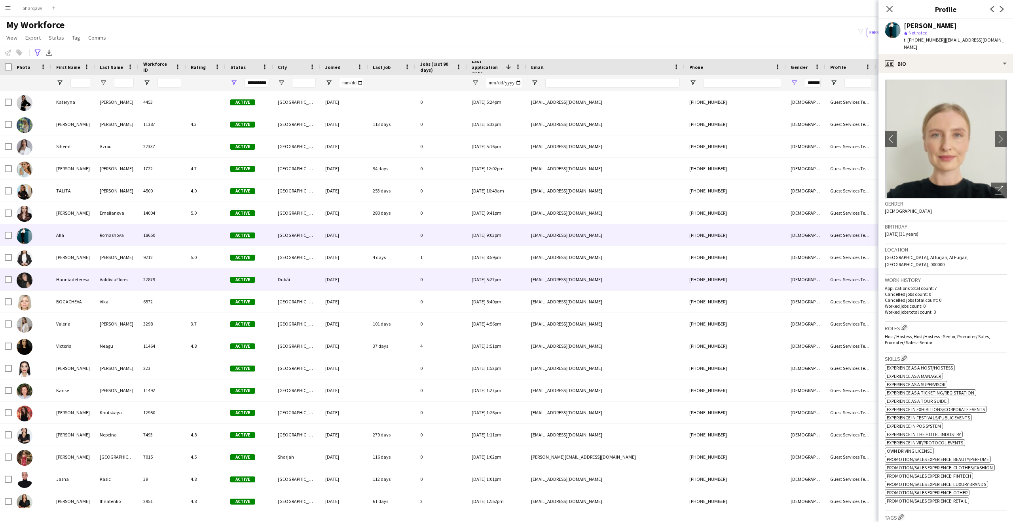
click at [158, 277] on div "22879" at bounding box center [161, 279] width 47 height 22
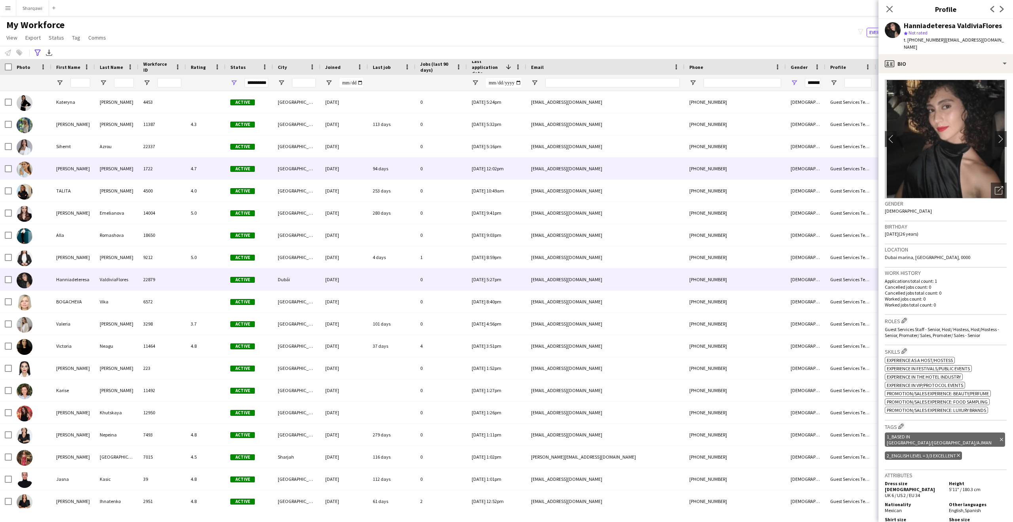
click at [201, 175] on div "4.7" at bounding box center [206, 168] width 40 height 22
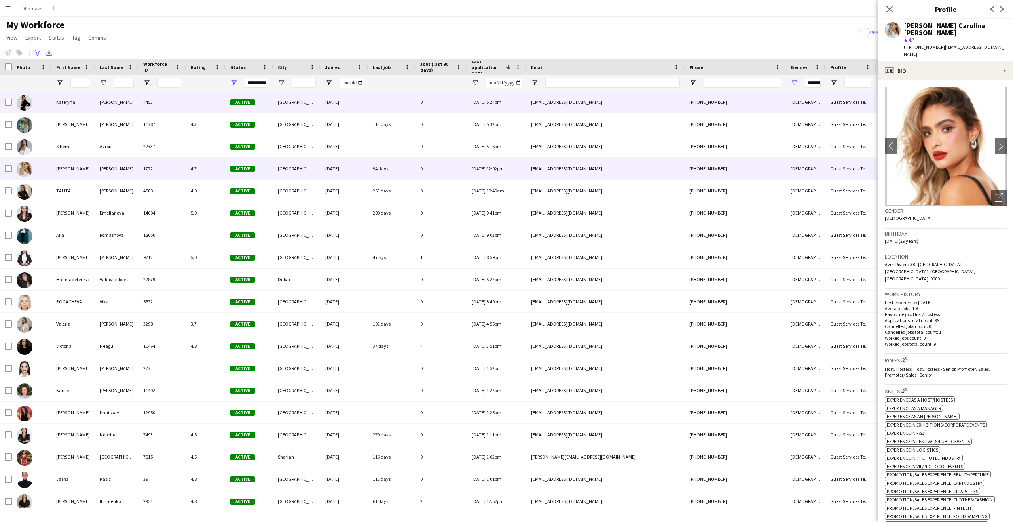
click at [139, 107] on div "4453" at bounding box center [161, 102] width 47 height 22
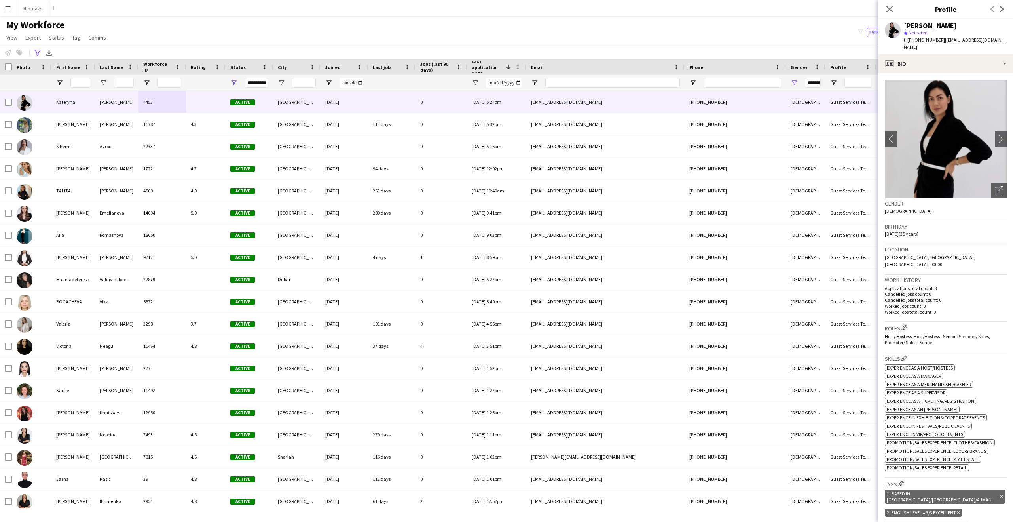
click at [383, 68] on span "Last job" at bounding box center [382, 67] width 18 height 6
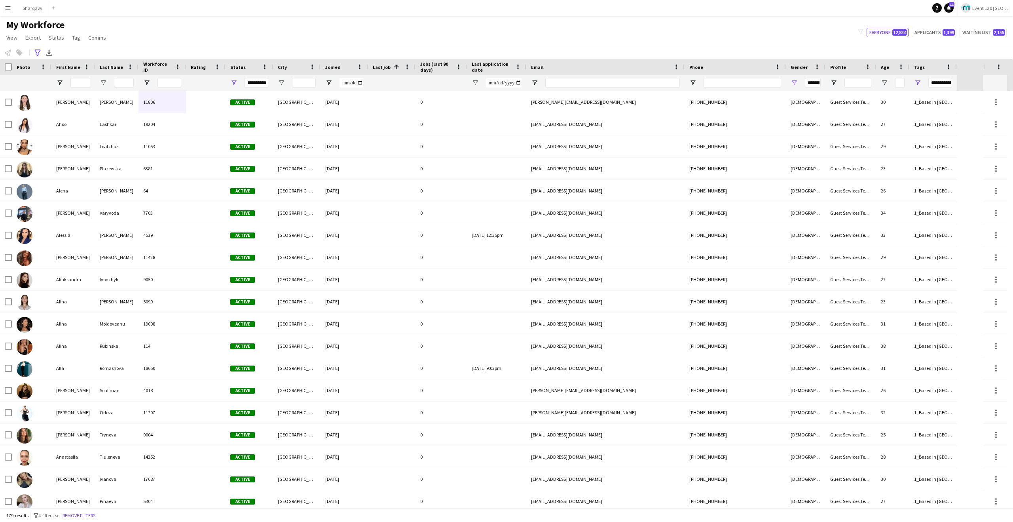
click at [383, 68] on span "Last job" at bounding box center [382, 67] width 18 height 6
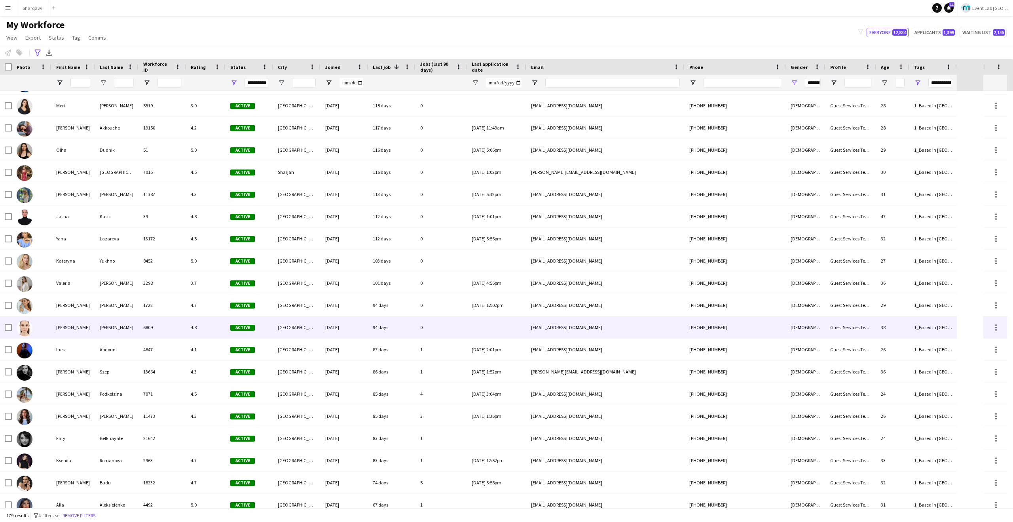
scroll to position [1166, 0]
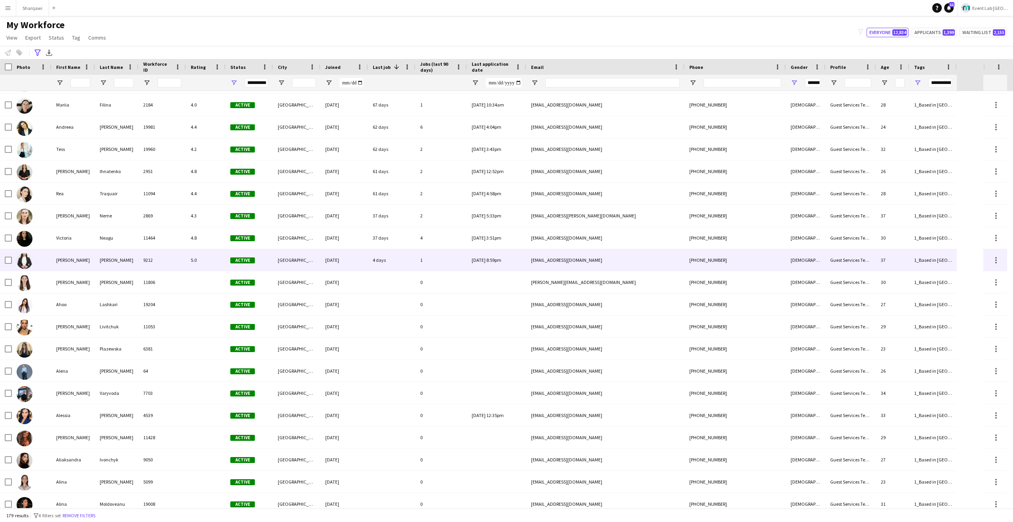
click at [307, 266] on div "[GEOGRAPHIC_DATA]" at bounding box center [296, 260] width 47 height 22
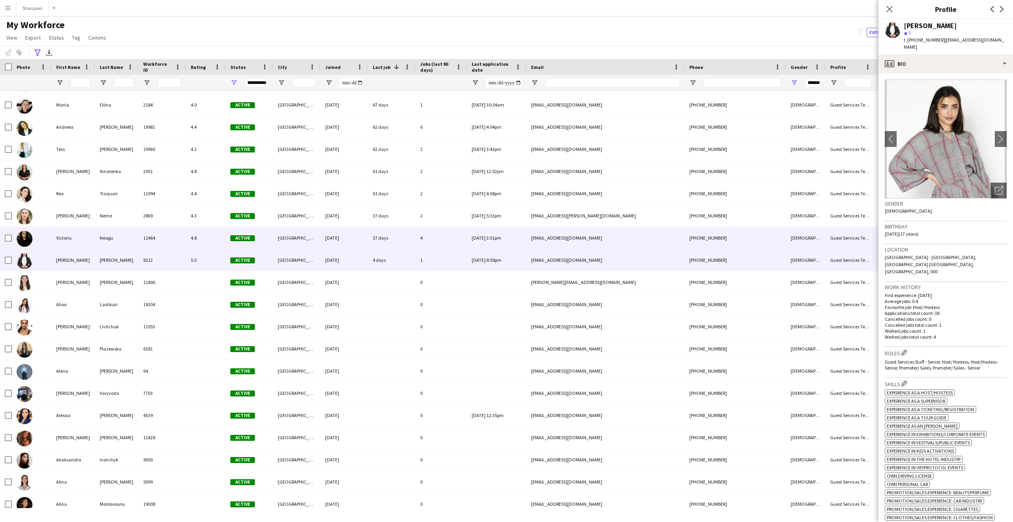
click at [304, 238] on div "[GEOGRAPHIC_DATA]" at bounding box center [296, 238] width 47 height 22
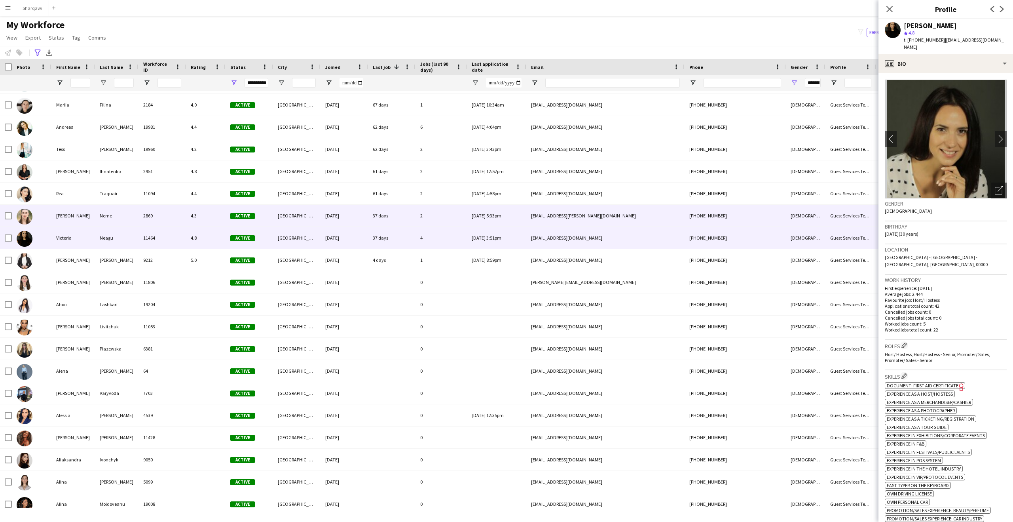
click at [306, 211] on div "[GEOGRAPHIC_DATA]" at bounding box center [296, 216] width 47 height 22
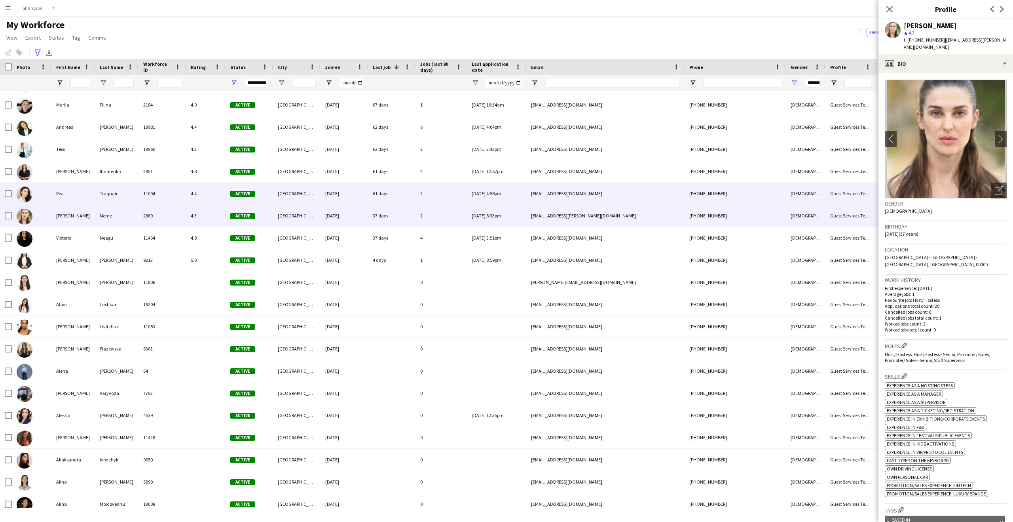
click at [297, 190] on div "[GEOGRAPHIC_DATA]" at bounding box center [296, 193] width 47 height 22
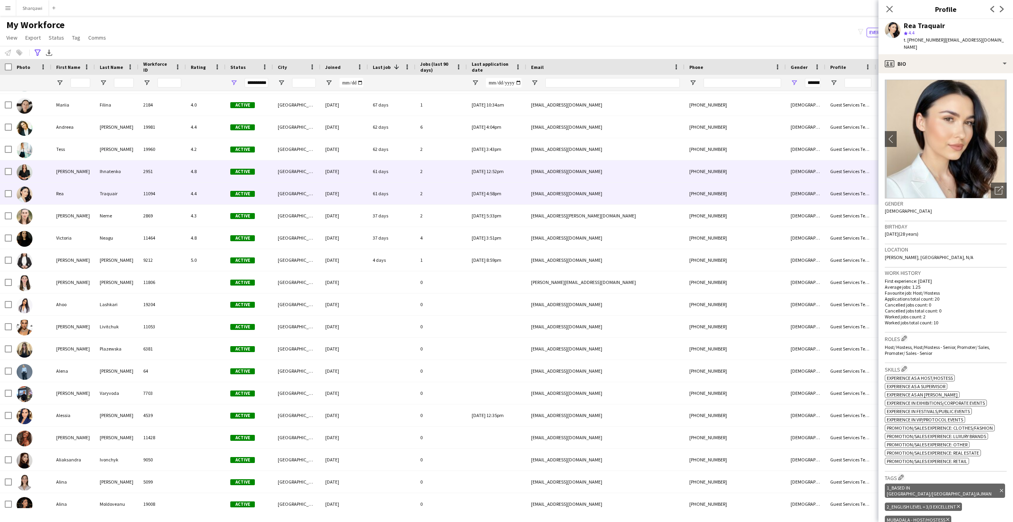
click at [301, 169] on div "[GEOGRAPHIC_DATA]" at bounding box center [296, 171] width 47 height 22
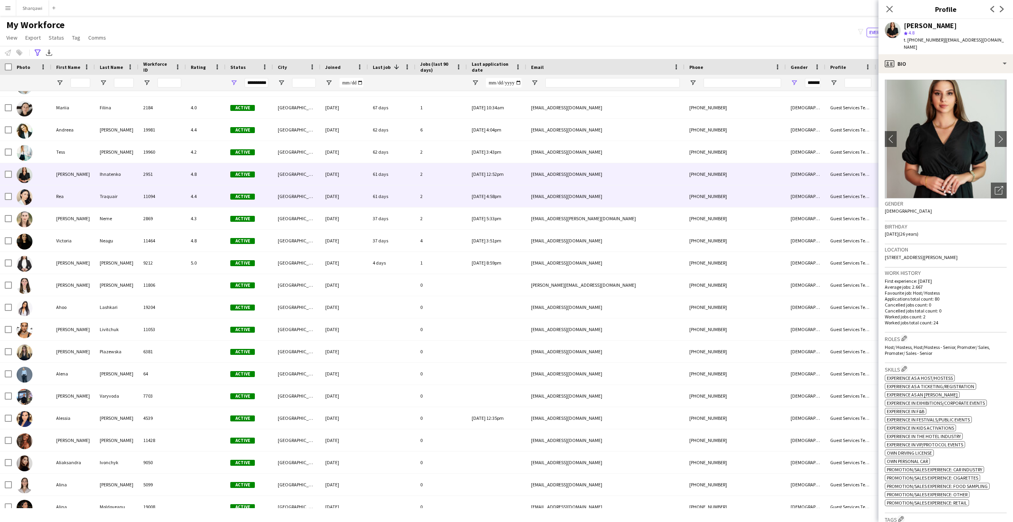
scroll to position [1346, 0]
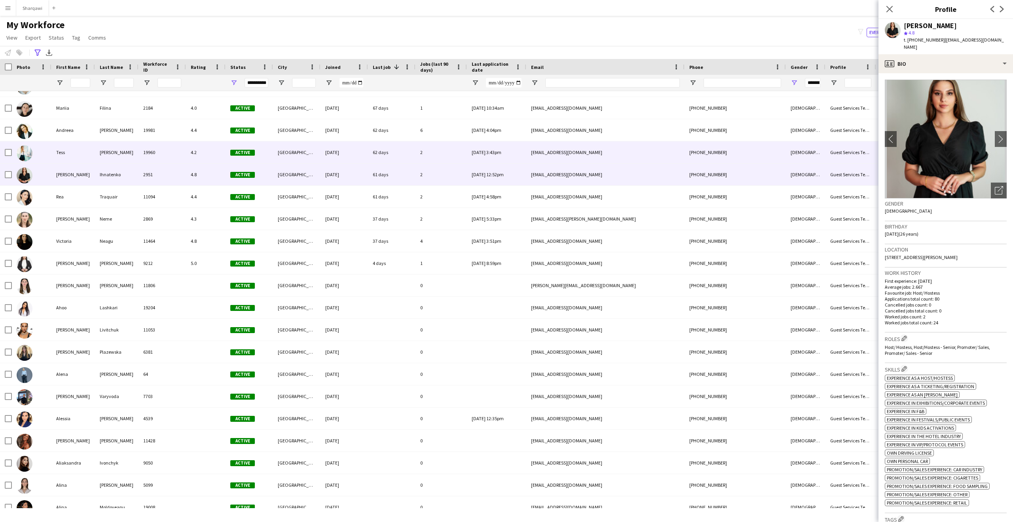
click at [310, 159] on div "[GEOGRAPHIC_DATA]" at bounding box center [296, 152] width 47 height 22
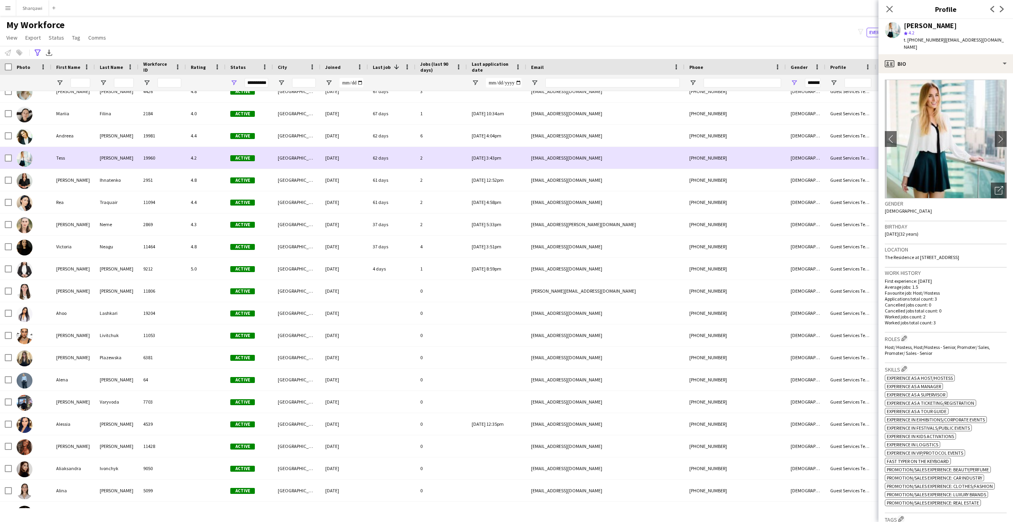
scroll to position [1329, 0]
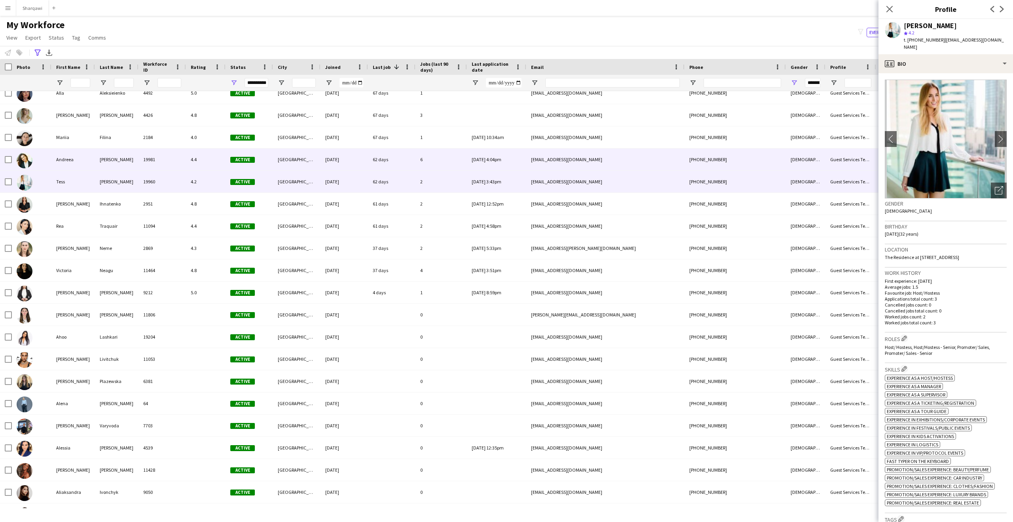
click at [298, 160] on div "[GEOGRAPHIC_DATA]" at bounding box center [296, 159] width 47 height 22
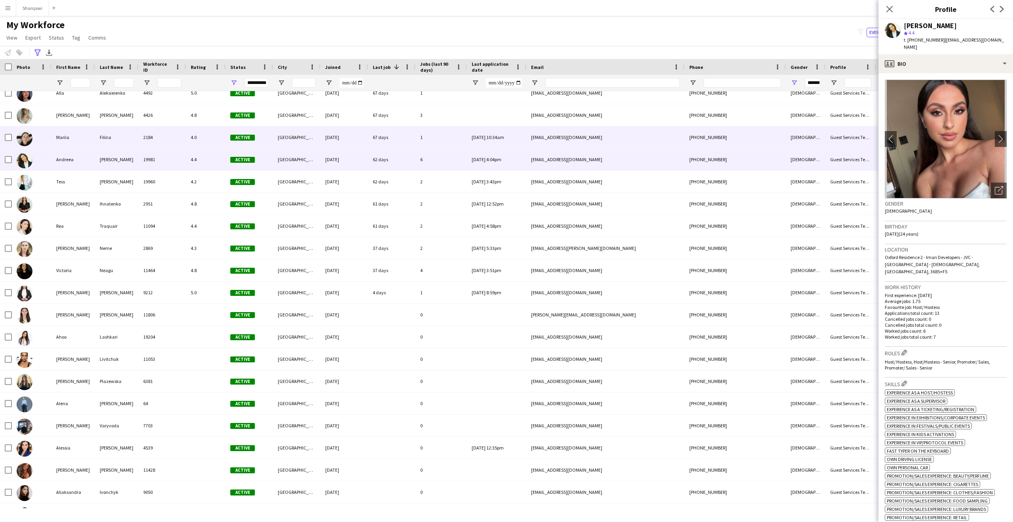
click at [313, 138] on div "[GEOGRAPHIC_DATA]" at bounding box center [296, 137] width 47 height 22
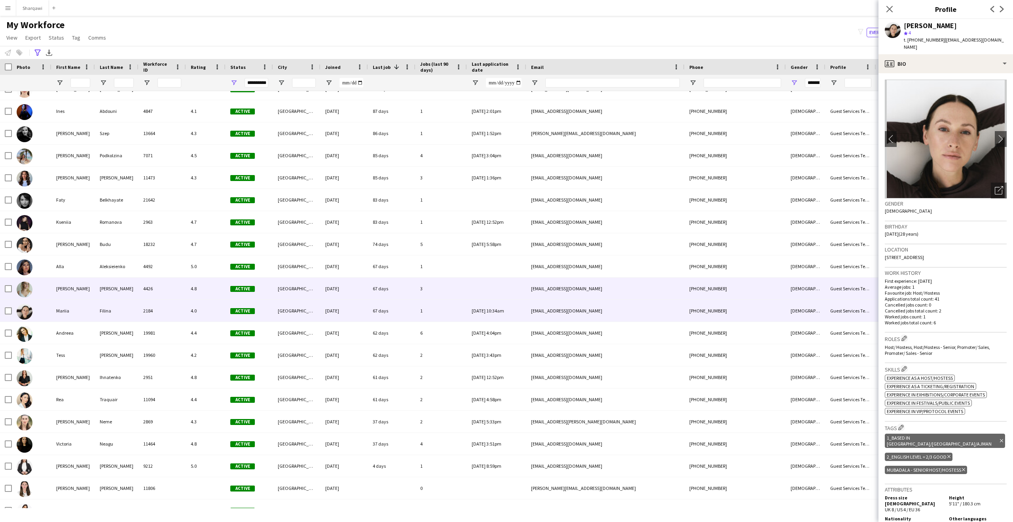
click at [298, 290] on div "[GEOGRAPHIC_DATA]" at bounding box center [296, 288] width 47 height 22
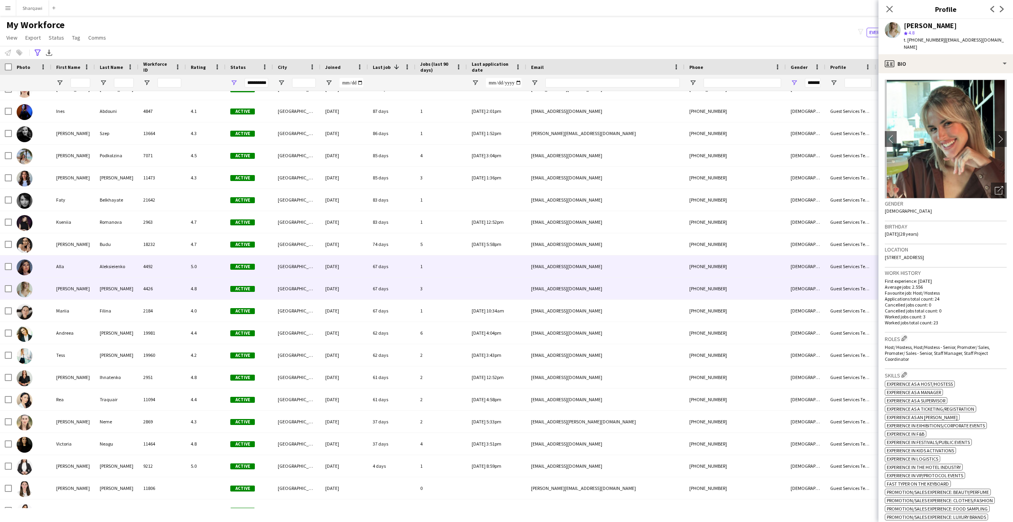
click at [305, 266] on div "[GEOGRAPHIC_DATA]" at bounding box center [296, 266] width 47 height 22
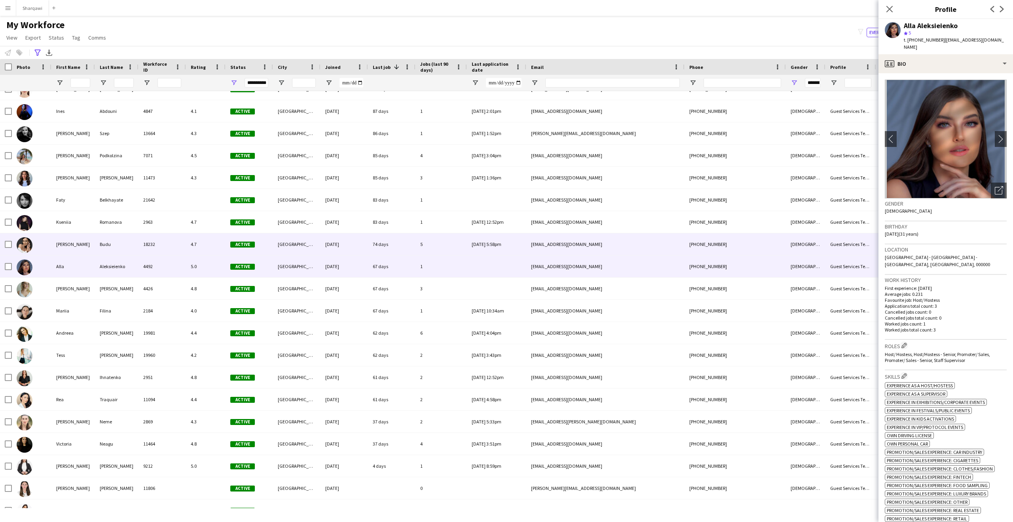
click at [307, 245] on div "[GEOGRAPHIC_DATA]" at bounding box center [296, 244] width 47 height 22
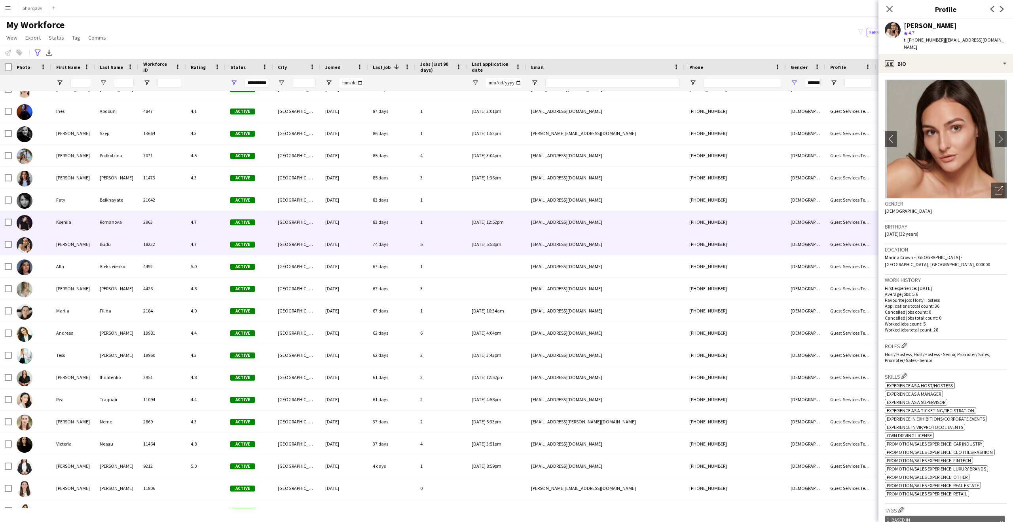
click at [304, 222] on div "[GEOGRAPHIC_DATA]" at bounding box center [296, 222] width 47 height 22
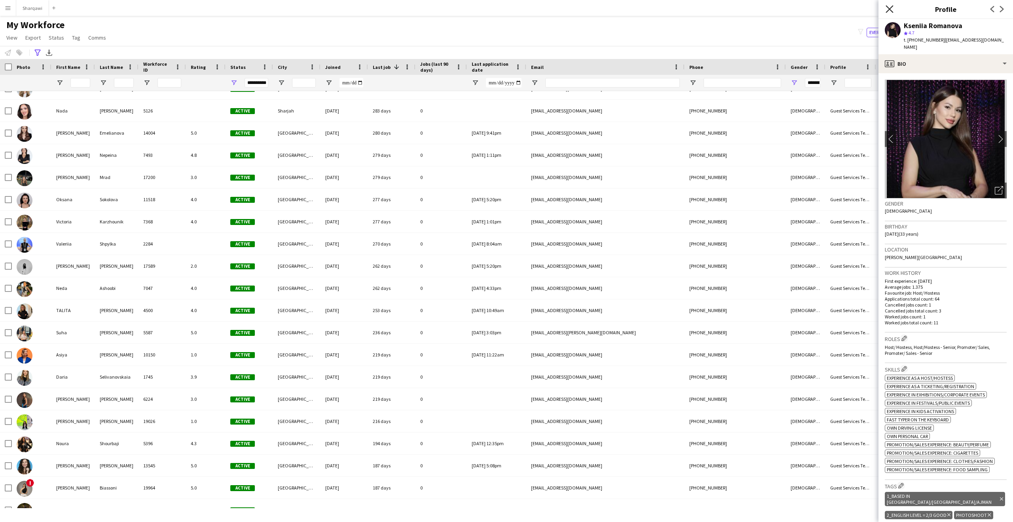
click at [890, 6] on icon "Close pop-in" at bounding box center [890, 9] width 8 height 8
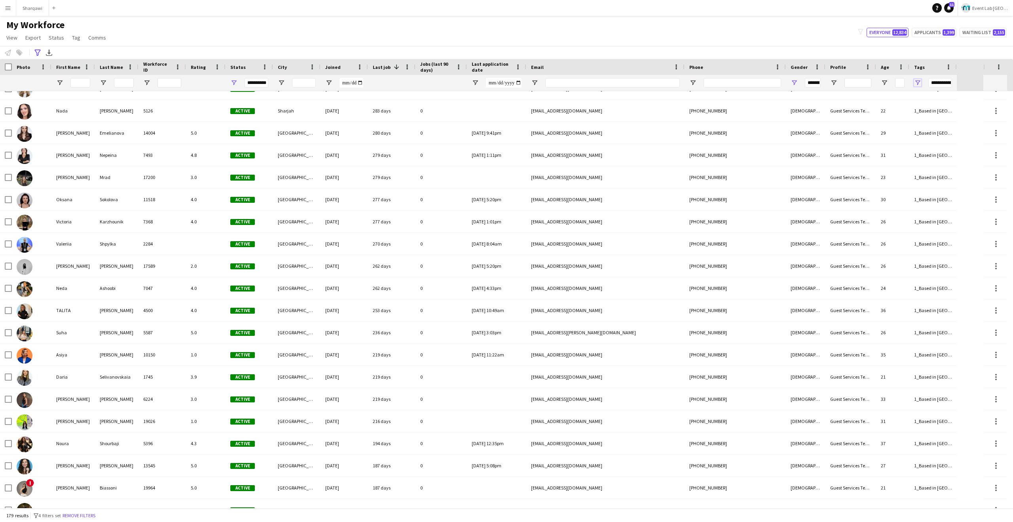
click at [916, 82] on span "Open Filter Menu" at bounding box center [917, 82] width 7 height 7
type input "***"
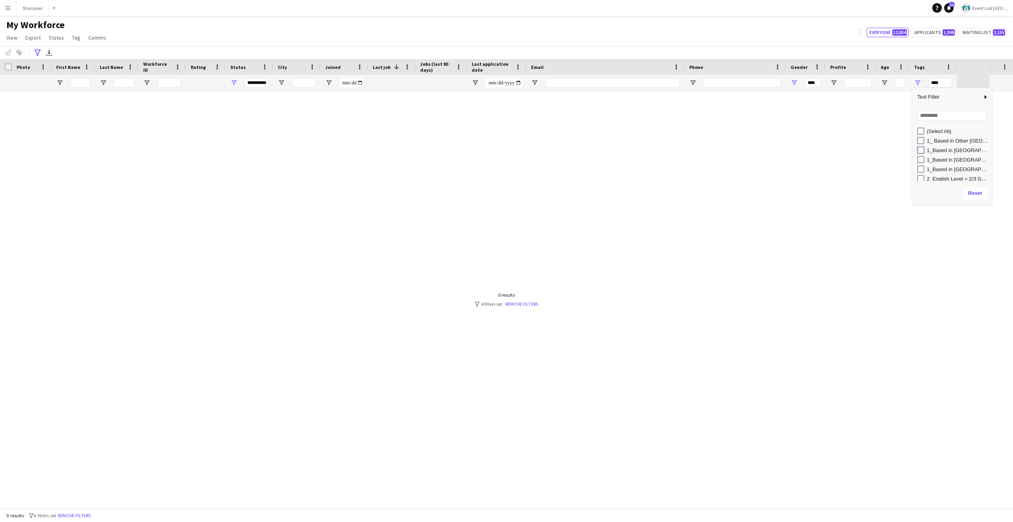
type input "**********"
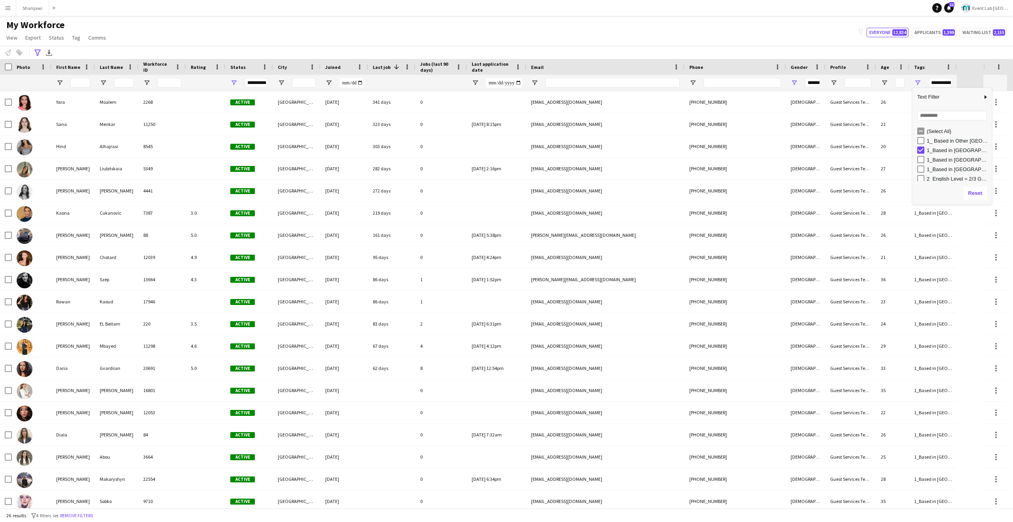
click at [747, 4] on app-navbar "Menu Boards Boards Boards All jobs Status Workforce Workforce My Workforce Recr…" at bounding box center [506, 8] width 1013 height 16
click at [39, 54] on icon "Advanced filters" at bounding box center [37, 52] width 6 height 6
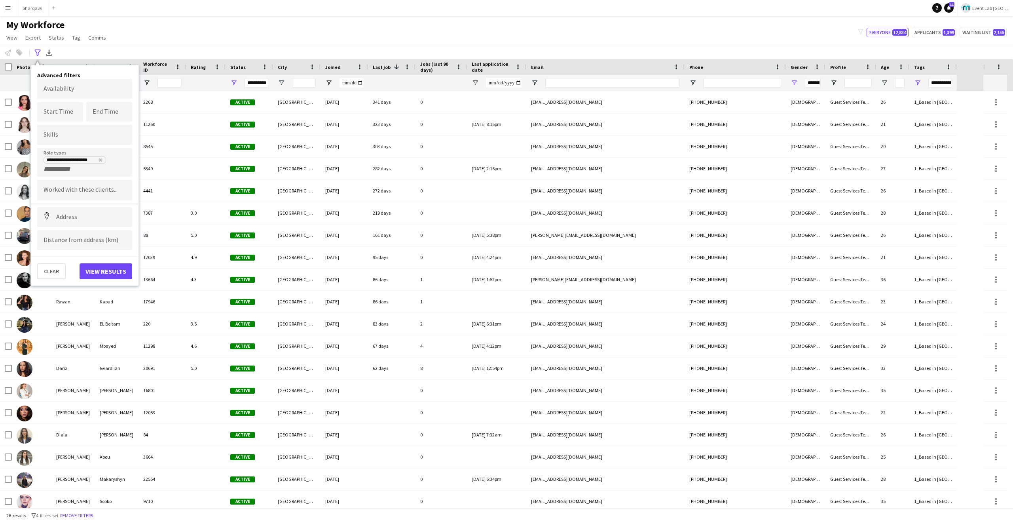
click at [98, 174] on div "**********" at bounding box center [84, 162] width 95 height 28
click at [91, 172] on div "**********" at bounding box center [85, 164] width 82 height 17
click at [67, 176] on div "**********" at bounding box center [84, 162] width 95 height 28
click at [66, 170] on input "+ Role type" at bounding box center [61, 168] width 34 height 7
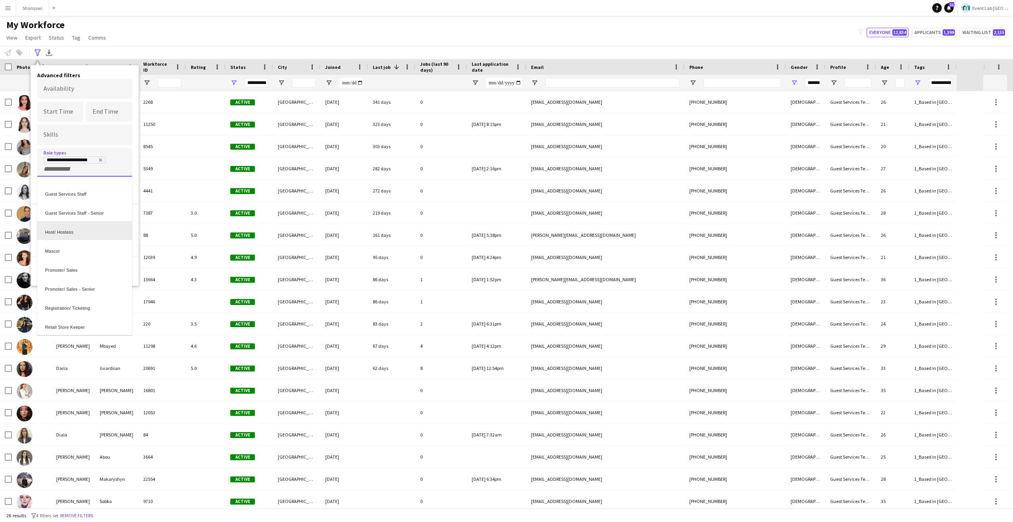
click at [82, 237] on div "Host/ Hostess" at bounding box center [84, 230] width 95 height 19
click at [117, 275] on button "View results" at bounding box center [106, 271] width 53 height 16
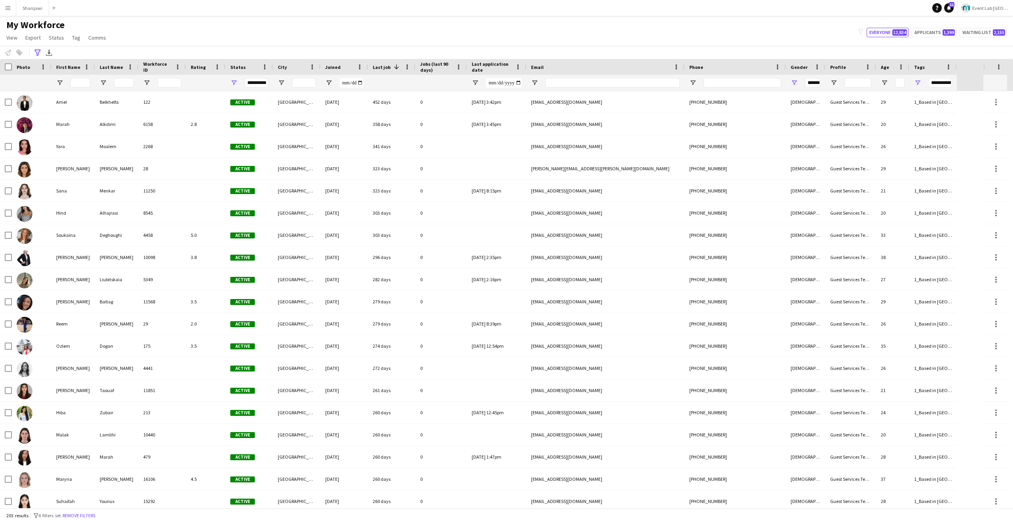
click at [433, 71] on span "Jobs (last 90 days)" at bounding box center [436, 67] width 32 height 12
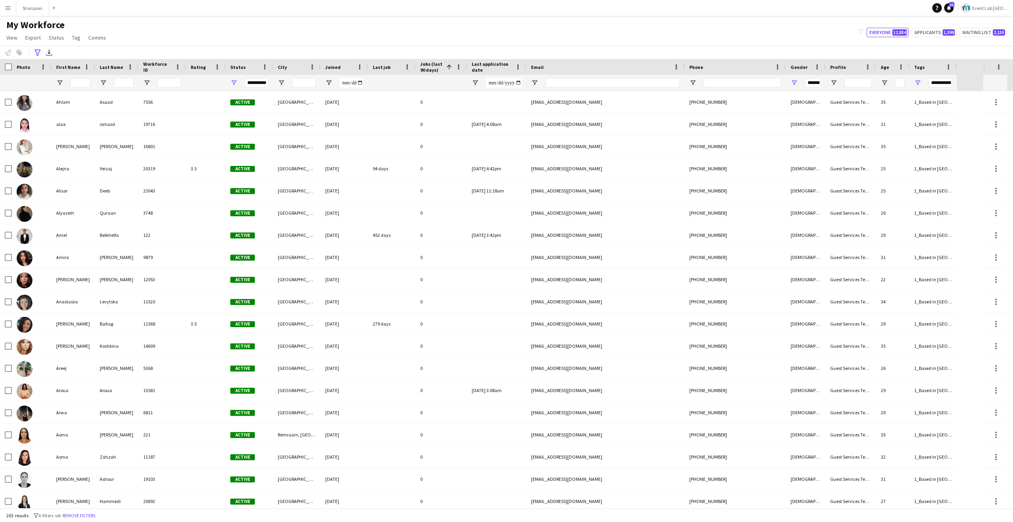
click at [396, 66] on div "Last job" at bounding box center [387, 67] width 28 height 12
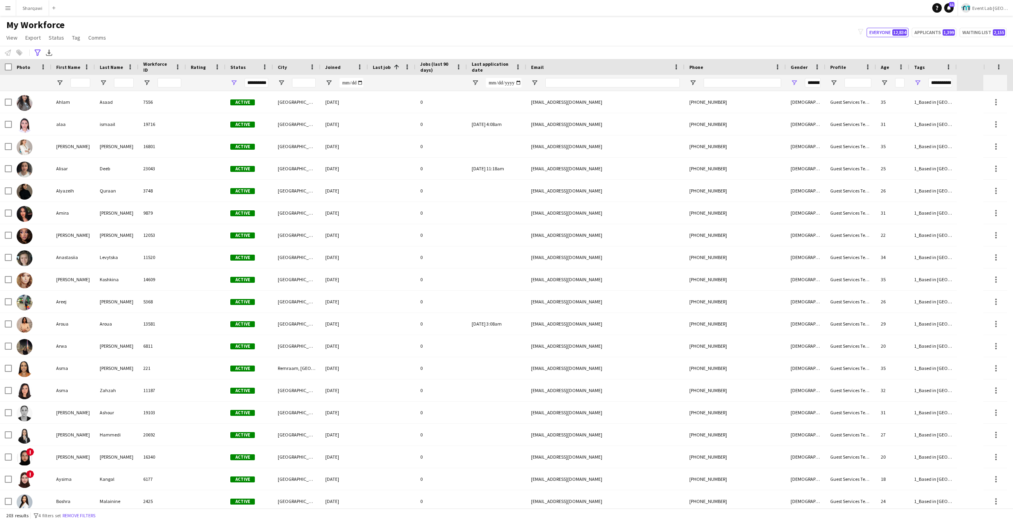
click at [396, 66] on span at bounding box center [396, 66] width 7 height 7
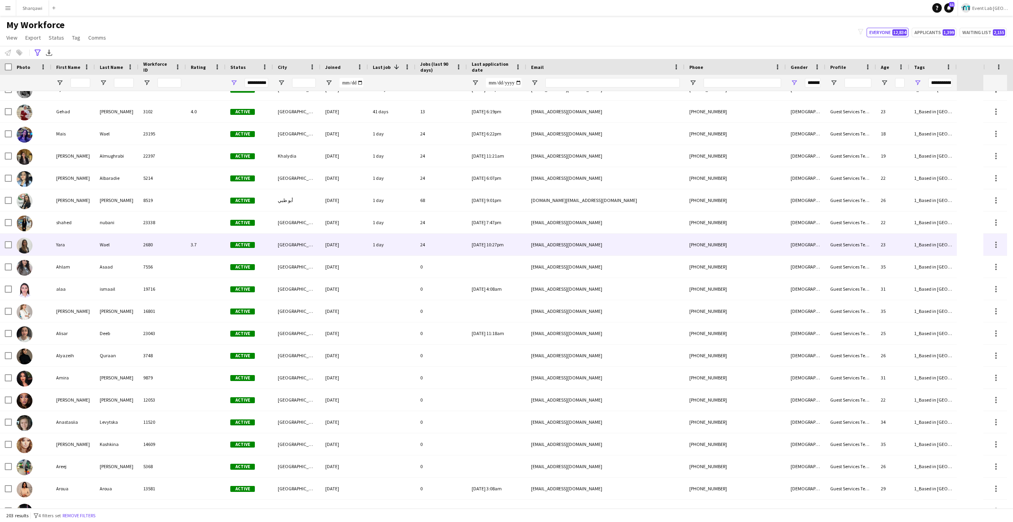
click at [400, 246] on div "1 day" at bounding box center [391, 244] width 47 height 22
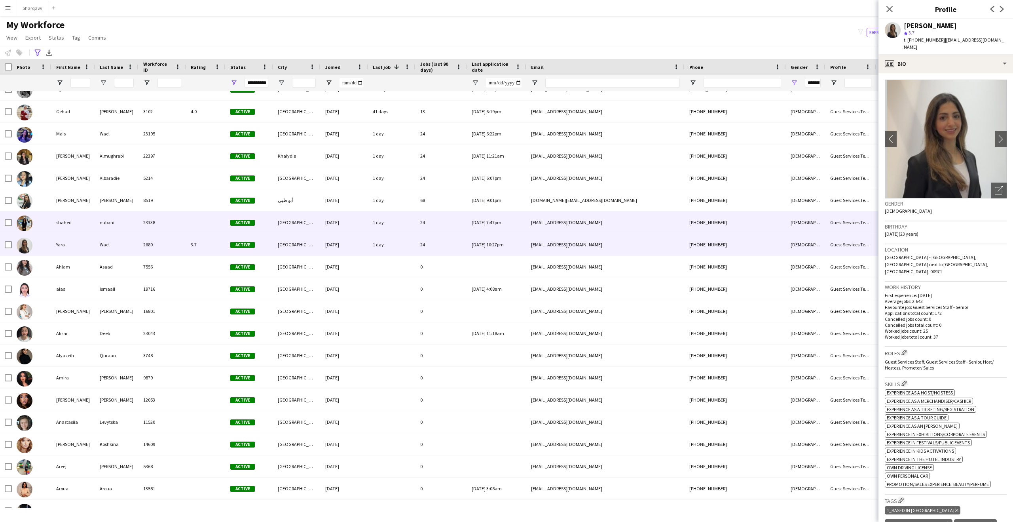
click at [396, 222] on div "1 day" at bounding box center [391, 222] width 47 height 22
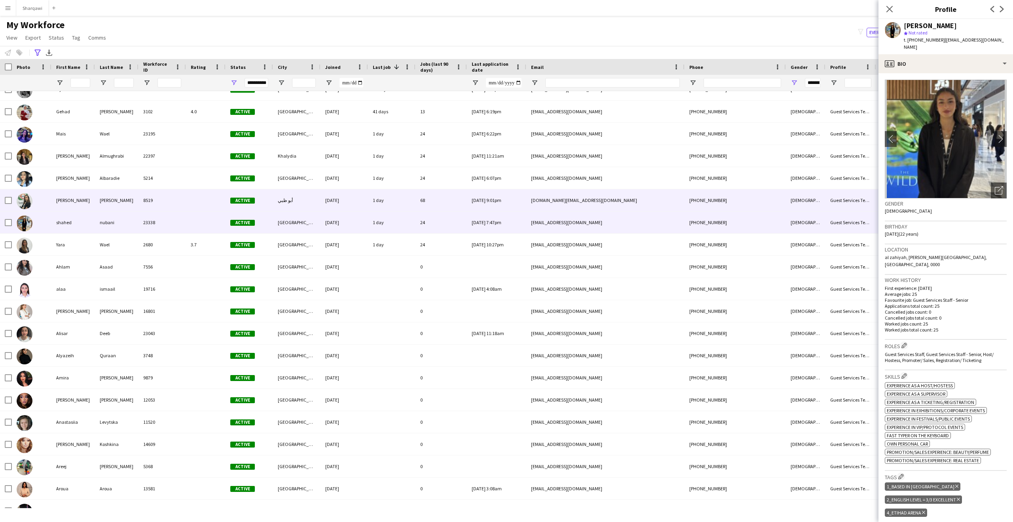
click at [408, 197] on div "1 day" at bounding box center [391, 200] width 47 height 22
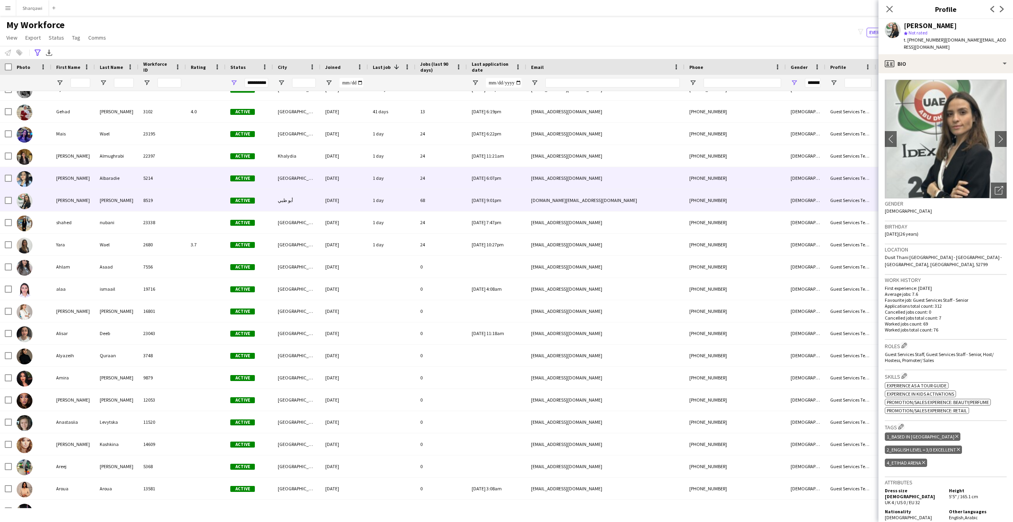
click at [419, 170] on div "24" at bounding box center [440, 178] width 51 height 22
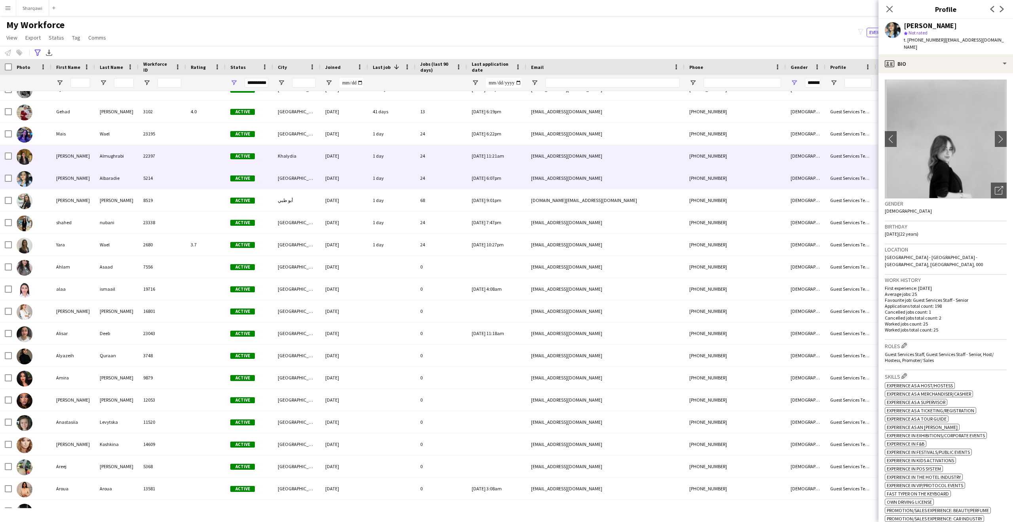
click at [417, 150] on div "24" at bounding box center [440, 156] width 51 height 22
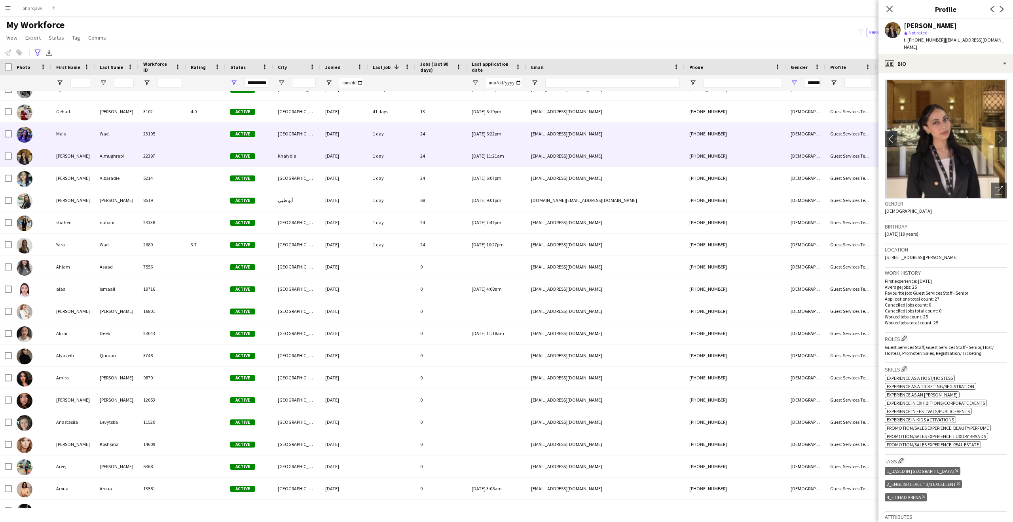
click at [413, 132] on div "1 day" at bounding box center [391, 134] width 47 height 22
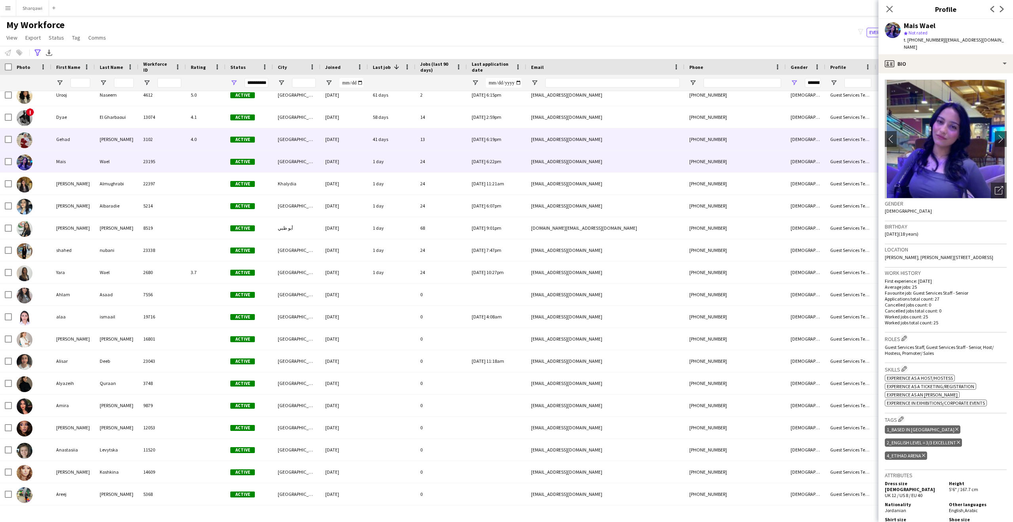
click at [402, 137] on div "41 days" at bounding box center [391, 139] width 47 height 22
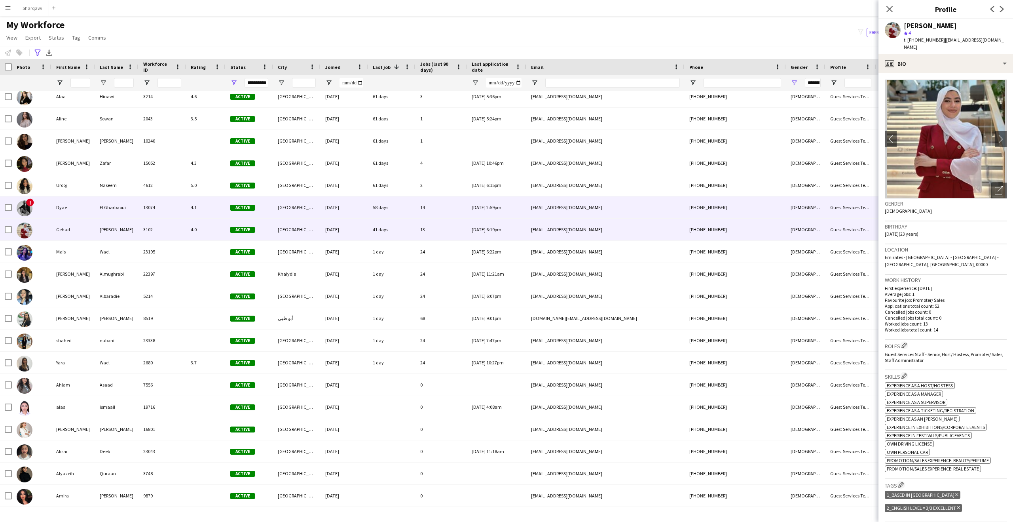
click at [416, 199] on div "14" at bounding box center [440, 207] width 51 height 22
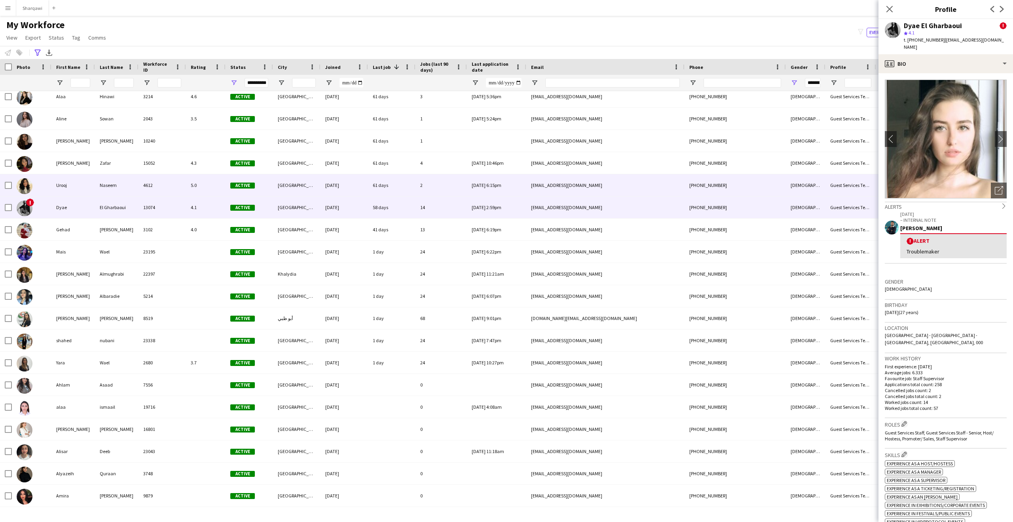
click at [408, 183] on div "61 days" at bounding box center [391, 185] width 47 height 22
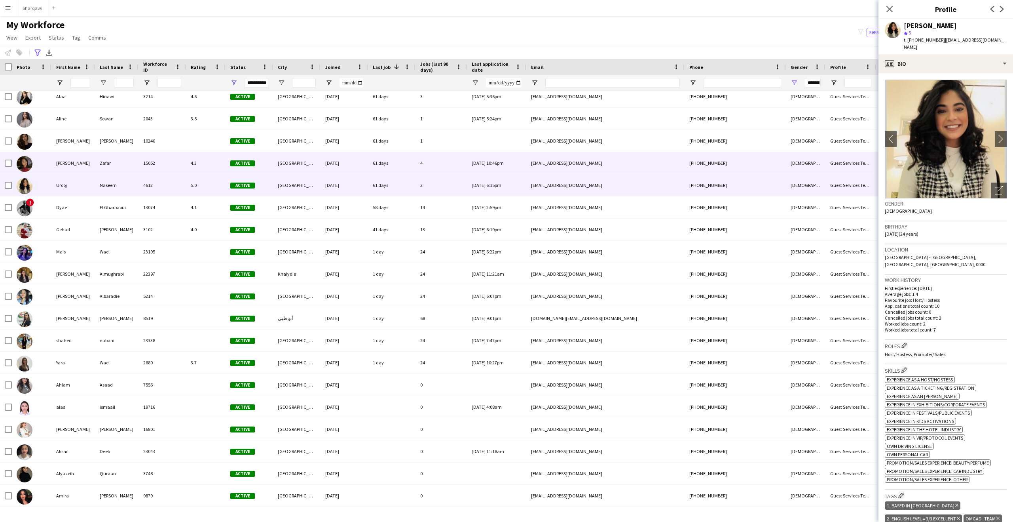
click at [394, 163] on div "61 days" at bounding box center [391, 163] width 47 height 22
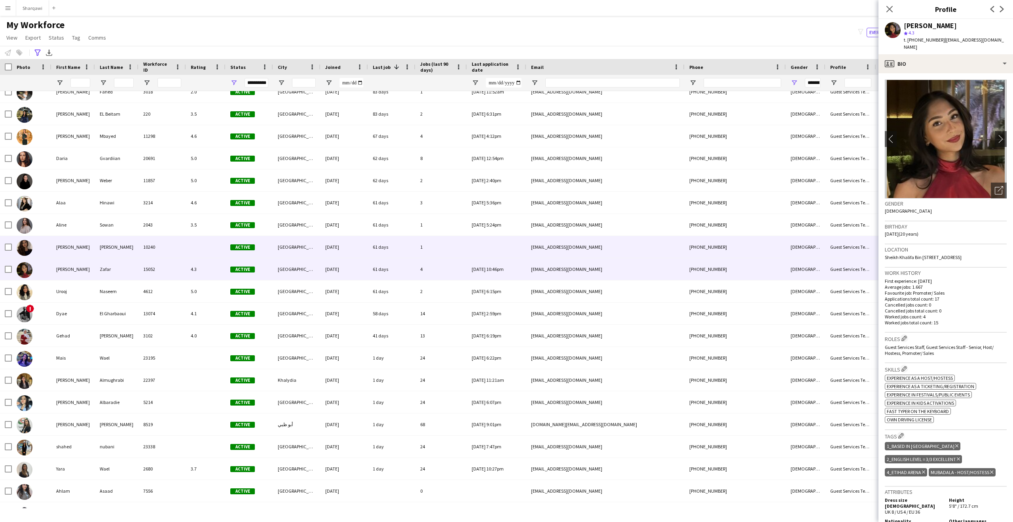
click at [389, 241] on div "61 days" at bounding box center [391, 247] width 47 height 22
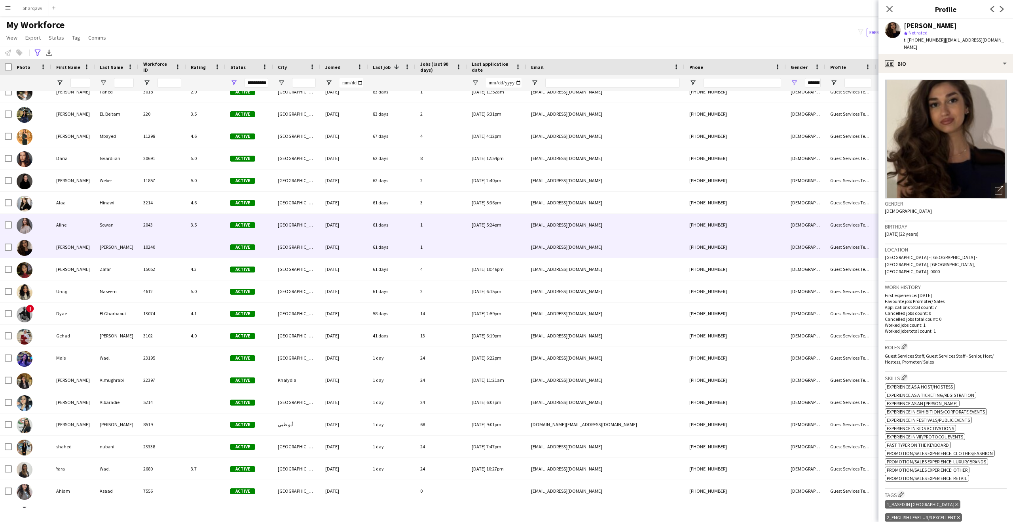
click at [394, 221] on div "61 days" at bounding box center [391, 225] width 47 height 22
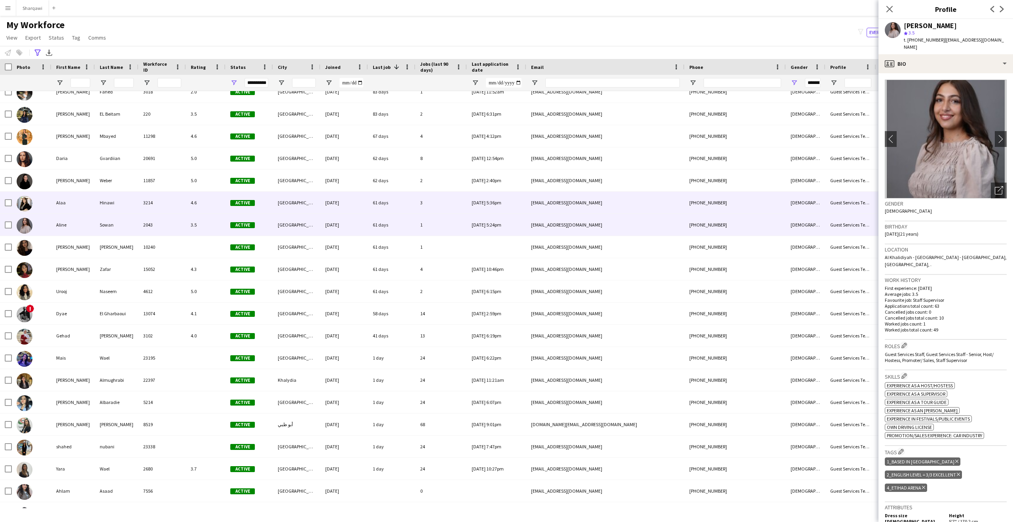
click at [395, 193] on div "61 days" at bounding box center [391, 203] width 47 height 22
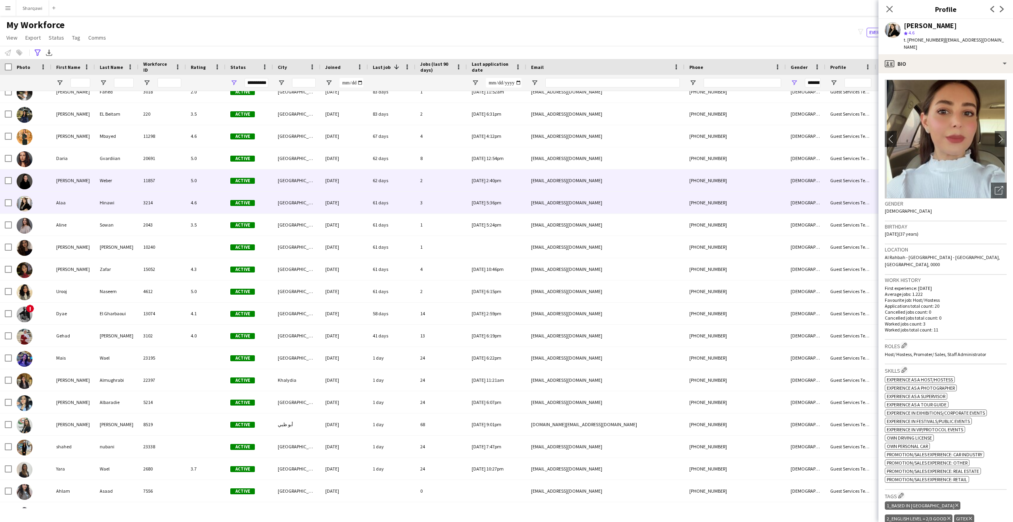
click at [401, 183] on div "62 days" at bounding box center [391, 180] width 47 height 22
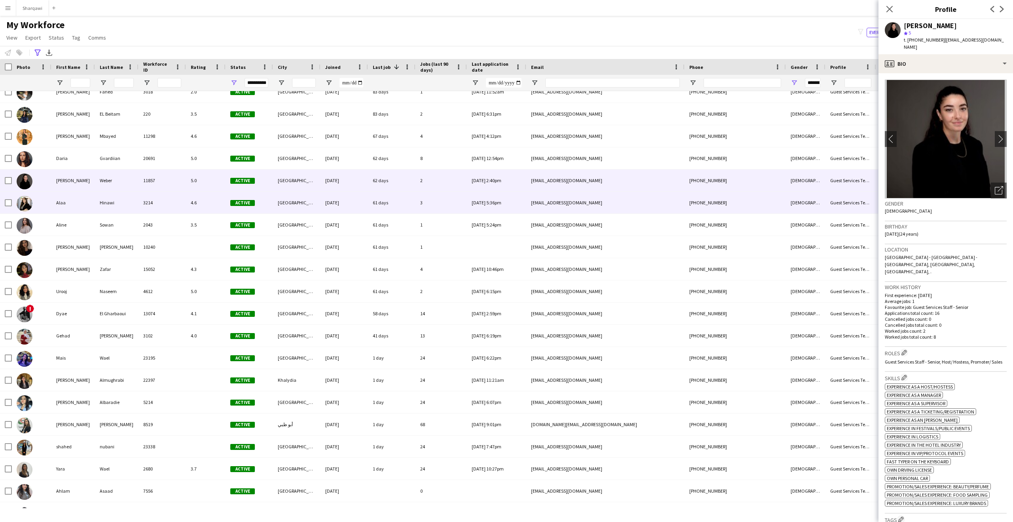
click at [402, 205] on div "61 days" at bounding box center [391, 203] width 47 height 22
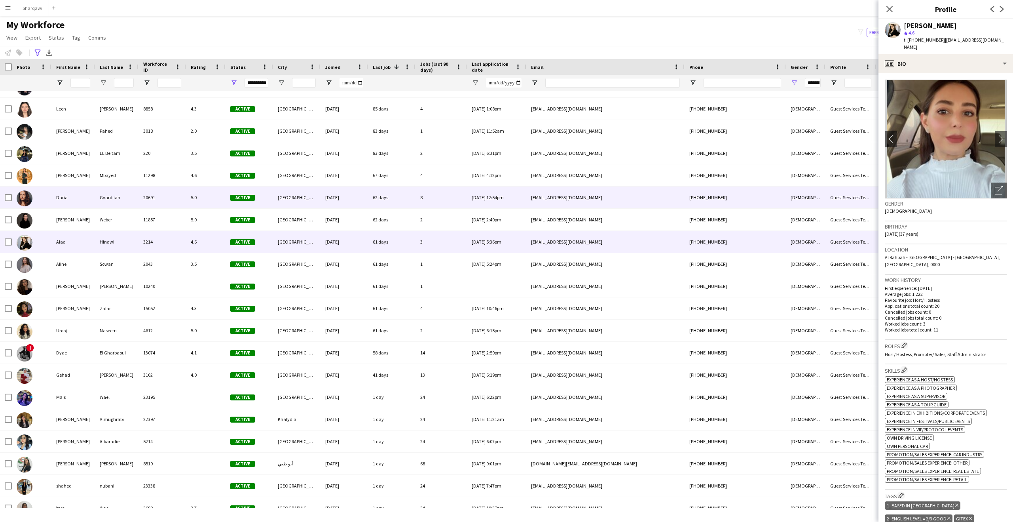
click at [402, 202] on div "62 days" at bounding box center [391, 197] width 47 height 22
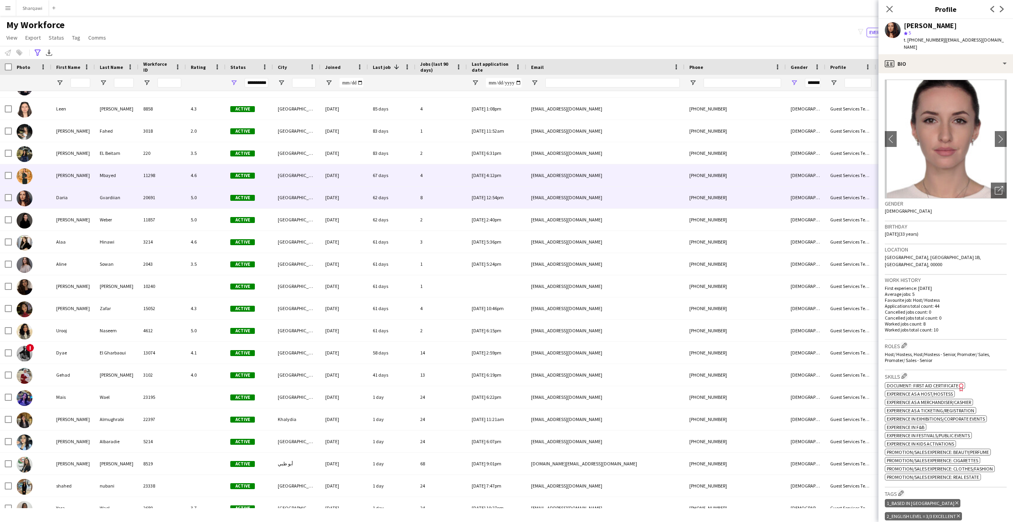
click at [404, 183] on div "67 days" at bounding box center [391, 175] width 47 height 22
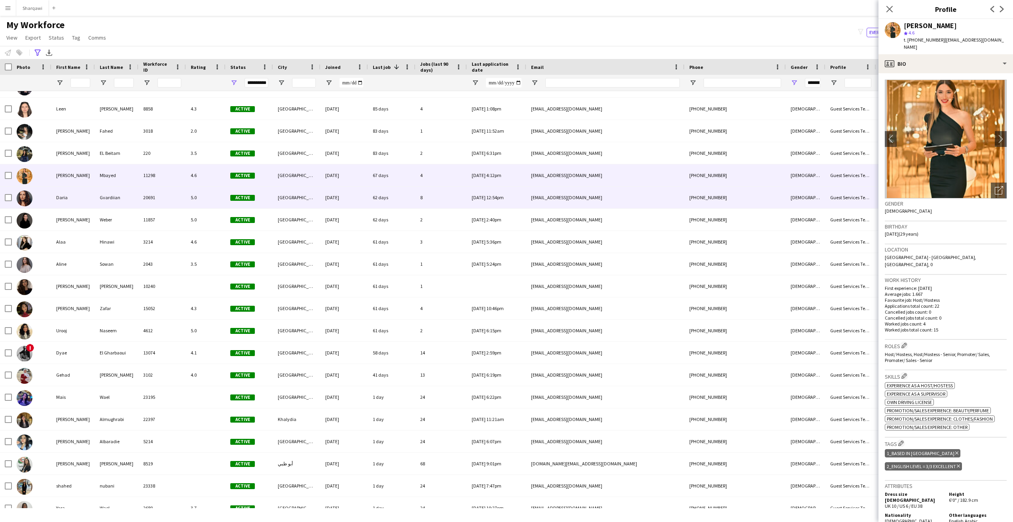
click at [394, 196] on div "62 days" at bounding box center [391, 197] width 47 height 22
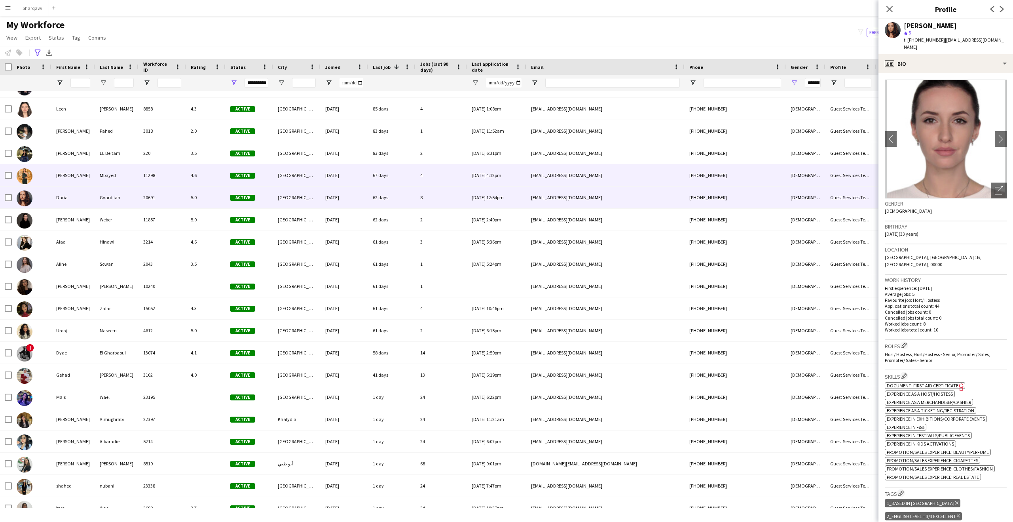
click at [390, 179] on div "67 days" at bounding box center [391, 175] width 47 height 22
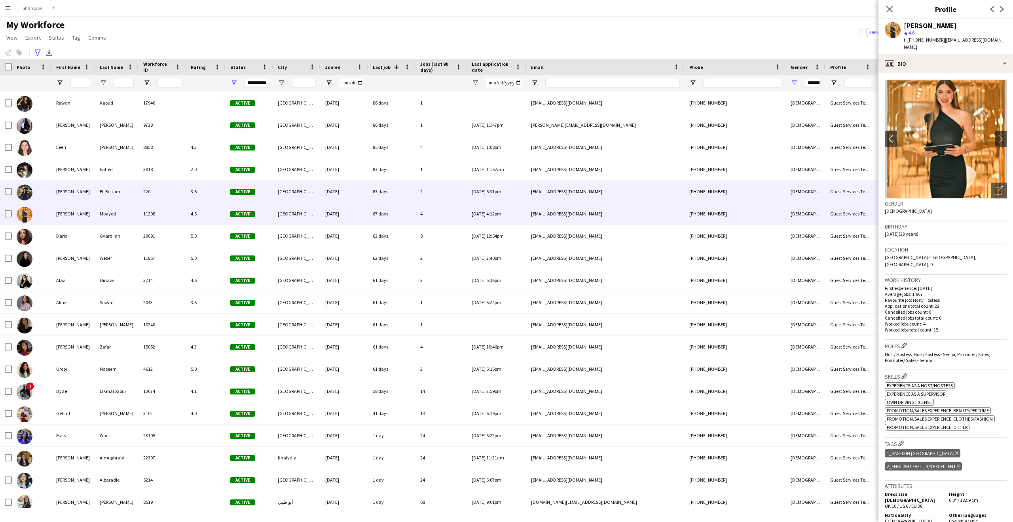
click at [342, 197] on div "[DATE]" at bounding box center [344, 191] width 47 height 22
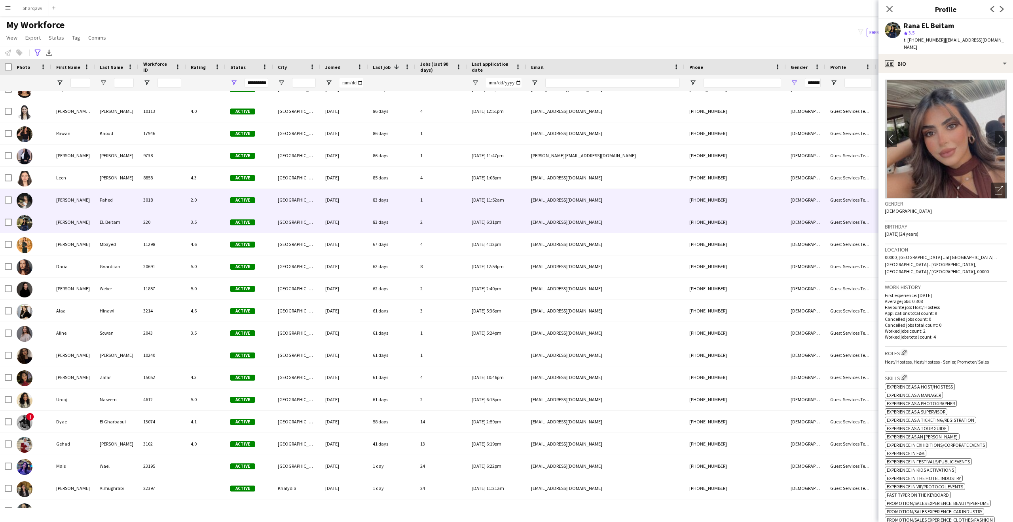
click at [339, 199] on div "[DATE]" at bounding box center [344, 200] width 47 height 22
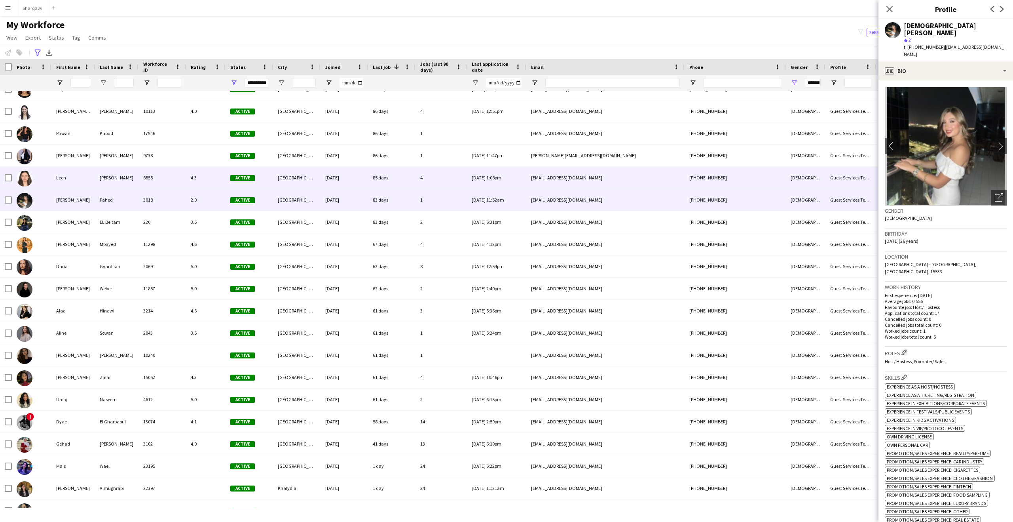
click at [345, 170] on div "[DATE]" at bounding box center [344, 178] width 47 height 22
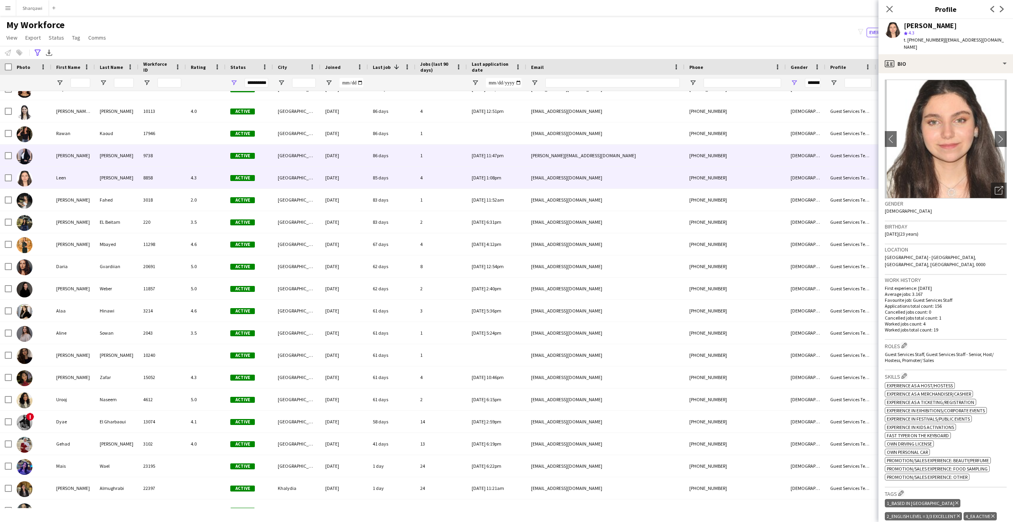
click at [345, 146] on div "[DATE]" at bounding box center [344, 155] width 47 height 22
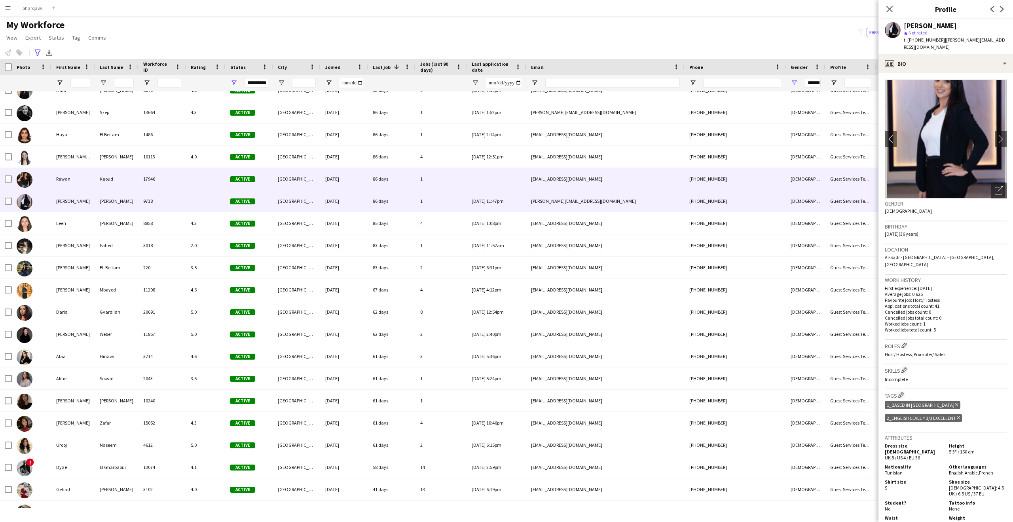
click at [356, 175] on div "[DATE]" at bounding box center [344, 179] width 47 height 22
